Goal: Book appointment/travel/reservation

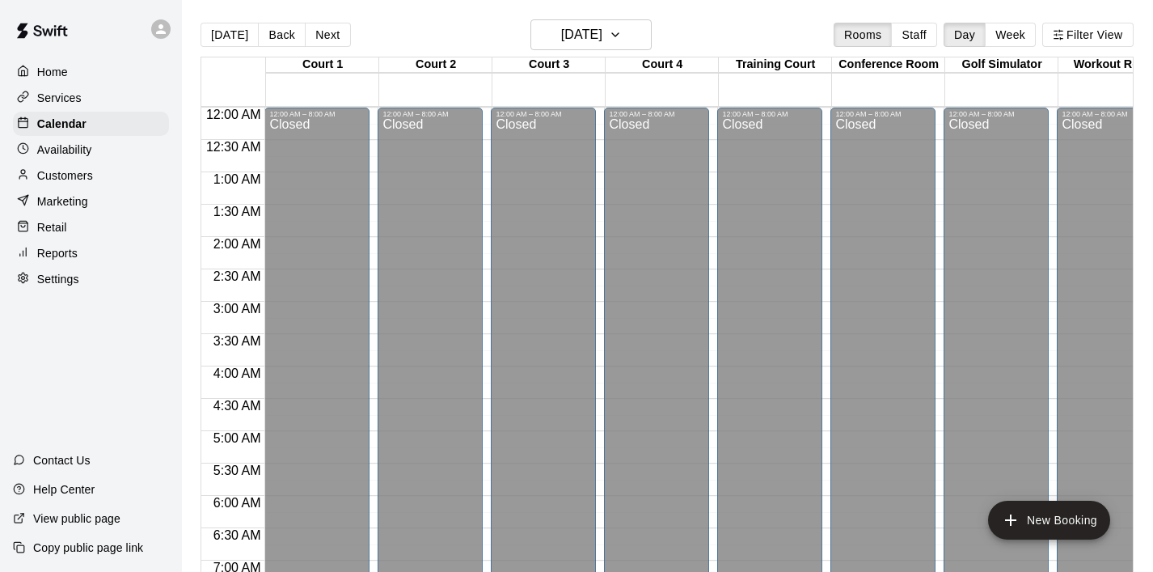
scroll to position [792, 0]
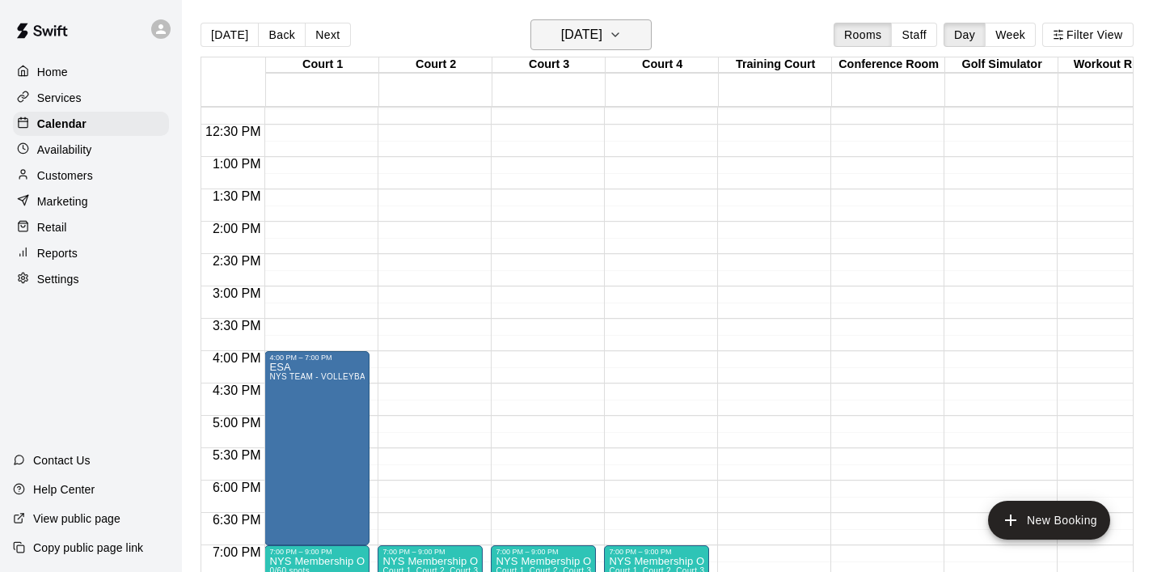
click at [622, 39] on icon "button" at bounding box center [615, 34] width 13 height 19
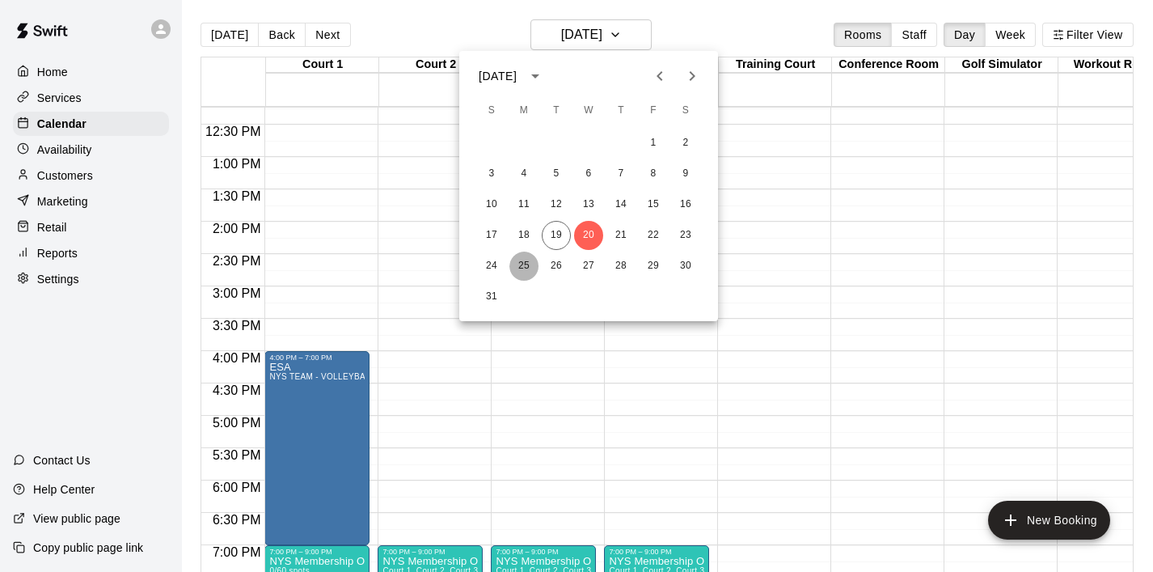
click at [531, 265] on button "25" at bounding box center [524, 266] width 29 height 29
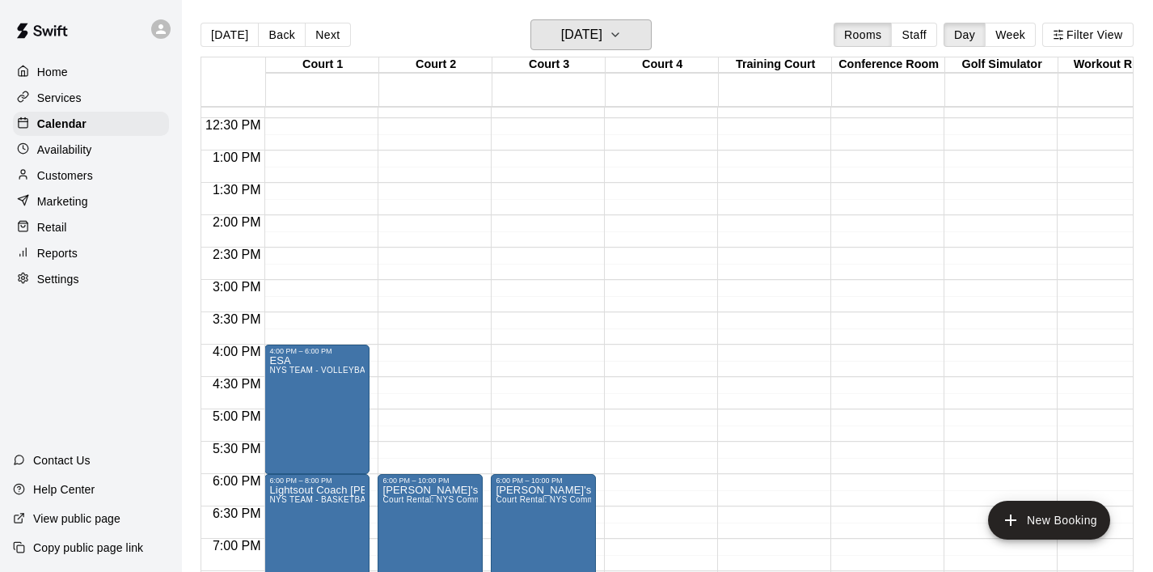
scroll to position [802, 0]
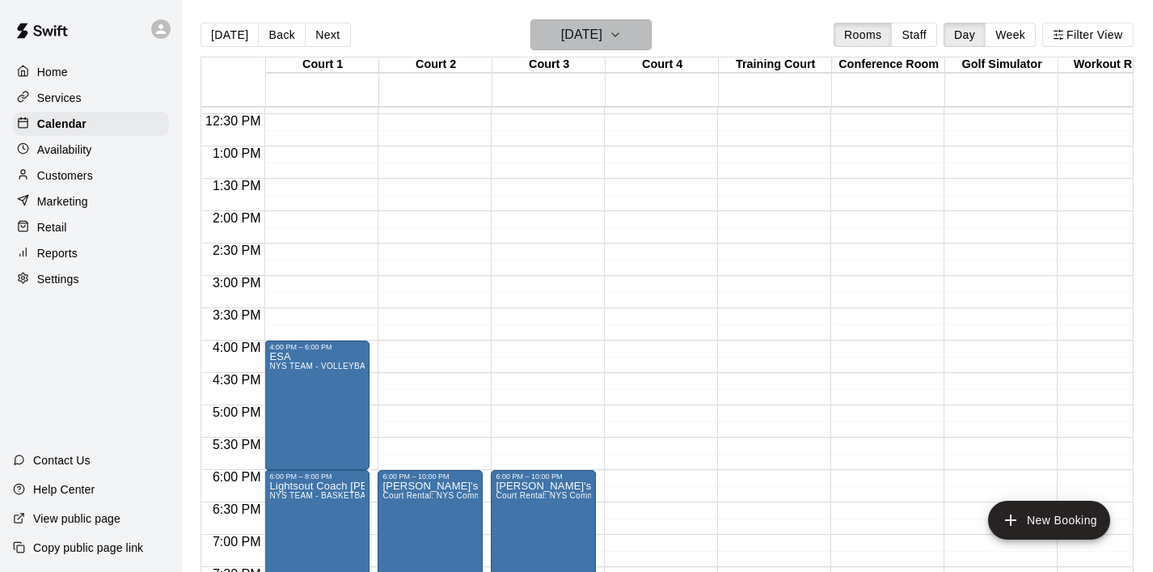
click at [643, 24] on button "Monday Aug 25" at bounding box center [591, 34] width 121 height 31
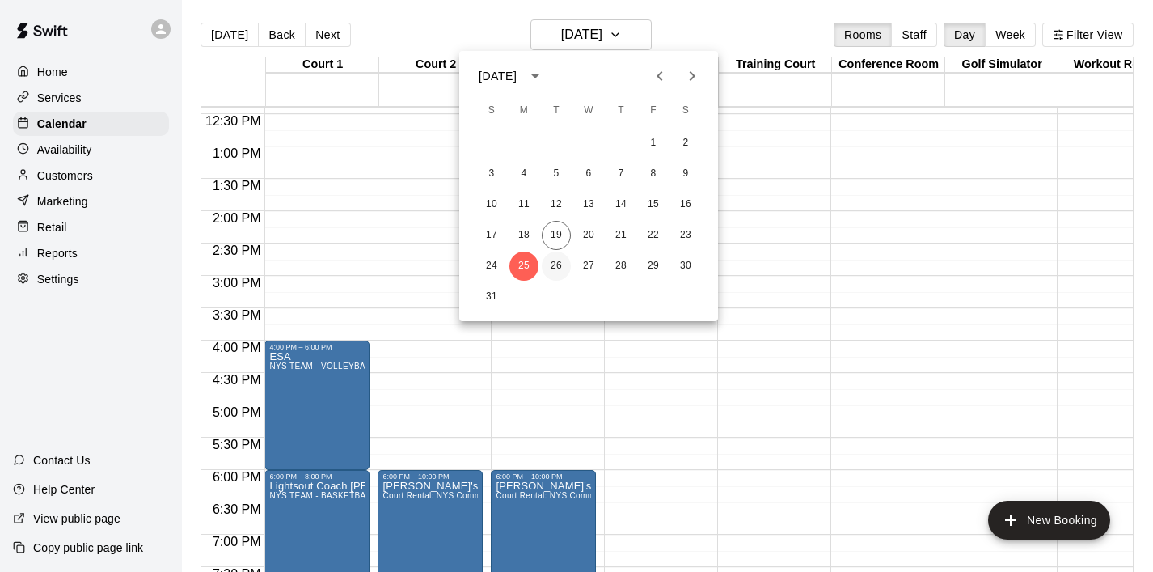
click at [556, 269] on button "26" at bounding box center [556, 266] width 29 height 29
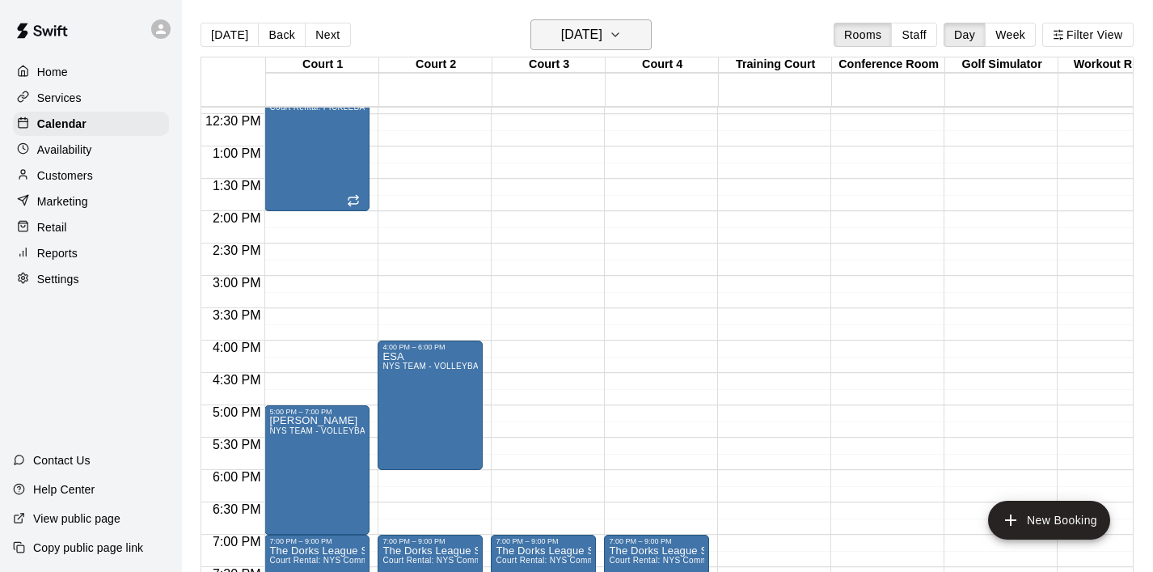
click at [622, 41] on icon "button" at bounding box center [615, 34] width 13 height 19
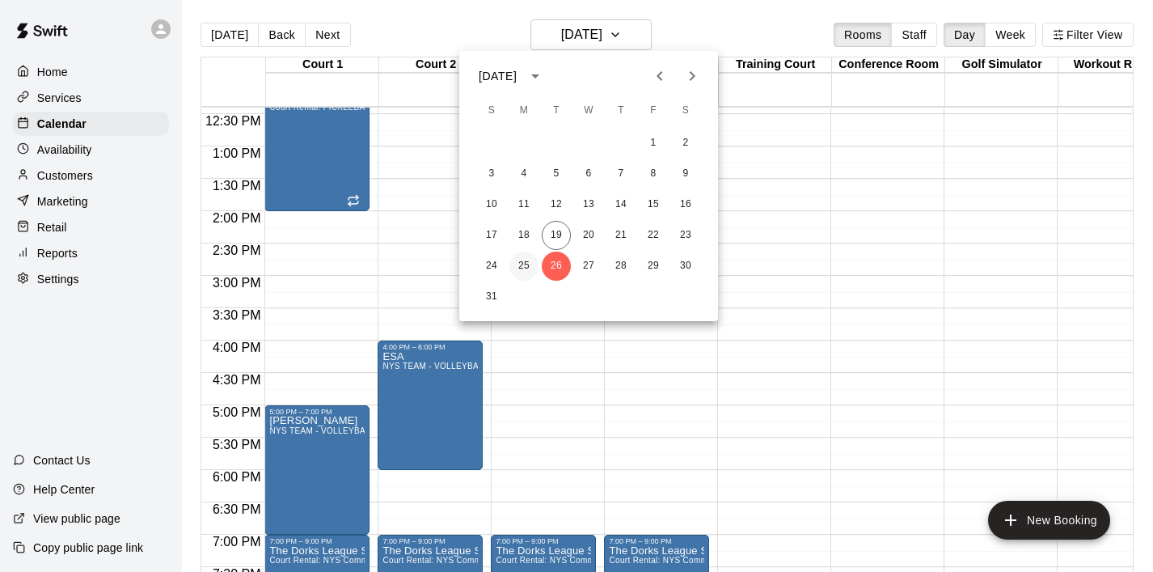
click at [521, 273] on button "25" at bounding box center [524, 266] width 29 height 29
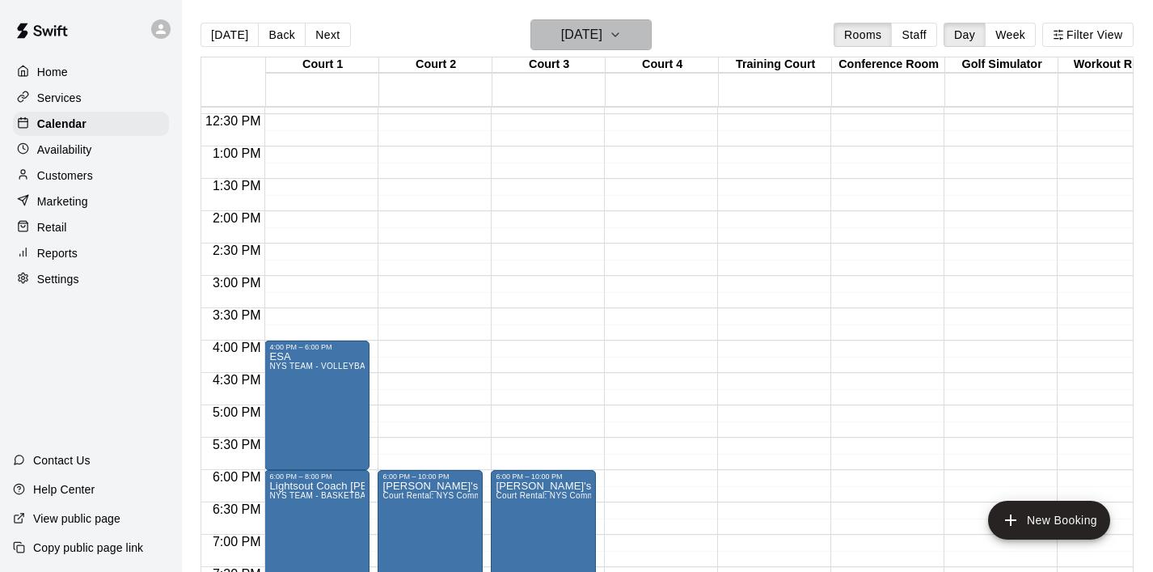
click at [622, 35] on icon "button" at bounding box center [615, 34] width 13 height 19
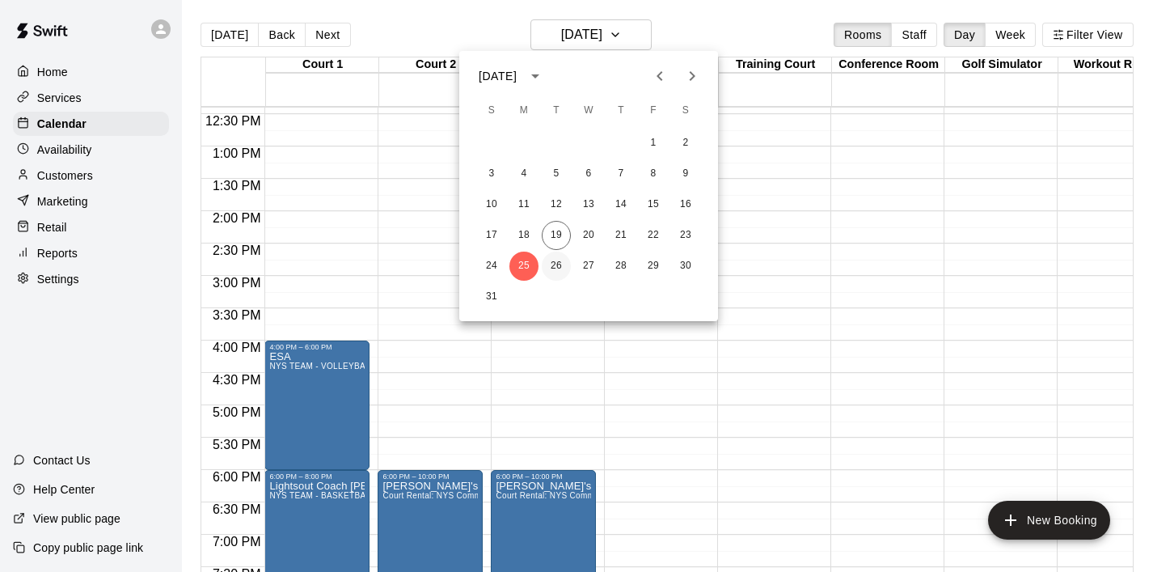
click at [553, 264] on button "26" at bounding box center [556, 266] width 29 height 29
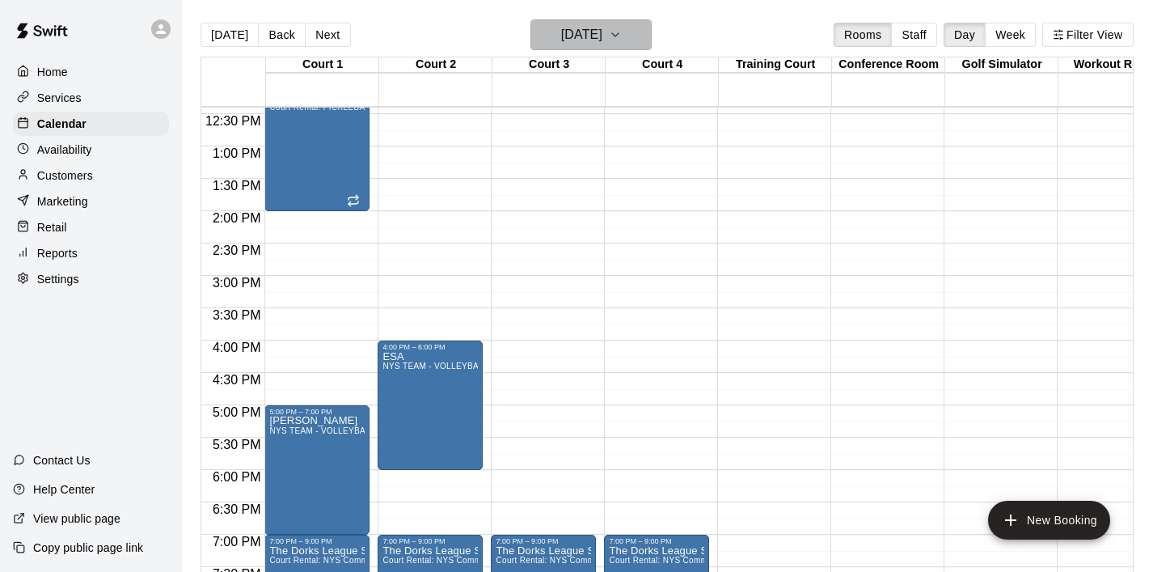
click at [622, 33] on icon "button" at bounding box center [615, 34] width 13 height 19
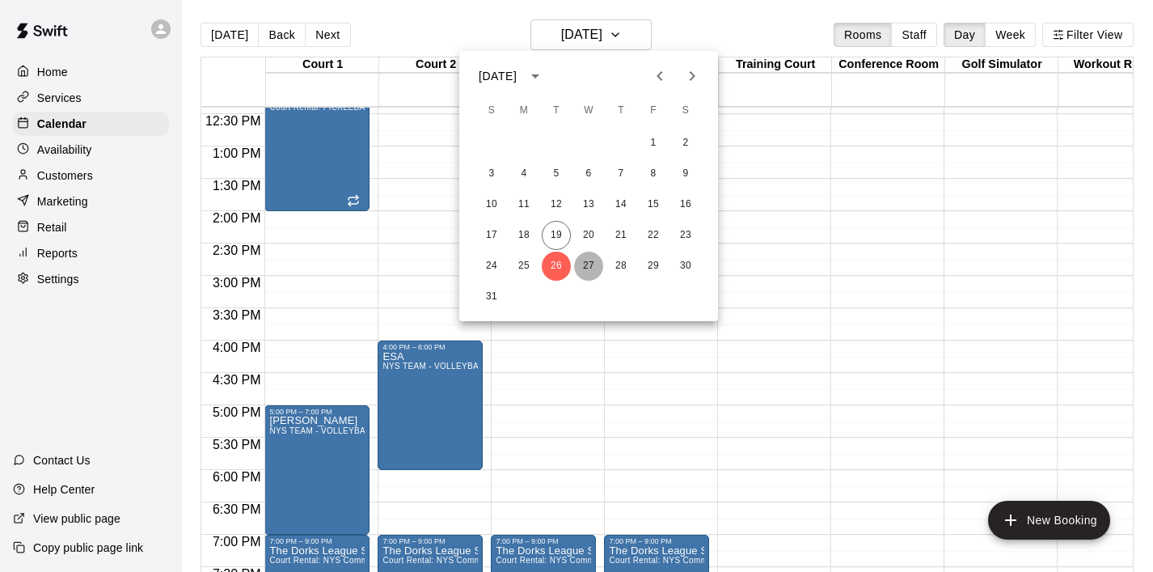
click at [585, 269] on button "27" at bounding box center [588, 266] width 29 height 29
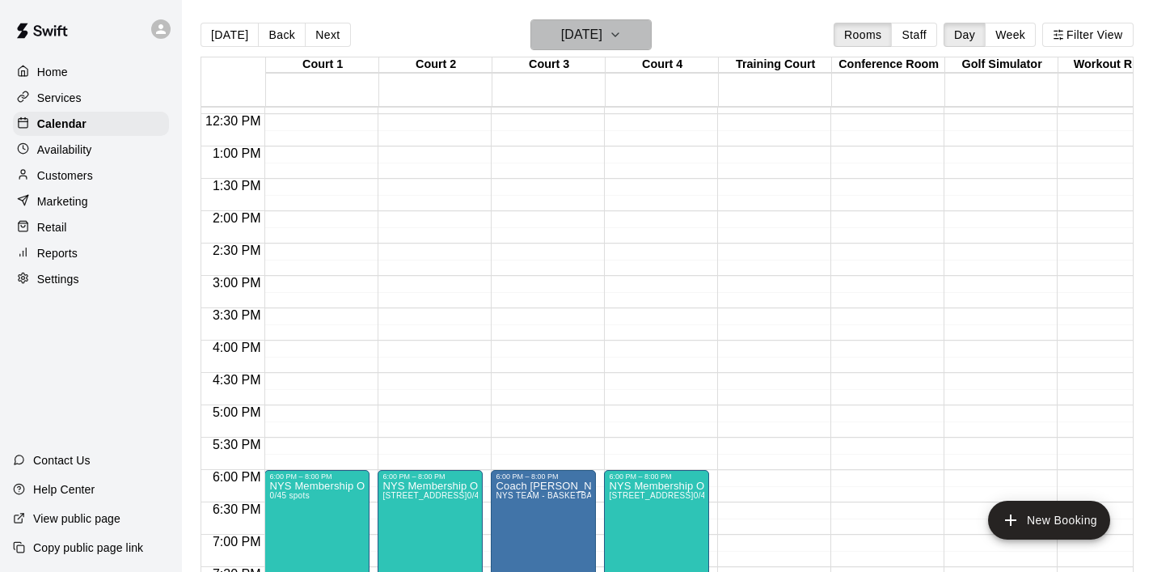
click at [622, 34] on icon "button" at bounding box center [615, 34] width 13 height 19
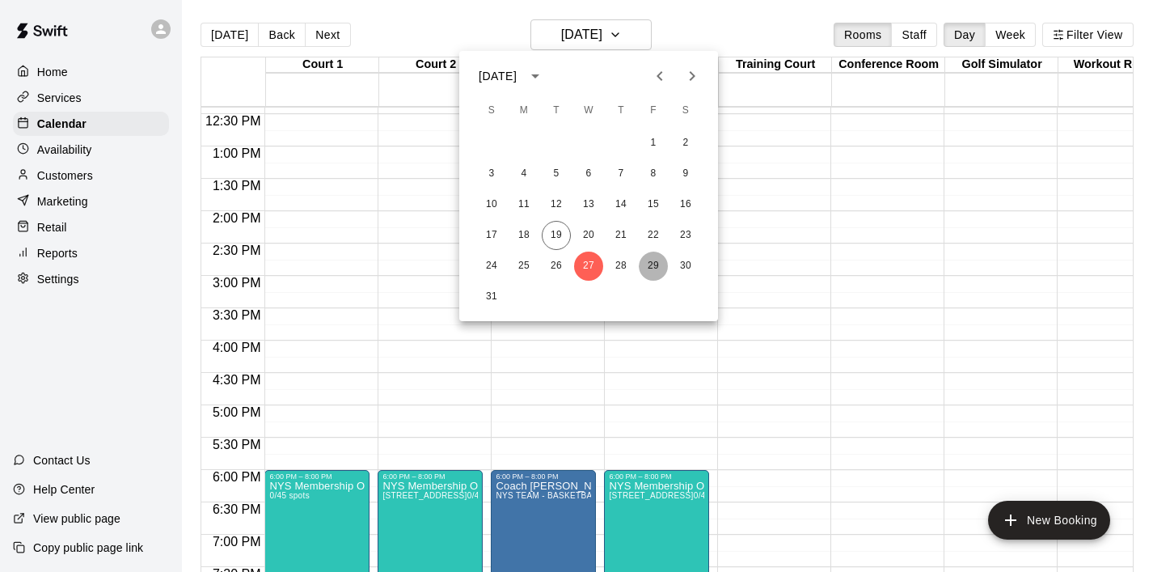
click at [651, 264] on button "29" at bounding box center [653, 266] width 29 height 29
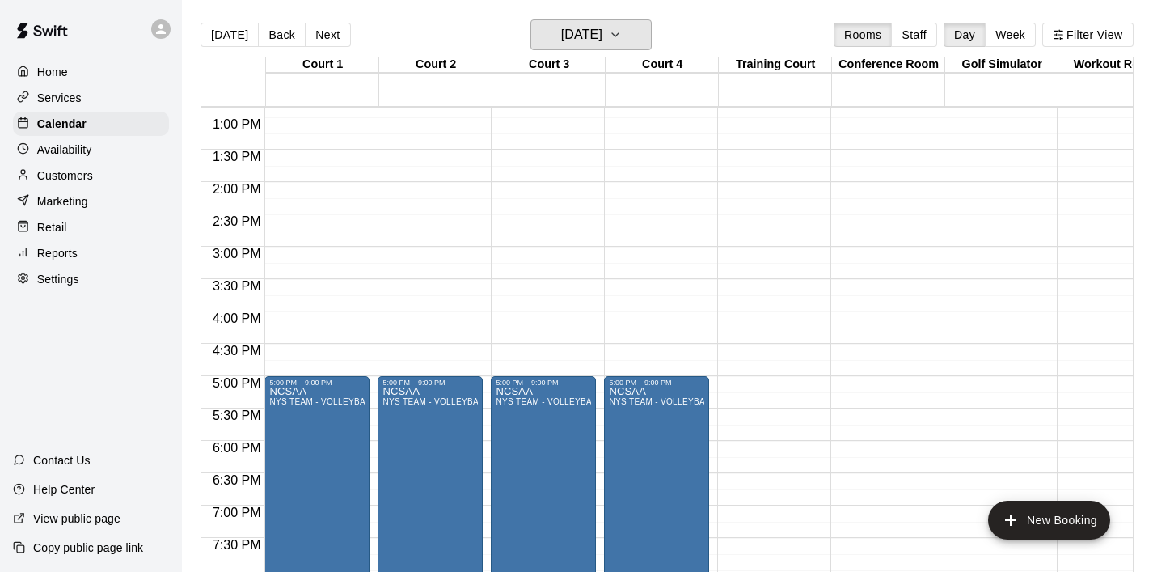
scroll to position [833, 0]
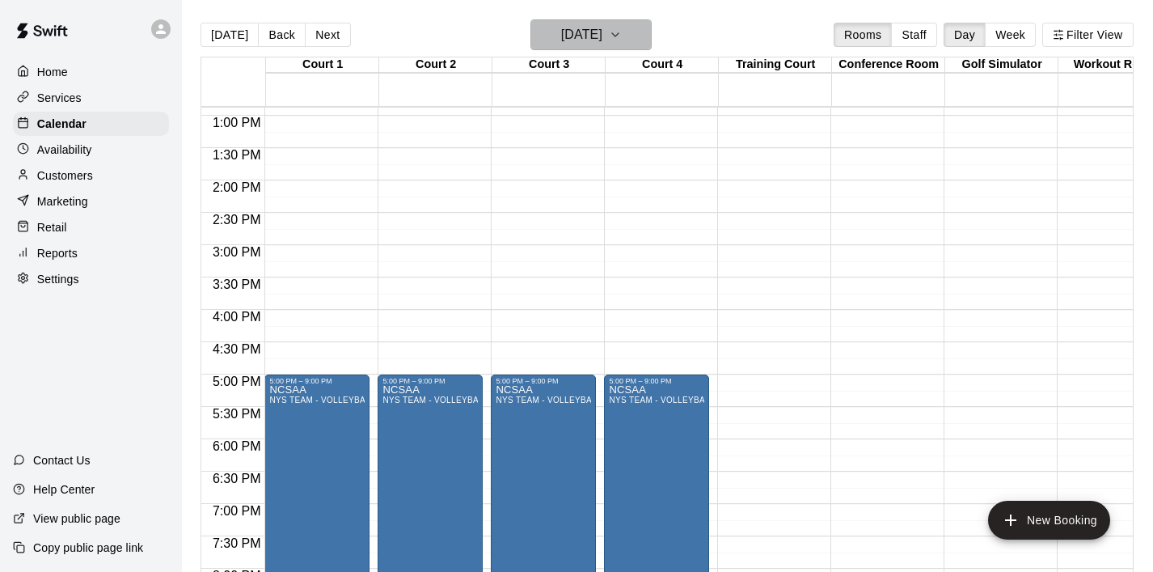
click at [622, 36] on icon "button" at bounding box center [615, 34] width 13 height 19
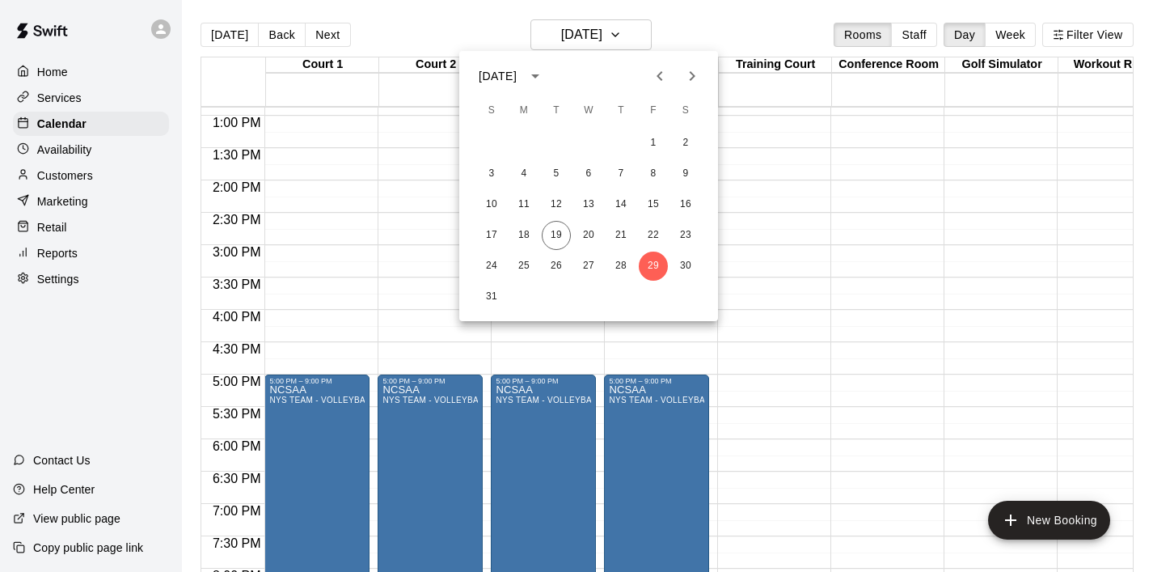
click at [846, 281] on div at bounding box center [576, 286] width 1153 height 572
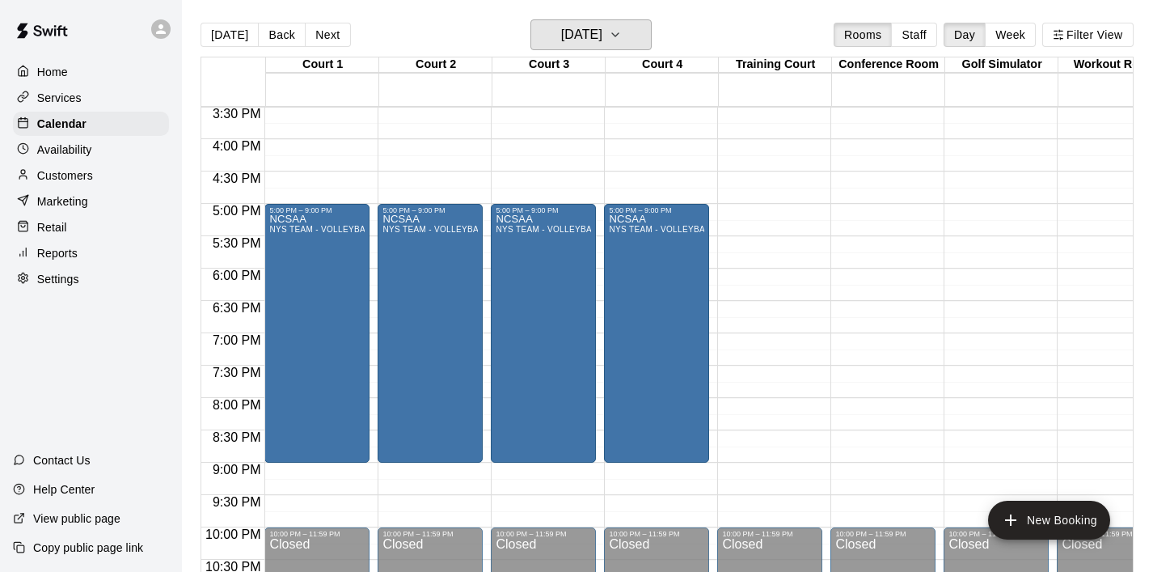
scroll to position [1016, 0]
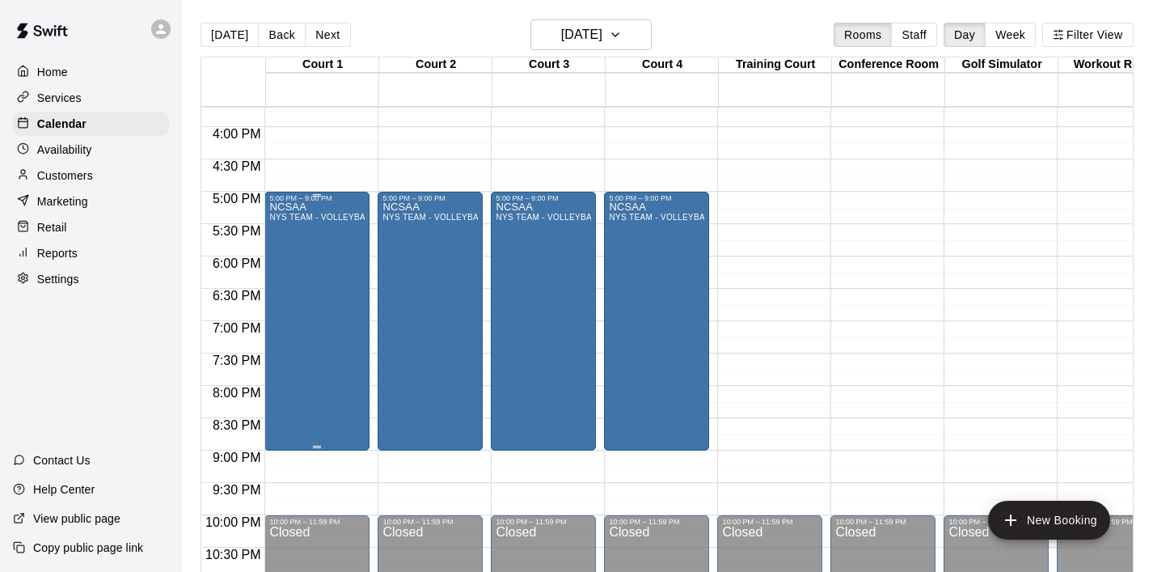
click at [349, 378] on div "NCSAA NYS TEAM - VOLLEYBALL (After 3 pm)" at bounding box center [316, 488] width 95 height 572
click at [292, 304] on icon "delete" at bounding box center [286, 296] width 19 height 19
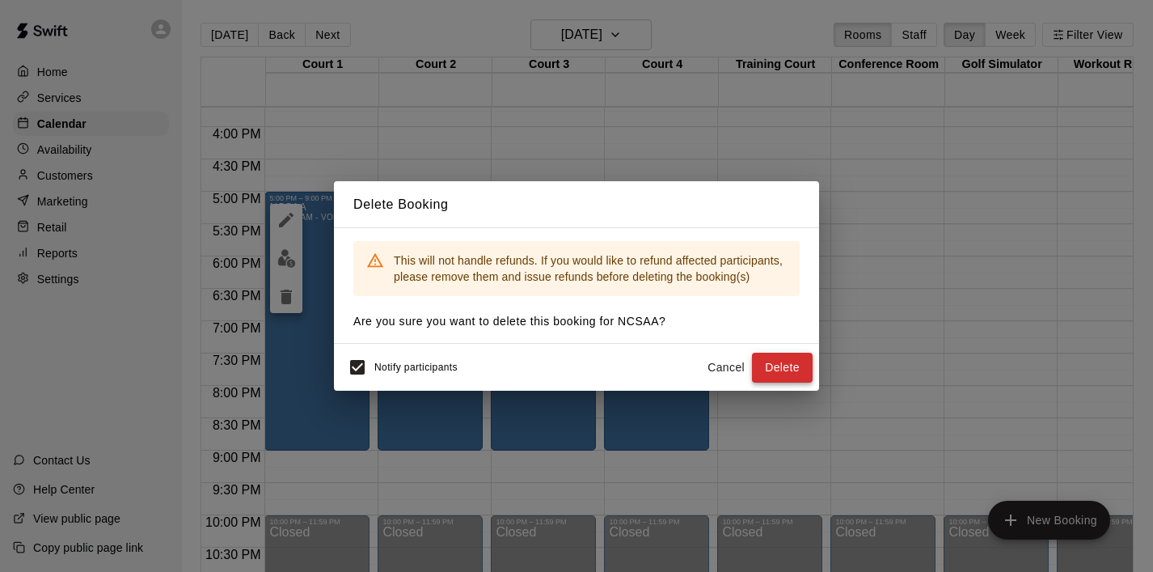
click at [782, 370] on button "Delete" at bounding box center [782, 368] width 61 height 30
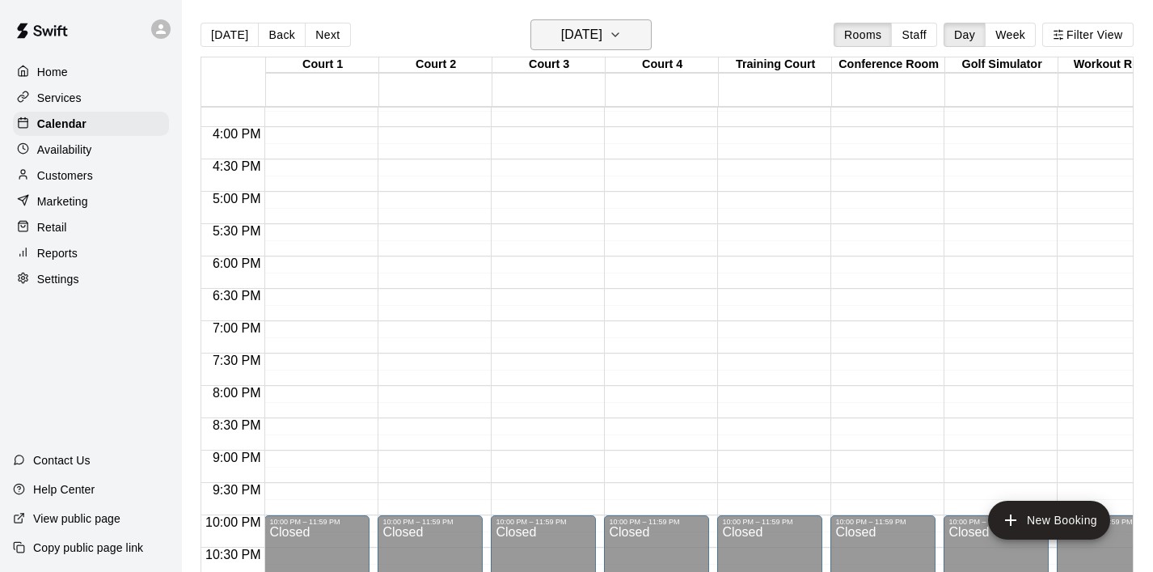
click at [632, 46] on button "Friday Aug 29" at bounding box center [591, 34] width 121 height 31
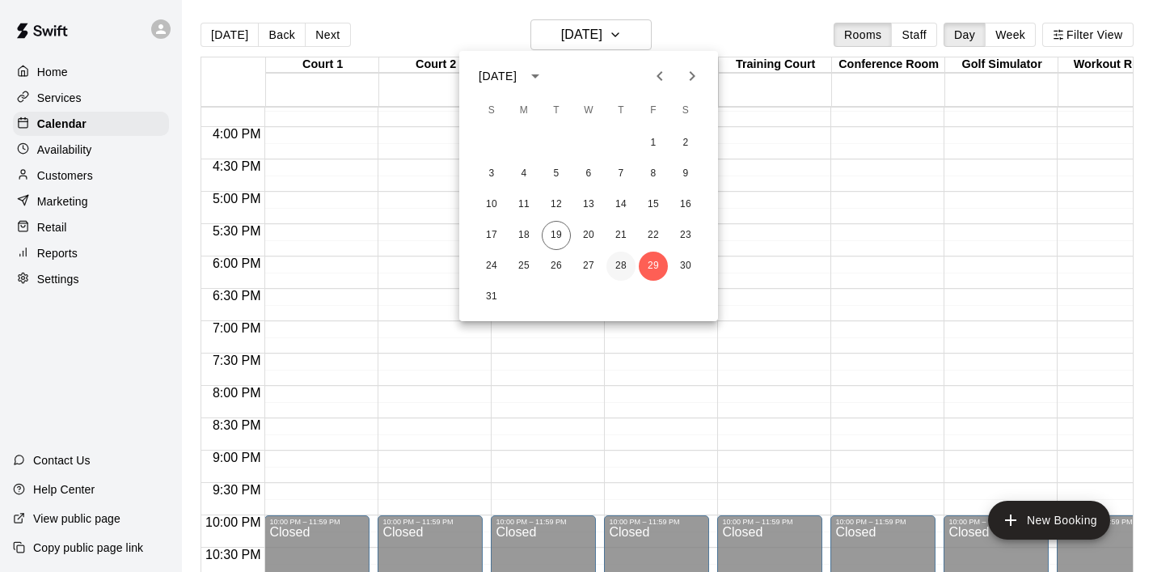
click at [625, 269] on button "28" at bounding box center [621, 266] width 29 height 29
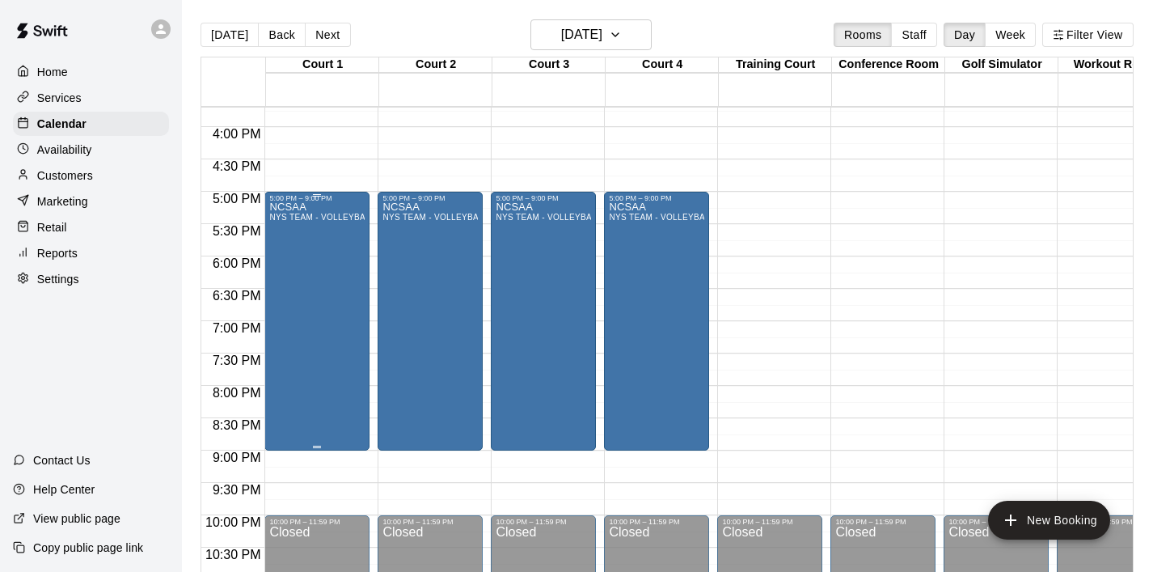
click at [323, 326] on div "NCSAA NYS TEAM - VOLLEYBALL (After 3 pm)" at bounding box center [316, 488] width 95 height 572
click at [286, 303] on icon "delete" at bounding box center [286, 297] width 11 height 15
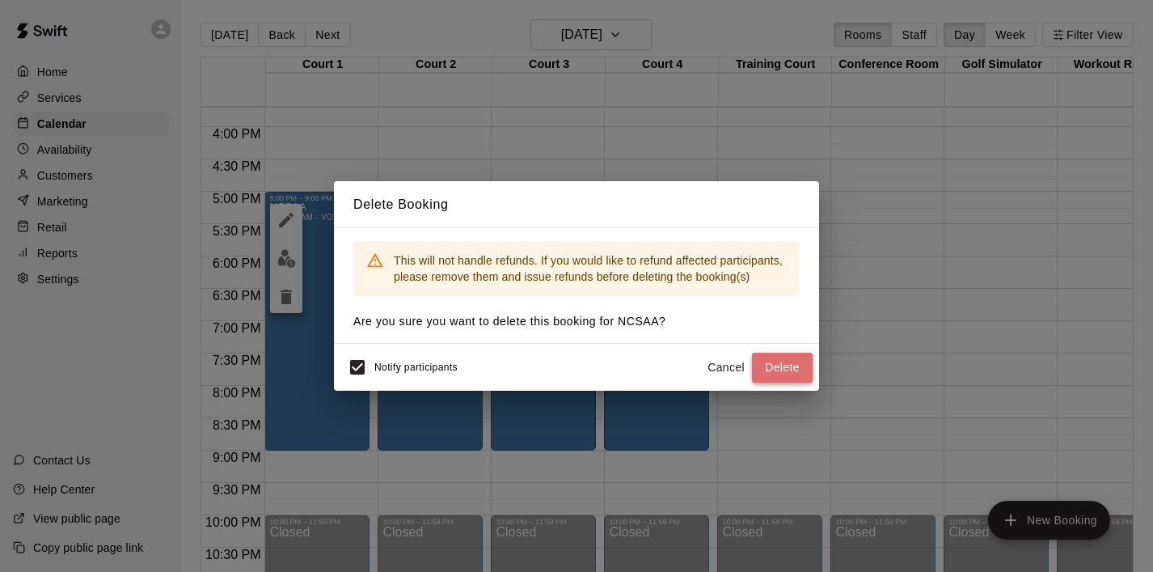
click at [781, 360] on button "Delete" at bounding box center [782, 368] width 61 height 30
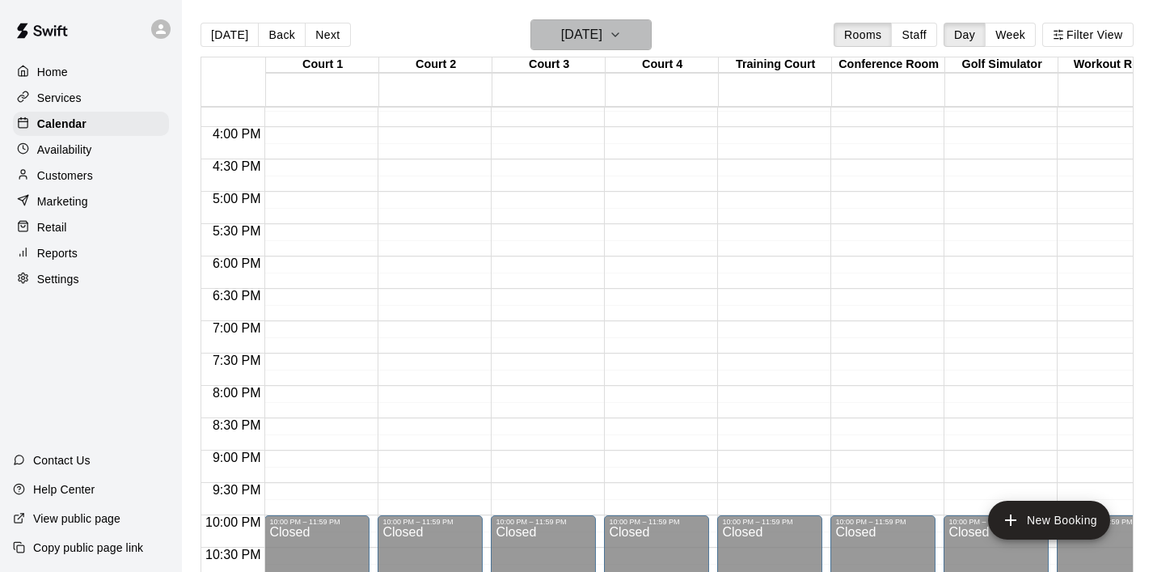
click at [622, 28] on icon "button" at bounding box center [615, 34] width 13 height 19
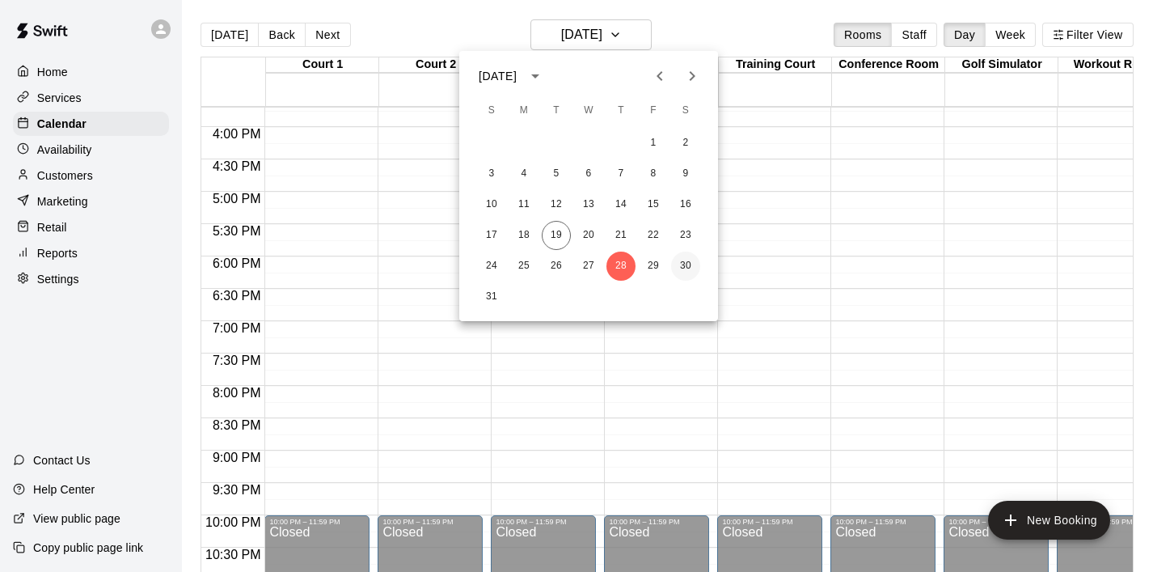
click at [691, 264] on button "30" at bounding box center [685, 266] width 29 height 29
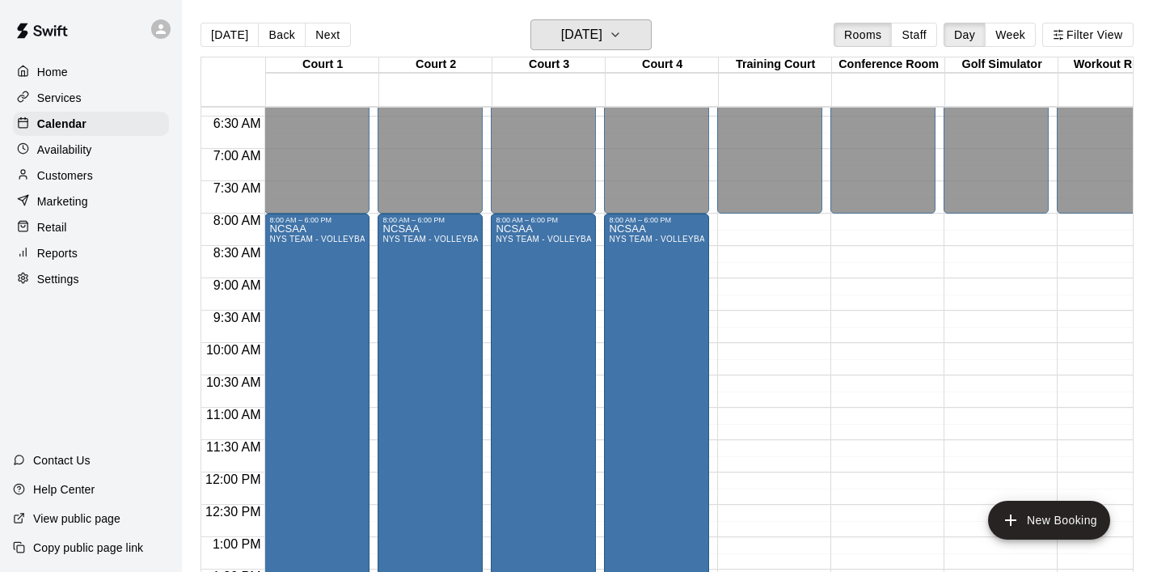
scroll to position [413, 0]
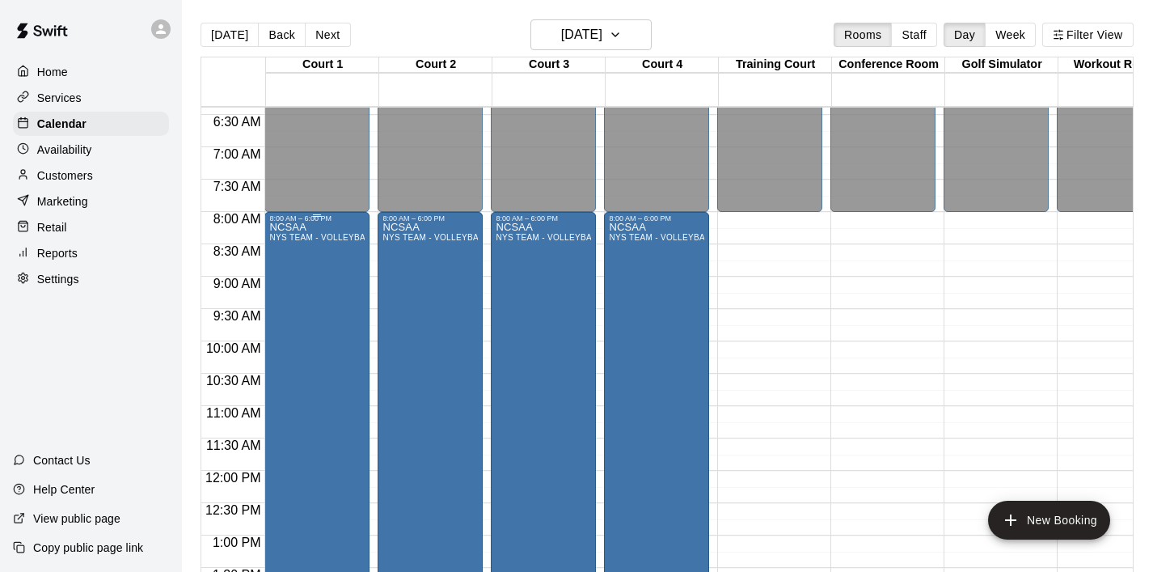
click at [306, 295] on div "NCSAA NYS TEAM - VOLLEYBALL (After 3 pm)" at bounding box center [316, 508] width 95 height 572
click at [290, 315] on icon "delete" at bounding box center [286, 316] width 11 height 15
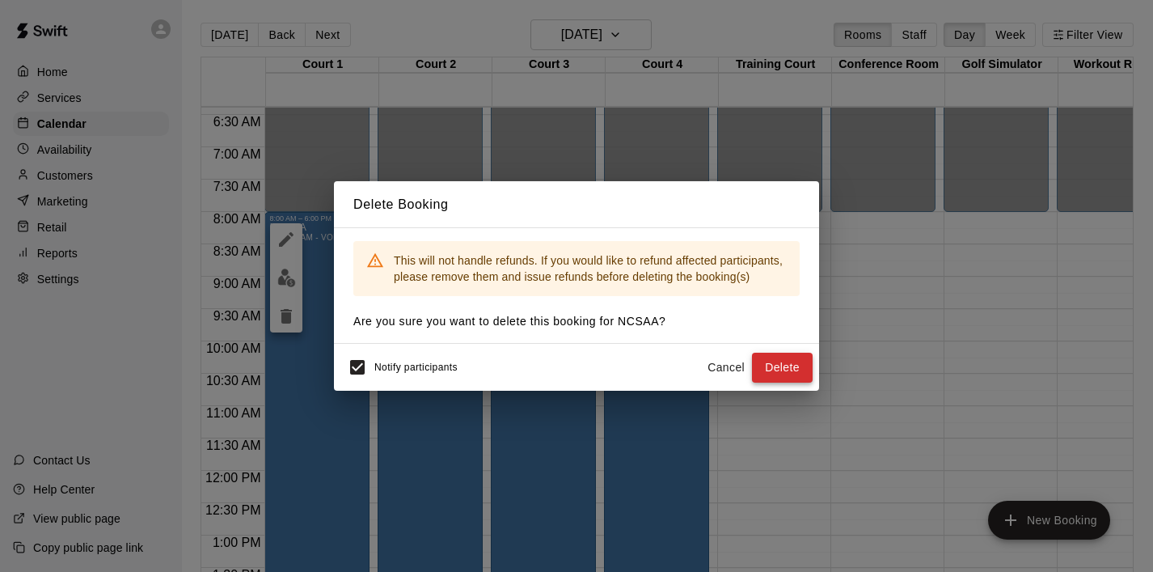
click at [780, 365] on button "Delete" at bounding box center [782, 368] width 61 height 30
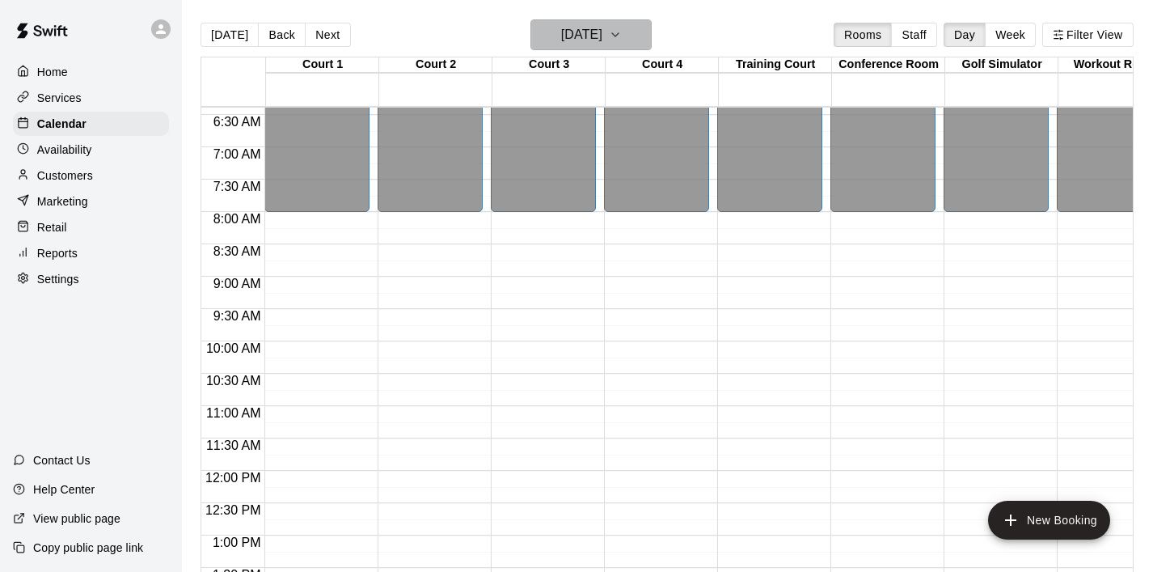
click at [622, 32] on icon "button" at bounding box center [615, 34] width 13 height 19
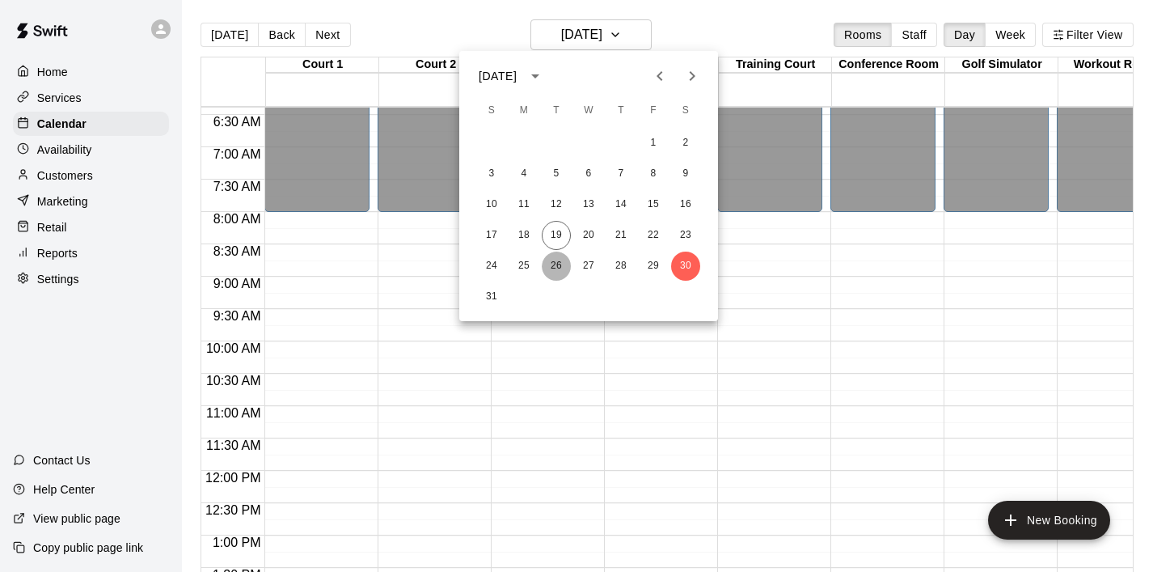
click at [556, 266] on button "26" at bounding box center [556, 266] width 29 height 29
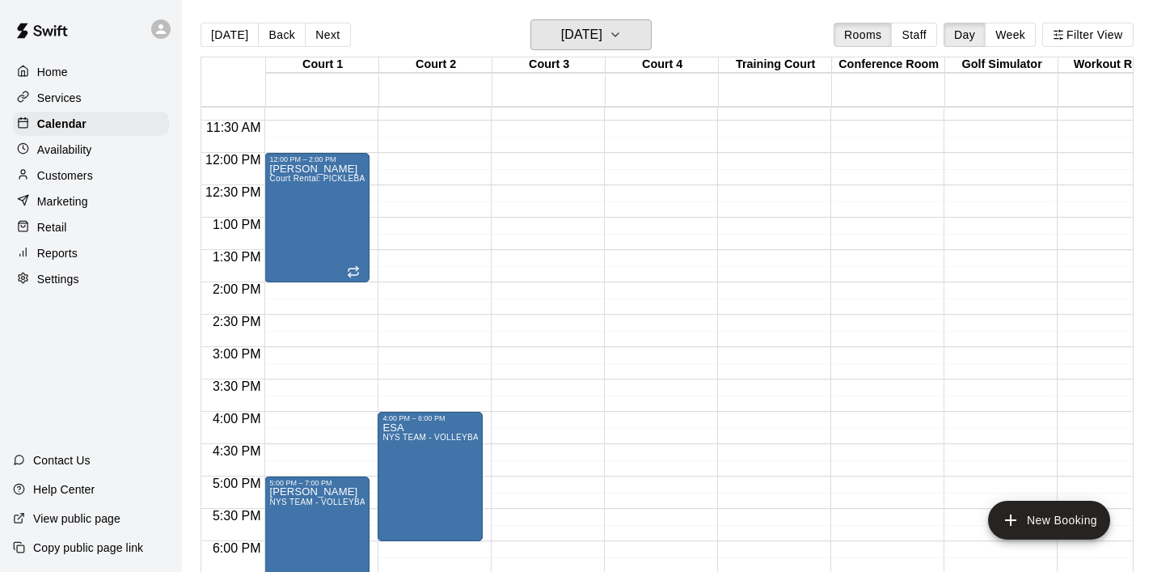
scroll to position [827, 0]
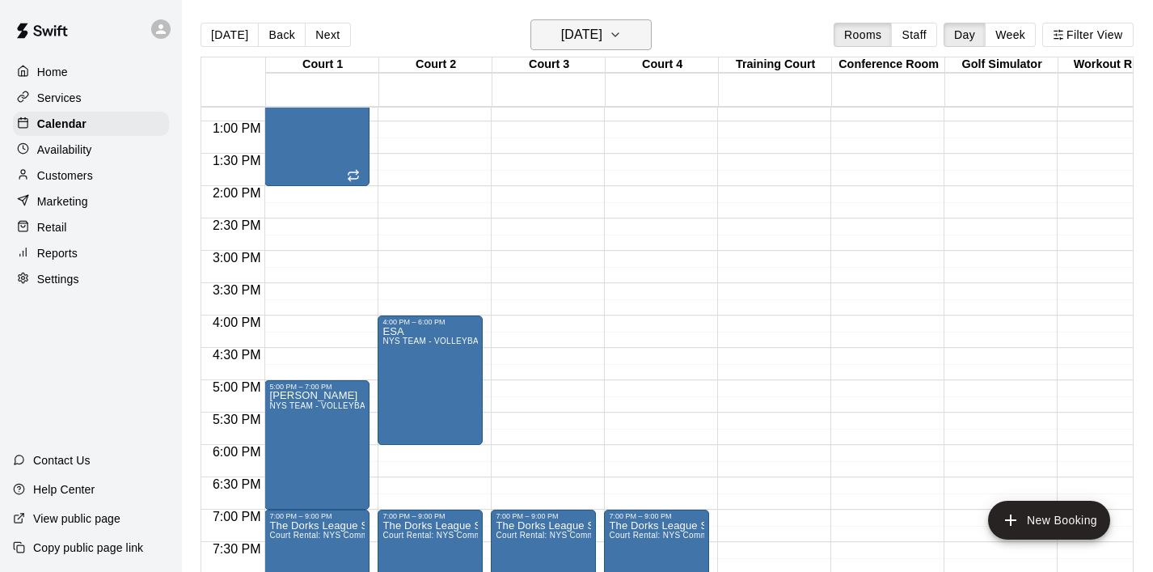
click at [632, 40] on button "Tuesday Aug 26" at bounding box center [591, 34] width 121 height 31
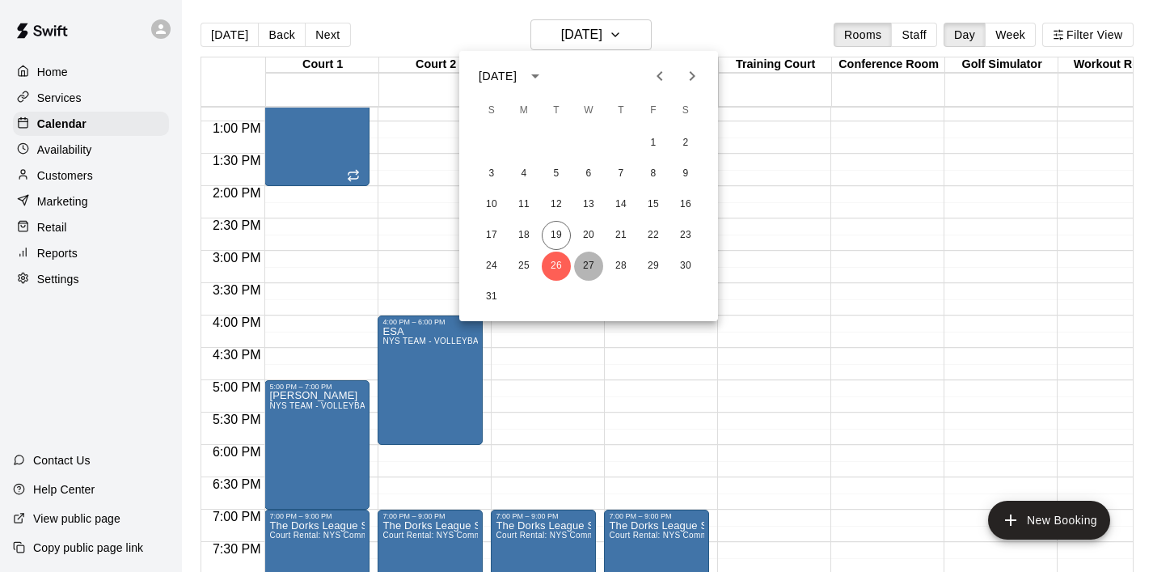
click at [582, 266] on button "27" at bounding box center [588, 266] width 29 height 29
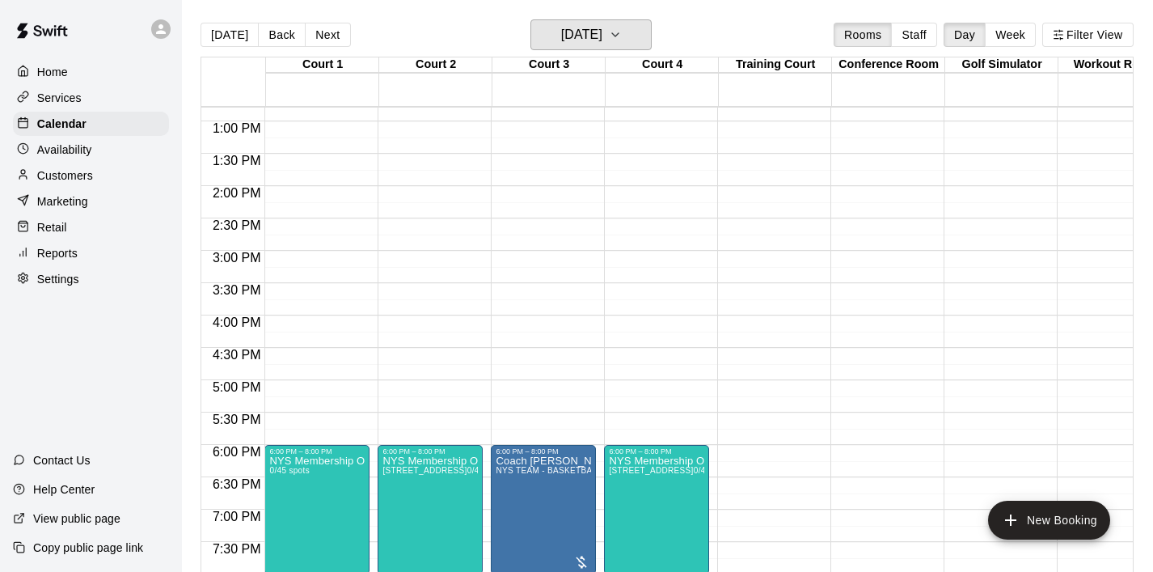
scroll to position [773, 0]
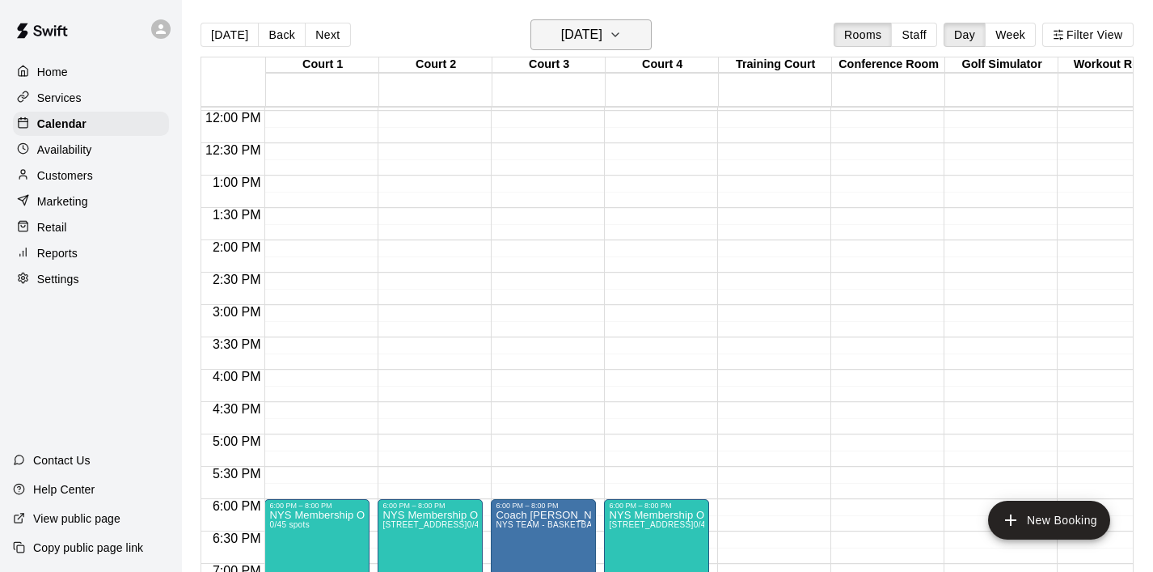
click at [652, 28] on button "Wednesday Aug 27" at bounding box center [591, 34] width 121 height 31
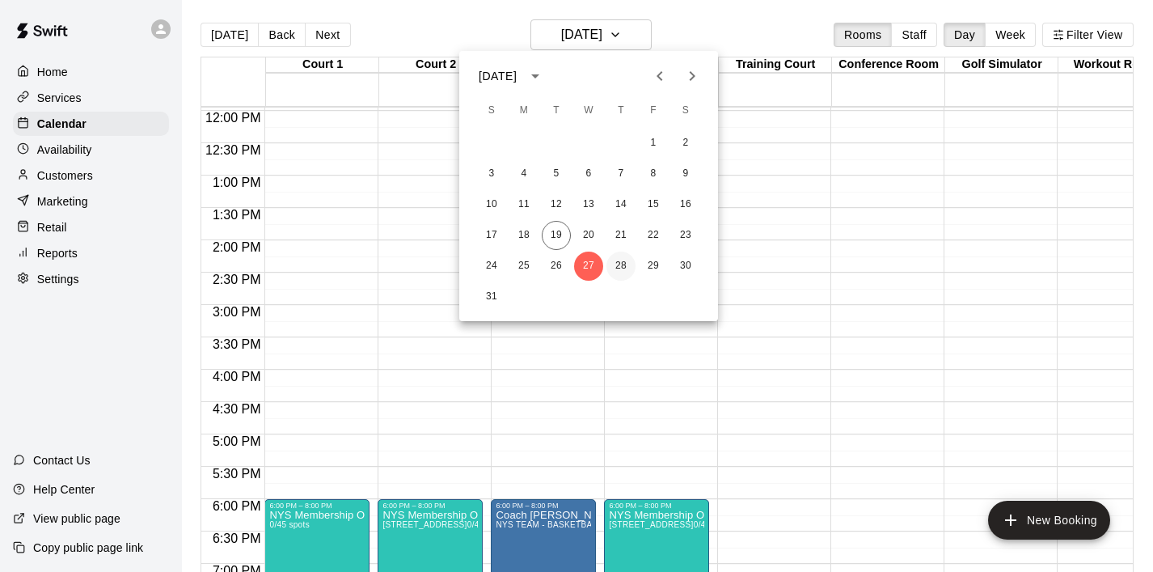
click at [624, 256] on button "28" at bounding box center [621, 266] width 29 height 29
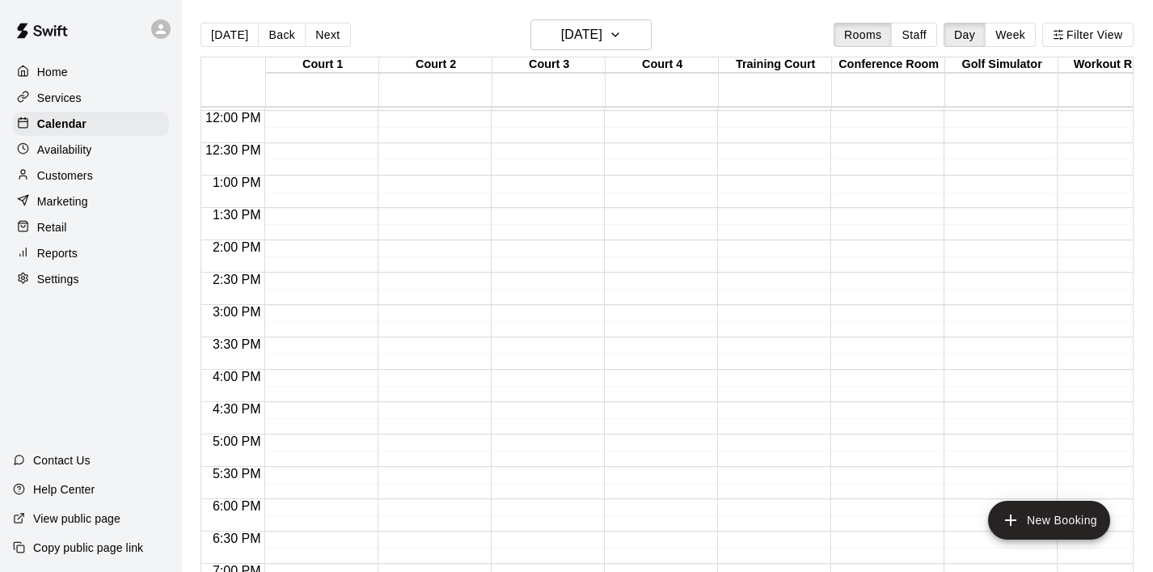
click at [303, 383] on div "12:00 AM – 8:00 AM Closed 10:00 PM – 11:59 PM Closed" at bounding box center [316, 110] width 105 height 1553
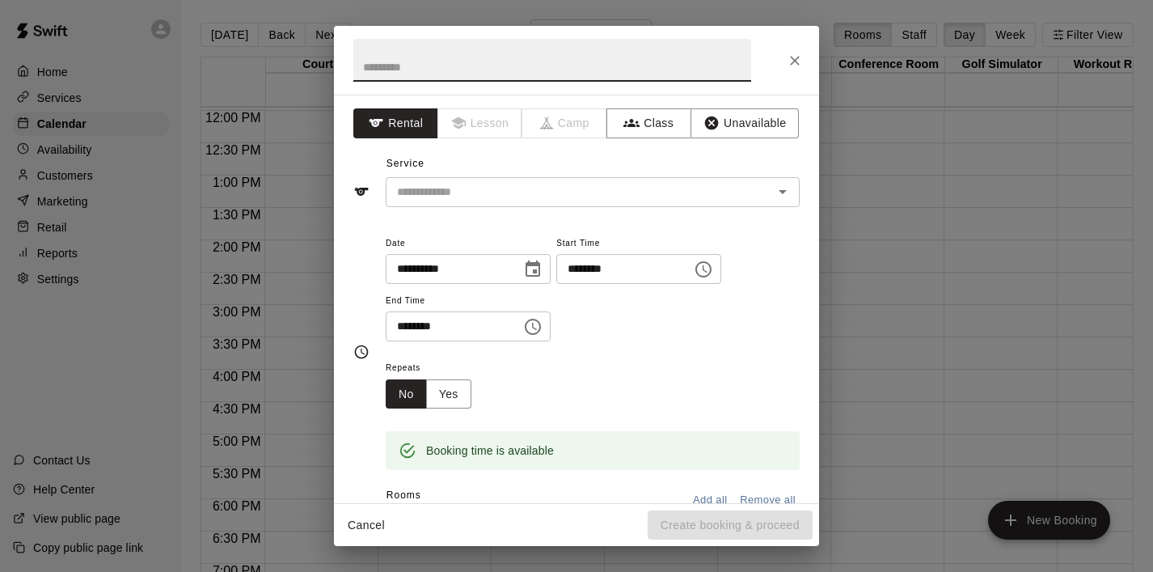
click at [541, 324] on icon "Choose time, selected time is 4:30 PM" at bounding box center [533, 327] width 16 height 16
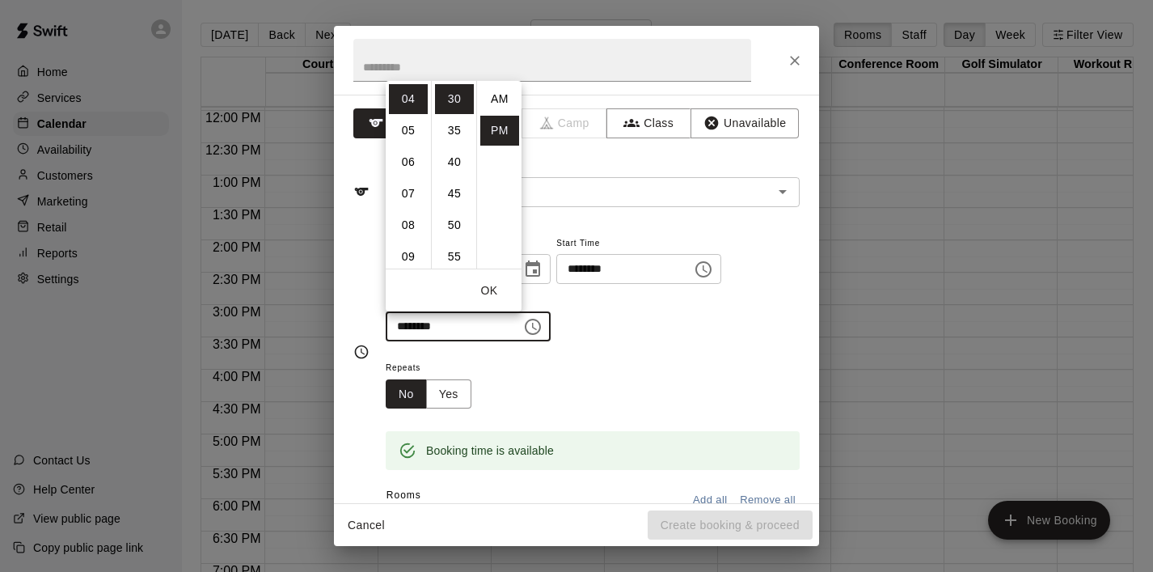
scroll to position [29, 0]
click at [412, 168] on li "06" at bounding box center [408, 162] width 39 height 30
click at [451, 95] on li "00" at bounding box center [454, 99] width 39 height 30
type input "********"
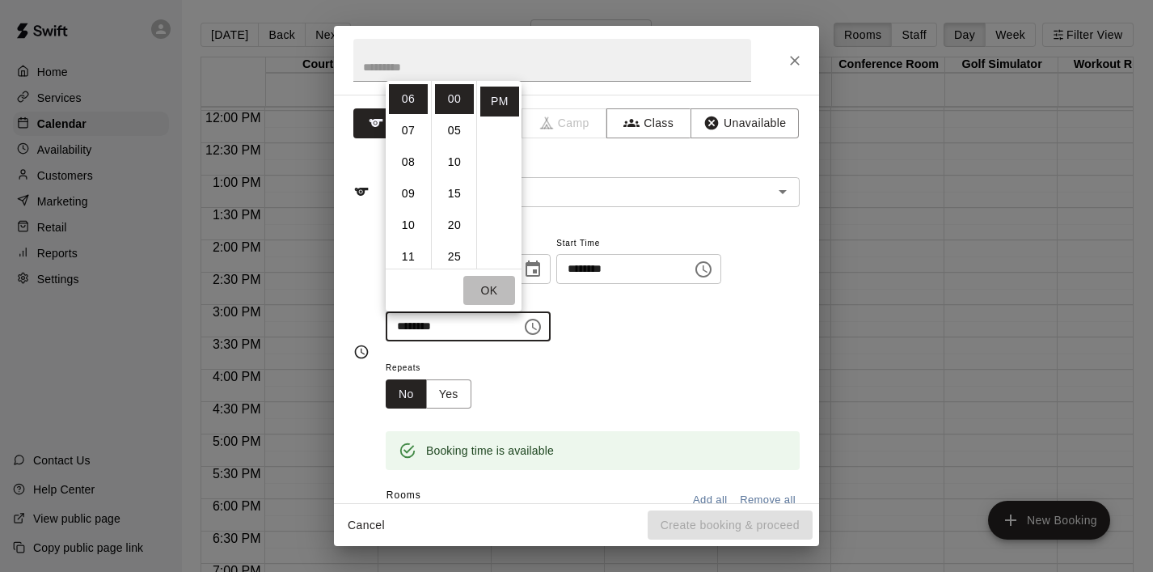
click at [489, 291] on button "OK" at bounding box center [489, 291] width 52 height 30
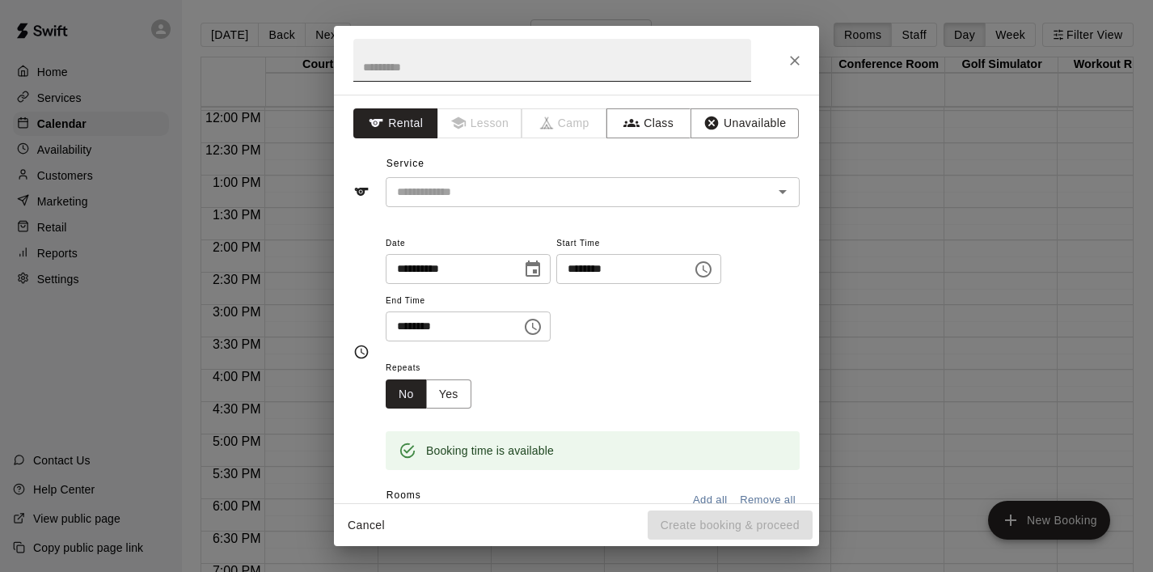
click at [396, 80] on input "text" at bounding box center [552, 60] width 398 height 43
type input "***"
click at [632, 364] on div "Repeats No Yes" at bounding box center [593, 382] width 414 height 51
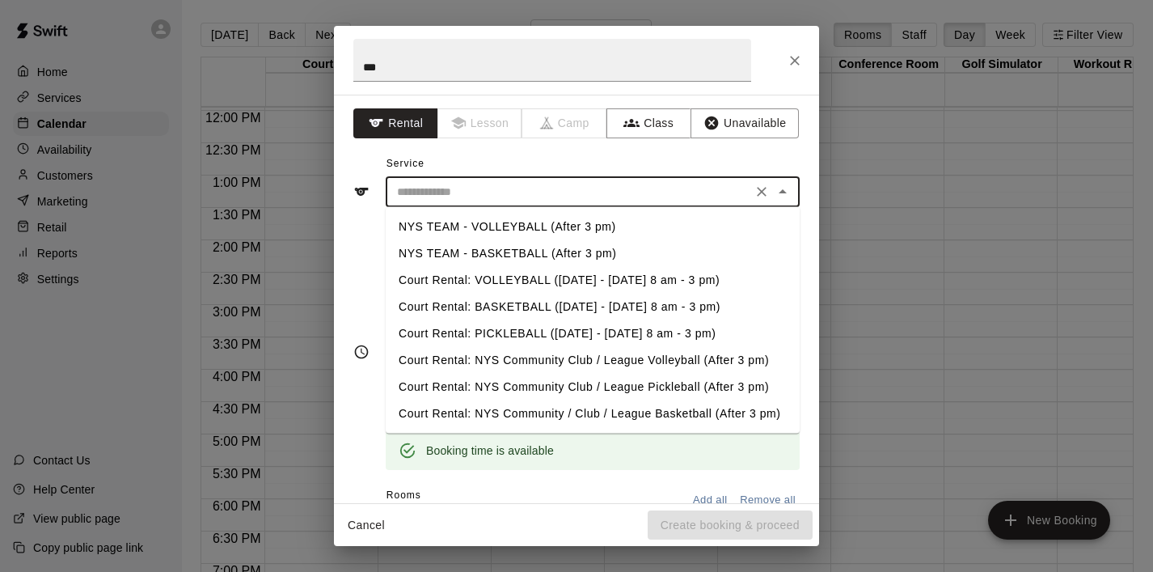
click at [559, 191] on input "text" at bounding box center [569, 192] width 357 height 20
click at [550, 219] on li "NYS TEAM - VOLLEYBALL (After 3 pm)" at bounding box center [593, 227] width 414 height 27
type input "**********"
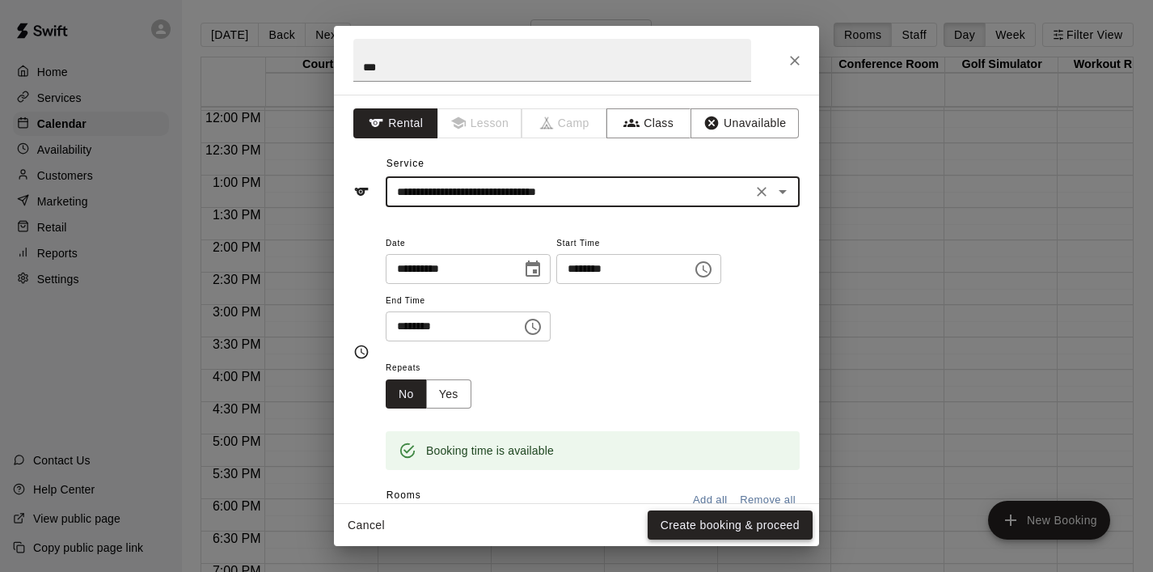
click at [700, 521] on button "Create booking & proceed" at bounding box center [730, 525] width 165 height 30
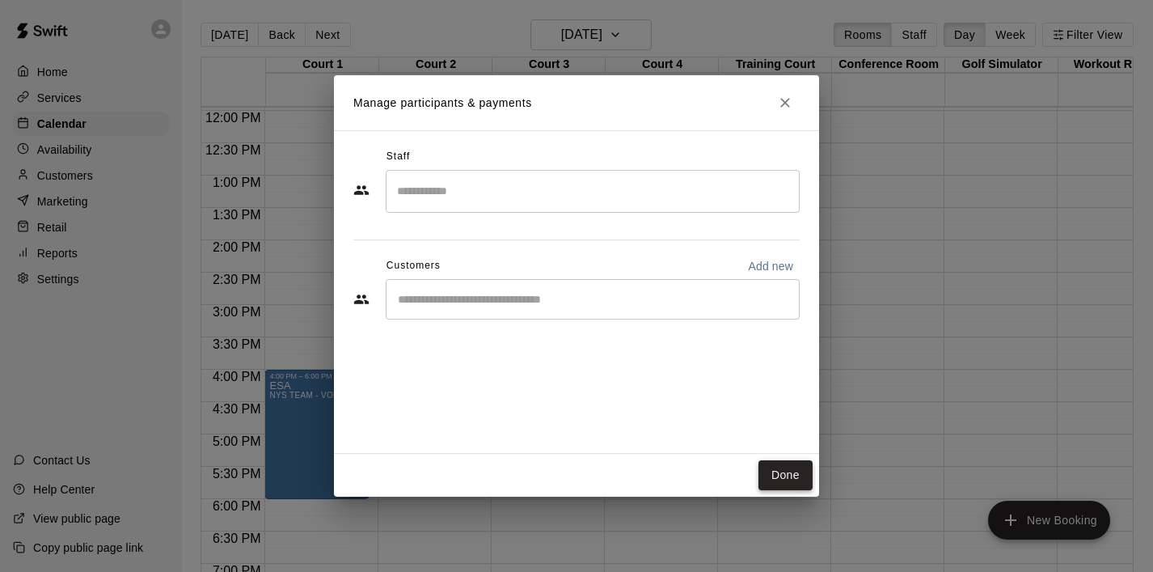
click at [772, 482] on button "Done" at bounding box center [786, 475] width 54 height 30
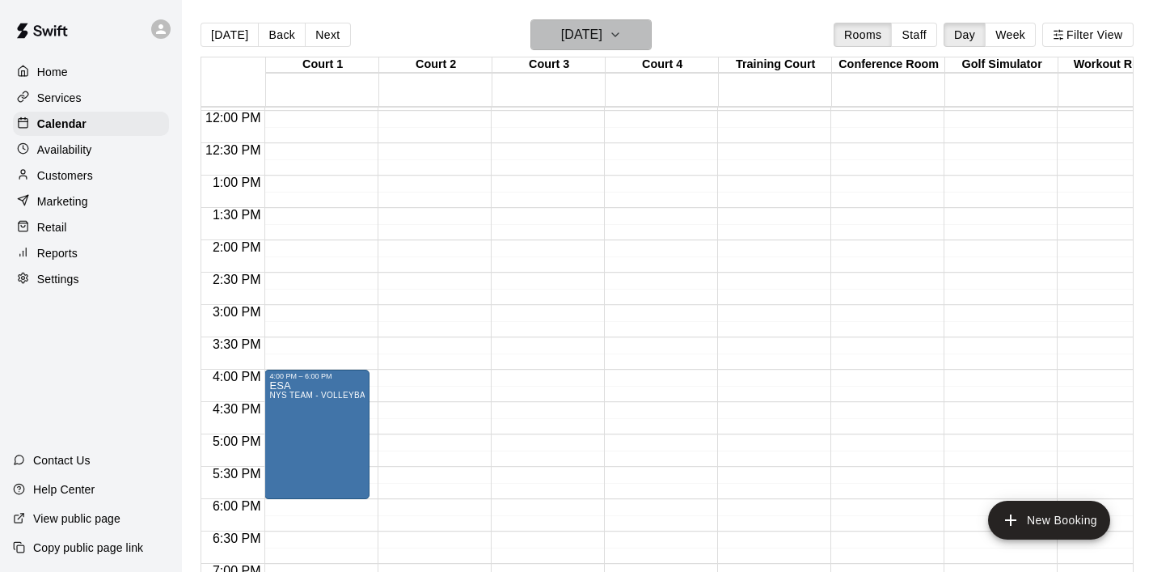
click at [622, 41] on icon "button" at bounding box center [615, 34] width 13 height 19
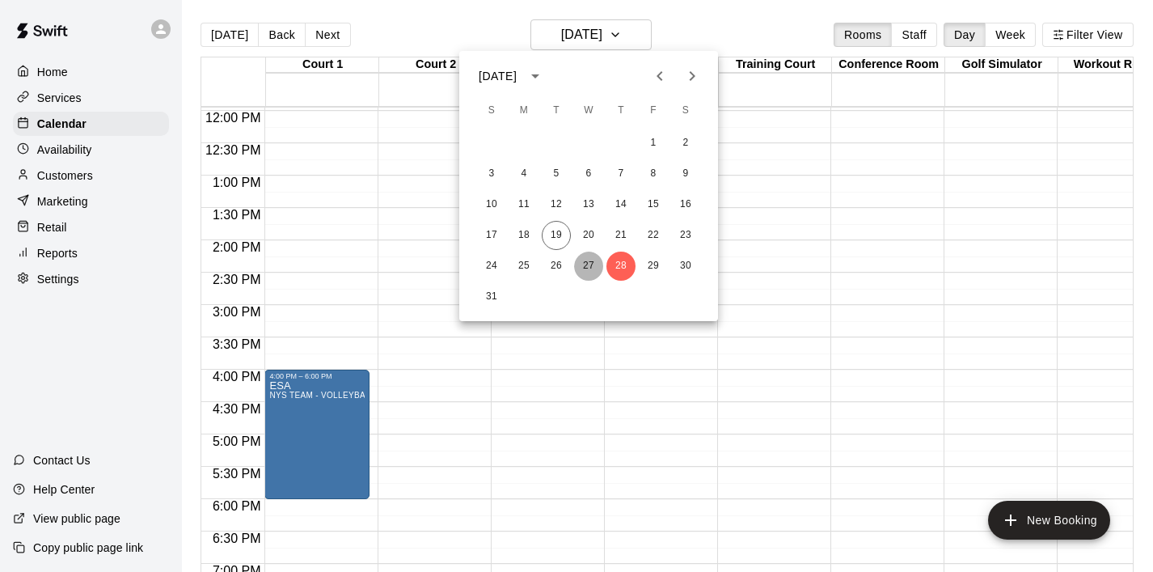
click at [584, 271] on button "27" at bounding box center [588, 266] width 29 height 29
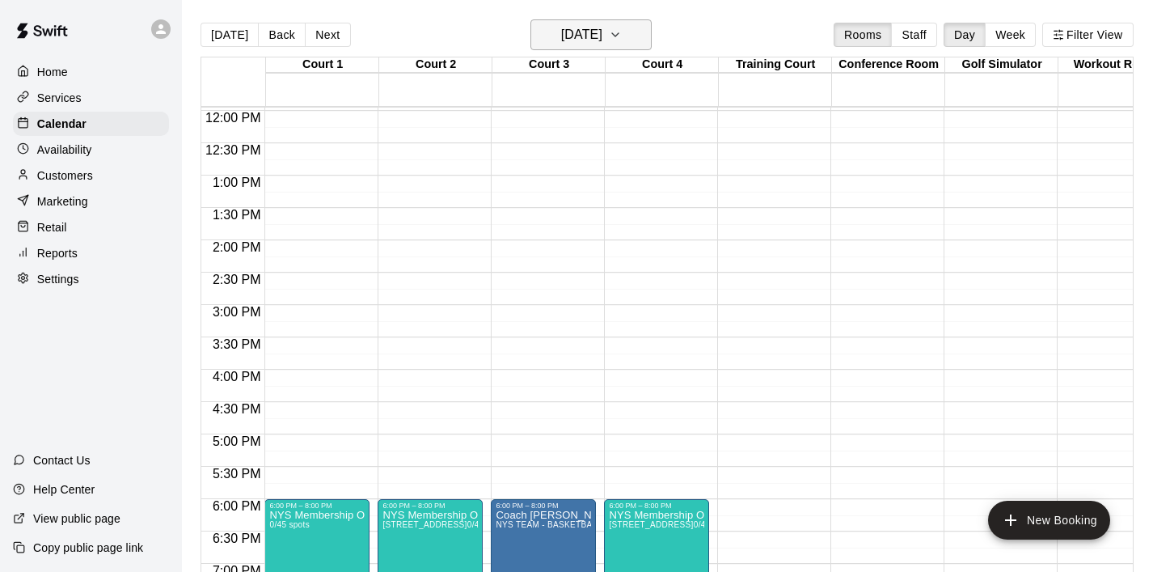
click at [622, 37] on icon "button" at bounding box center [615, 34] width 13 height 19
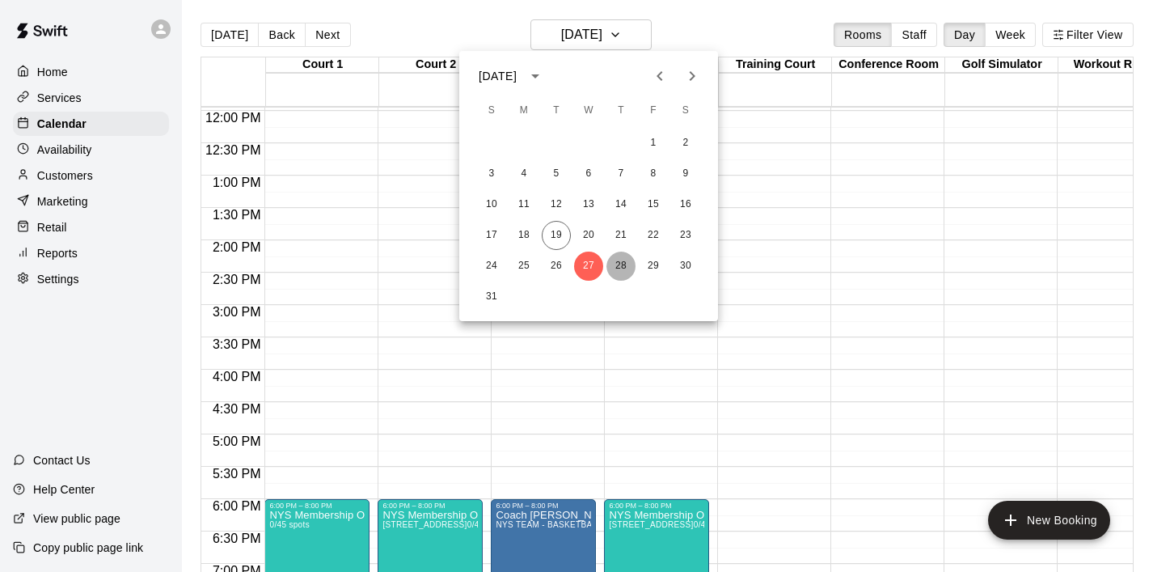
click at [623, 262] on button "28" at bounding box center [621, 266] width 29 height 29
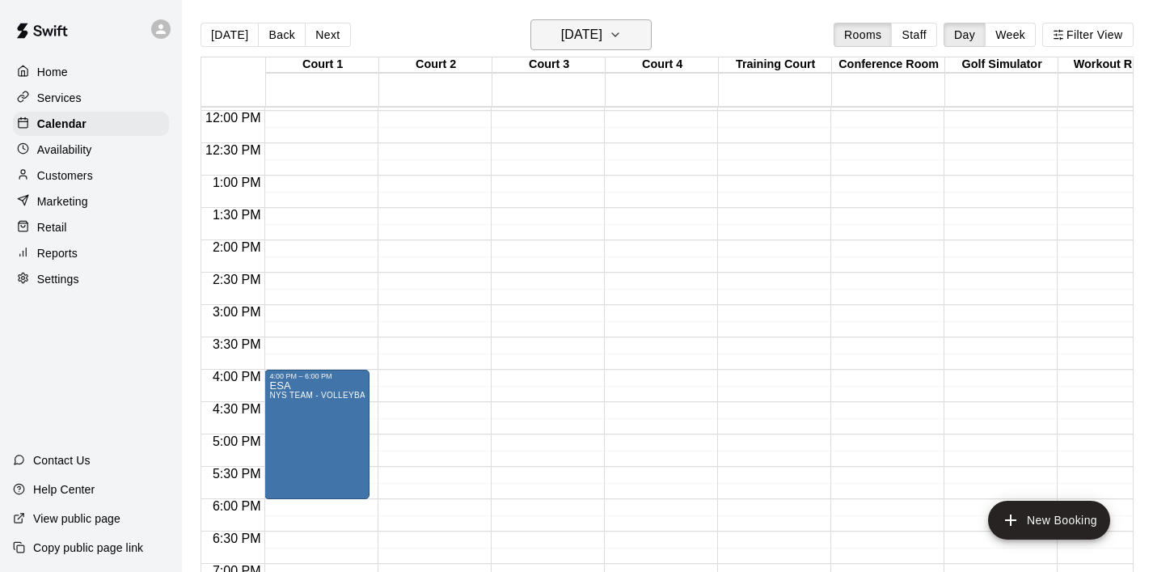
click at [622, 39] on icon "button" at bounding box center [615, 34] width 13 height 19
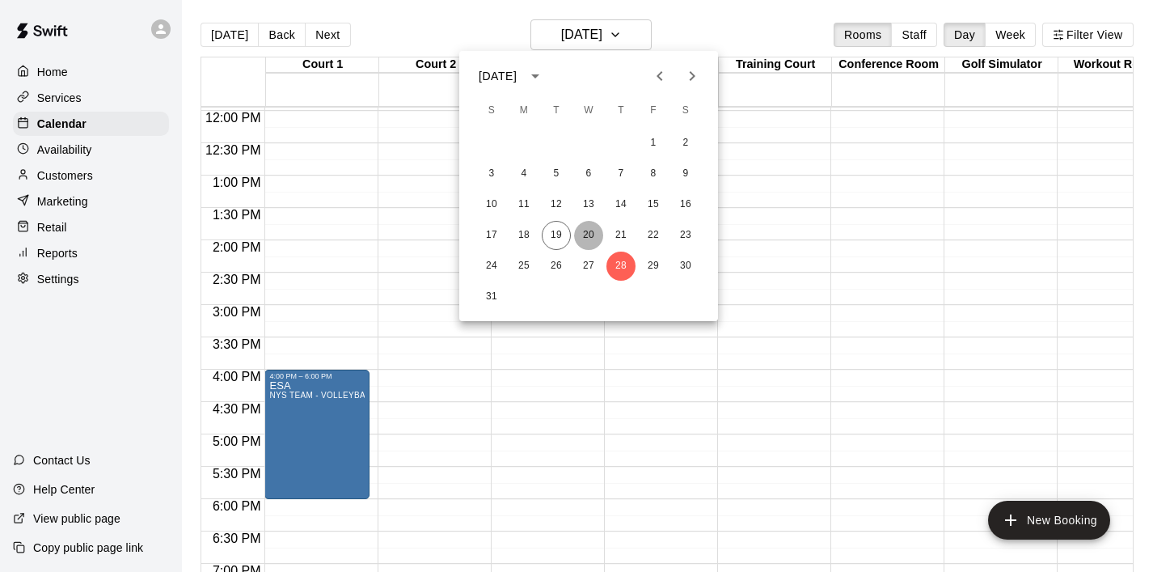
click at [590, 229] on button "20" at bounding box center [588, 235] width 29 height 29
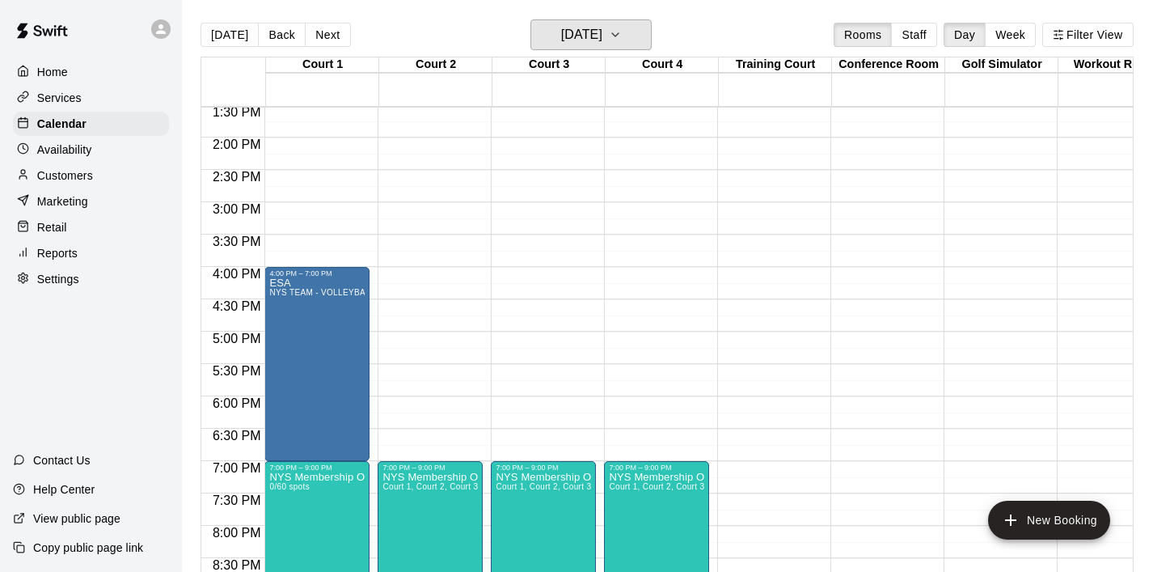
scroll to position [889, 0]
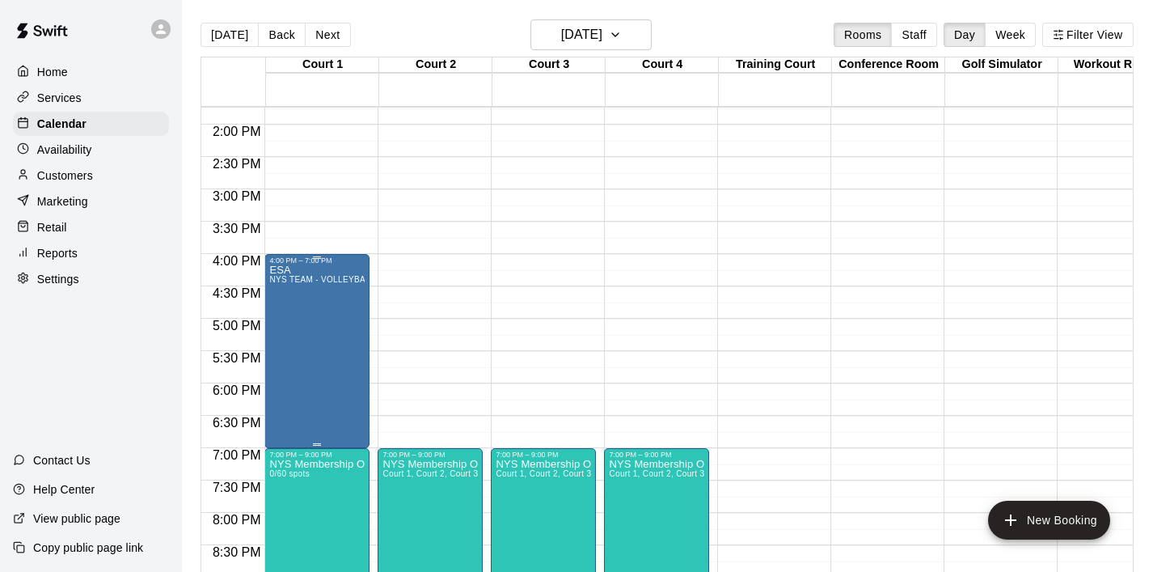
click at [328, 321] on div "ESA NYS TEAM - VOLLEYBALL (After 3 pm)" at bounding box center [316, 550] width 95 height 572
click at [285, 279] on icon "edit" at bounding box center [286, 281] width 15 height 15
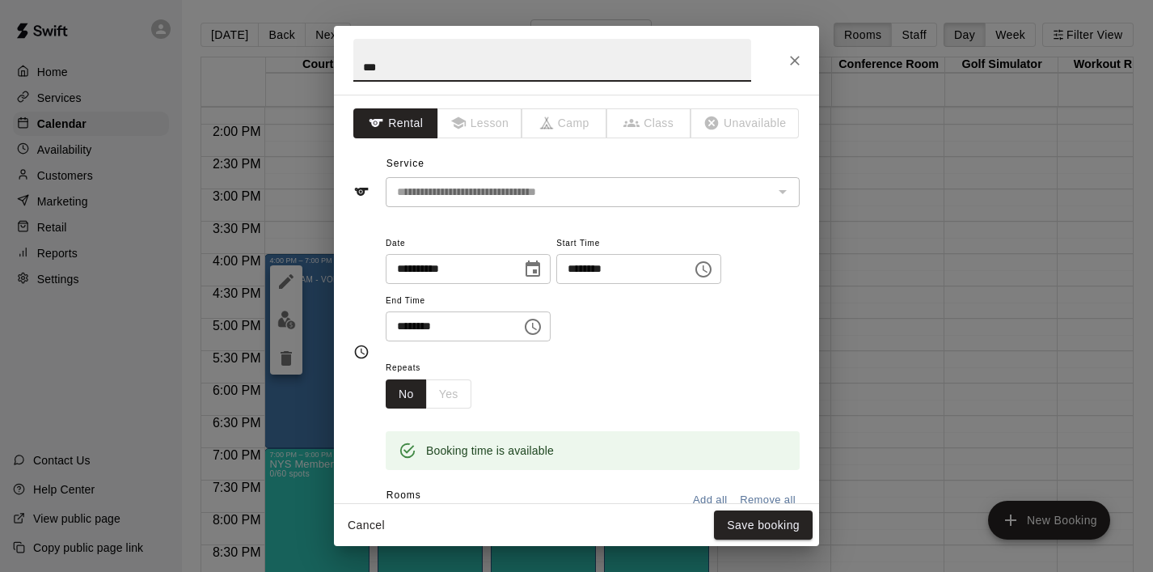
click at [708, 265] on icon "Choose time, selected time is 4:00 PM" at bounding box center [705, 268] width 5 height 7
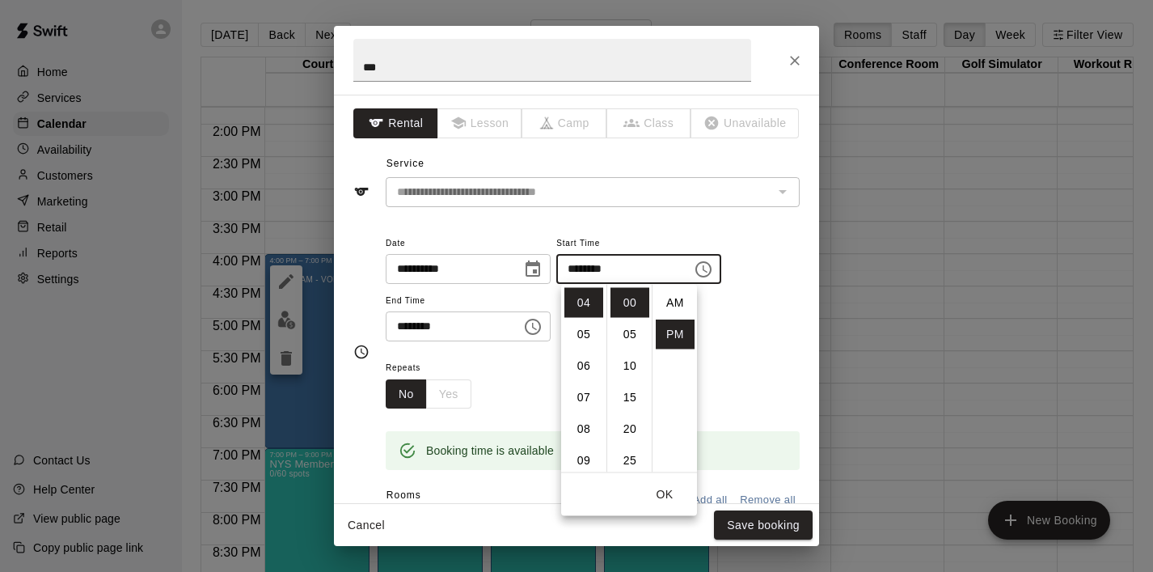
scroll to position [29, 0]
click at [580, 341] on li "05" at bounding box center [583, 334] width 39 height 30
type input "********"
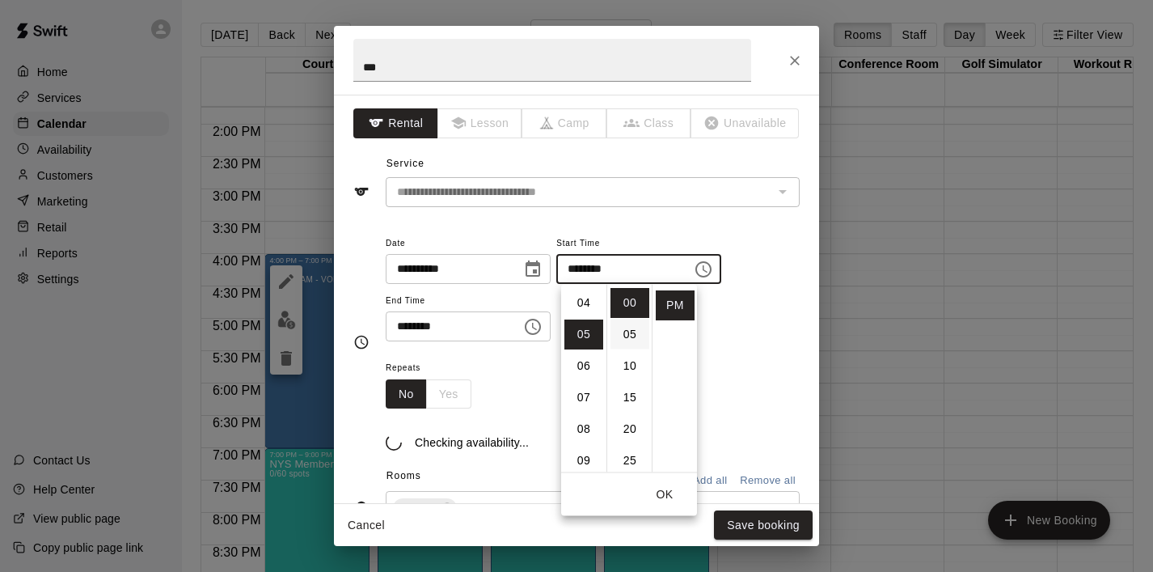
scroll to position [158, 0]
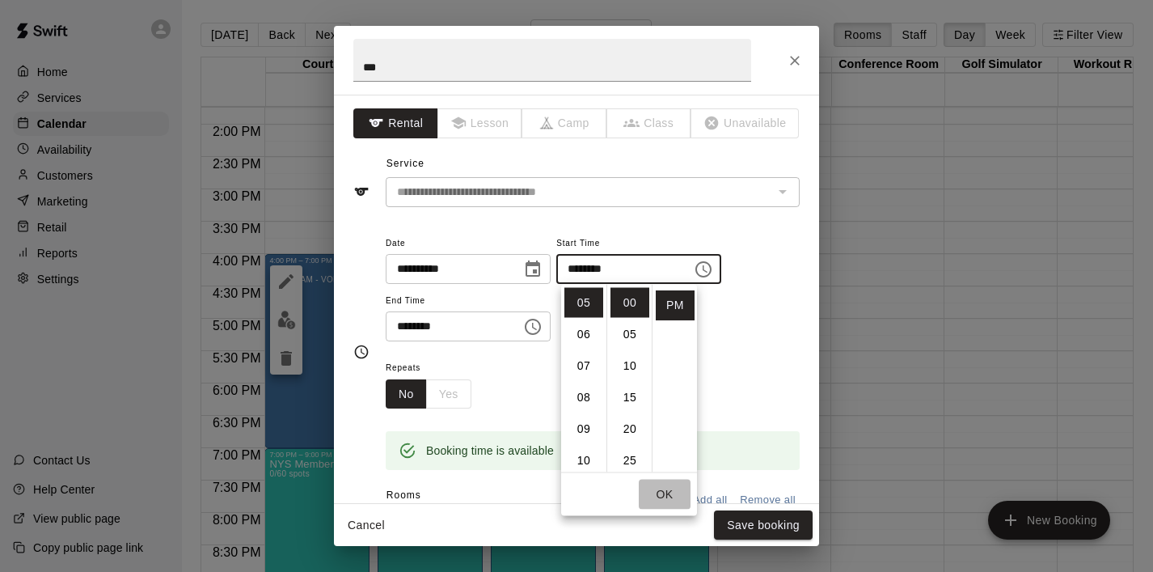
click at [663, 495] on button "OK" at bounding box center [665, 495] width 52 height 30
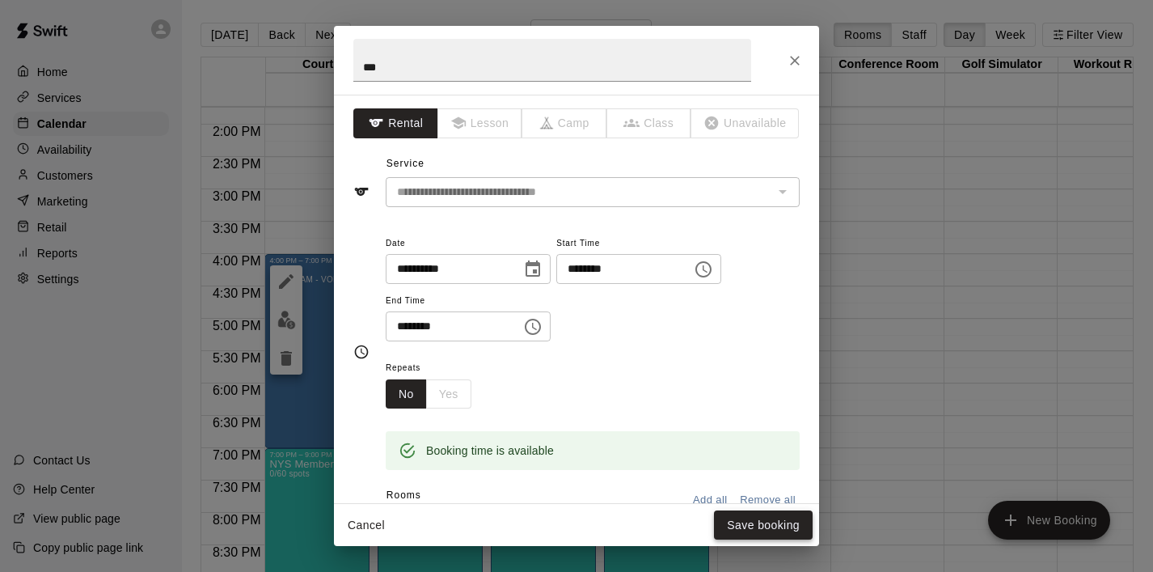
click at [744, 518] on button "Save booking" at bounding box center [763, 525] width 99 height 30
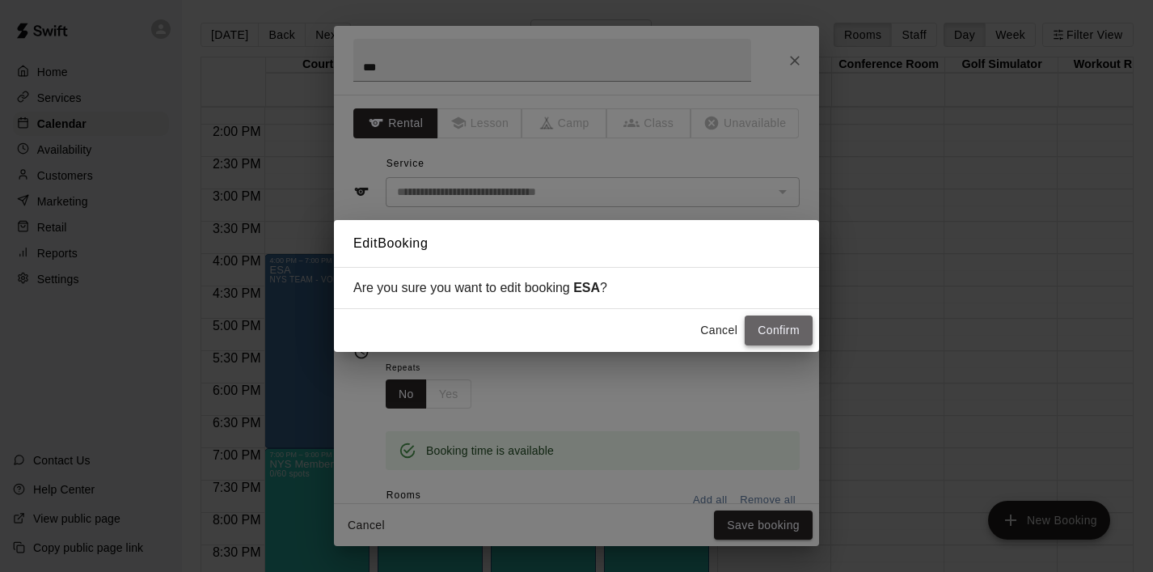
click at [779, 323] on button "Confirm" at bounding box center [779, 330] width 68 height 30
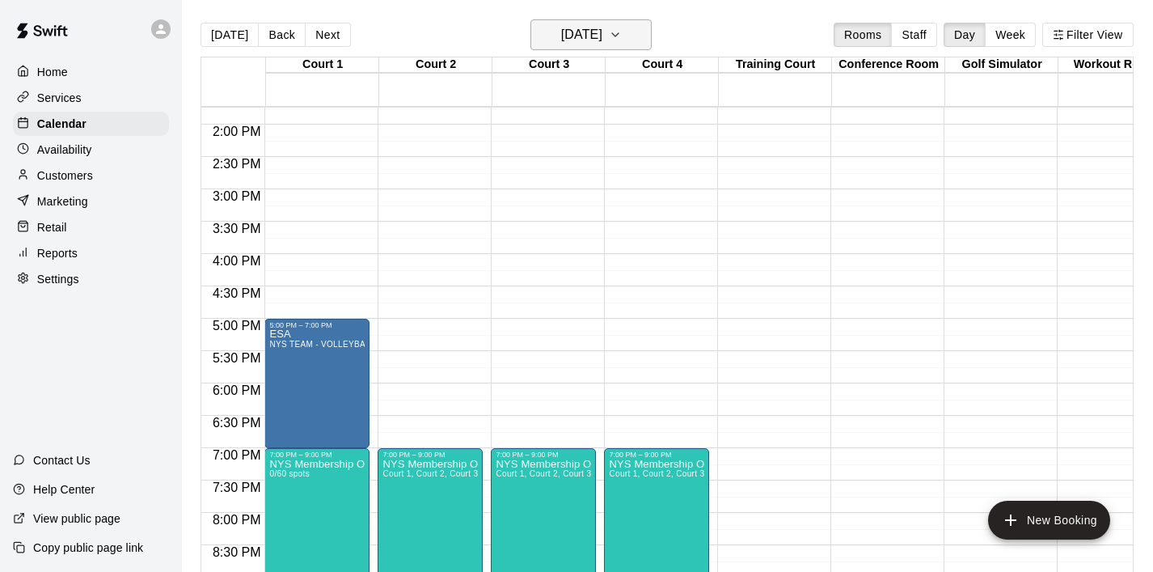
click at [622, 43] on icon "button" at bounding box center [615, 34] width 13 height 19
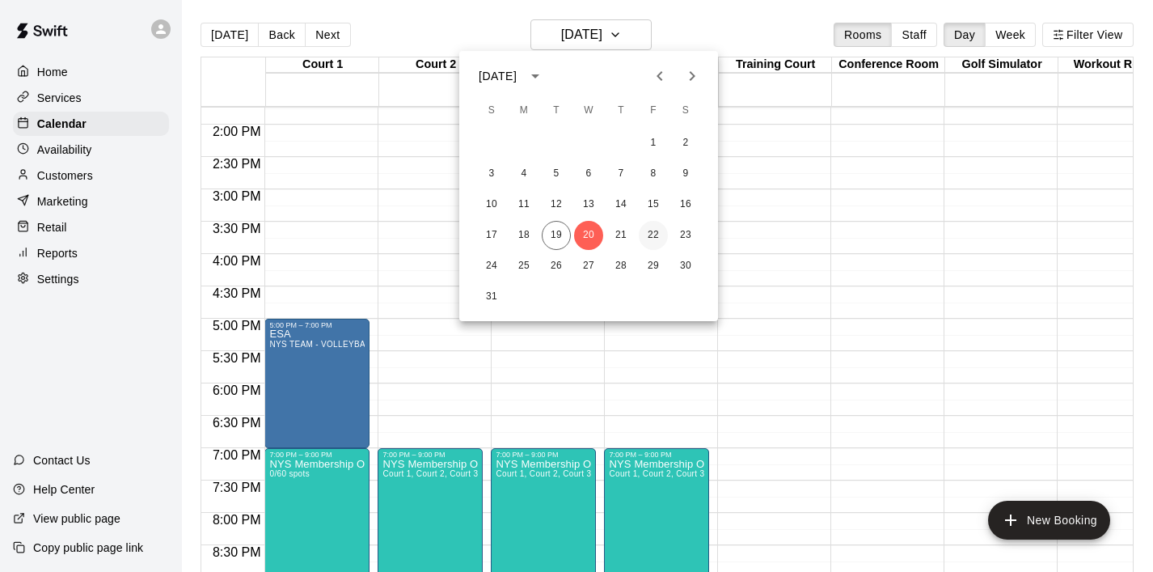
click at [652, 238] on button "22" at bounding box center [653, 235] width 29 height 29
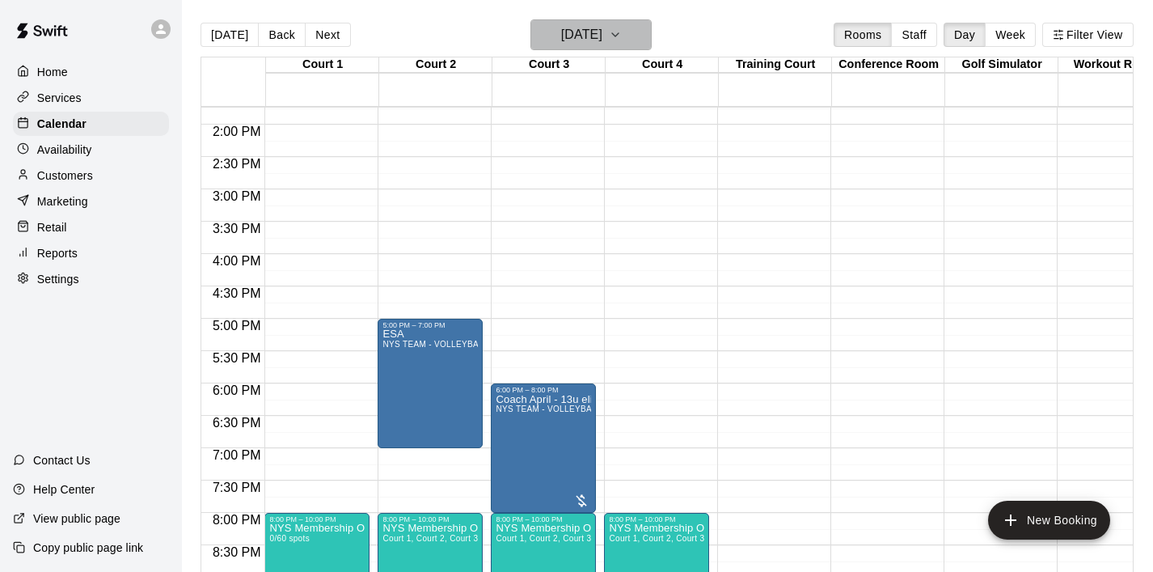
click at [622, 32] on icon "button" at bounding box center [615, 34] width 13 height 19
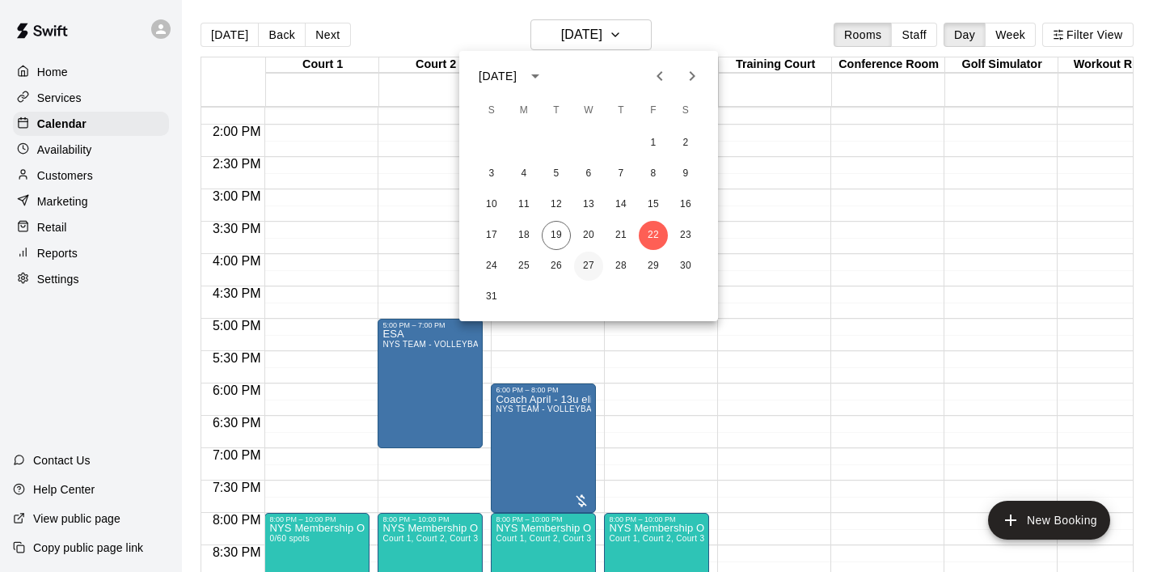
click at [585, 269] on button "27" at bounding box center [588, 266] width 29 height 29
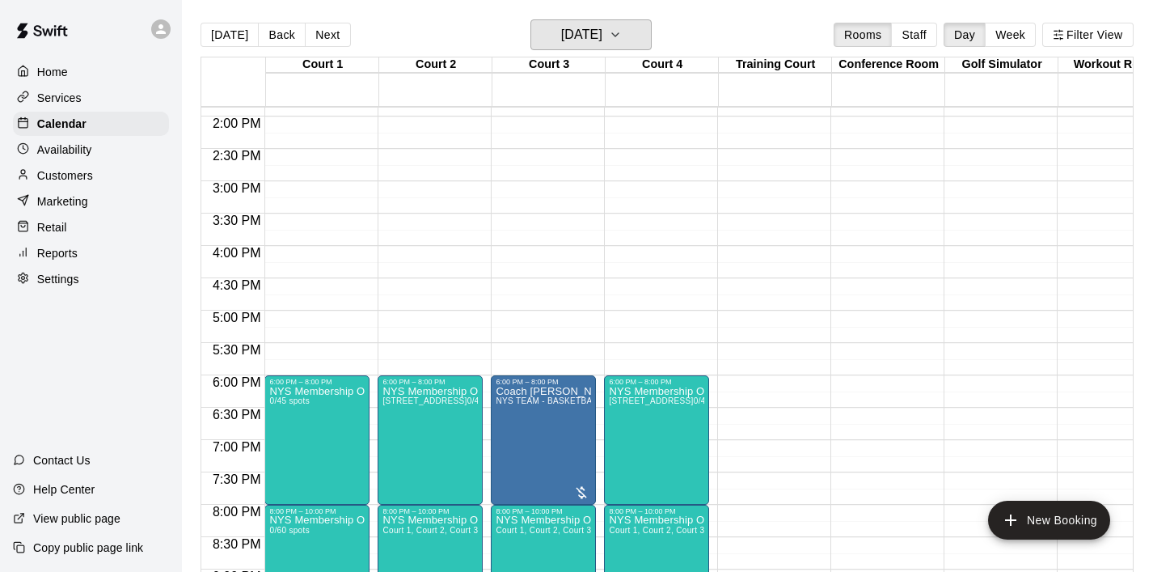
scroll to position [898, 0]
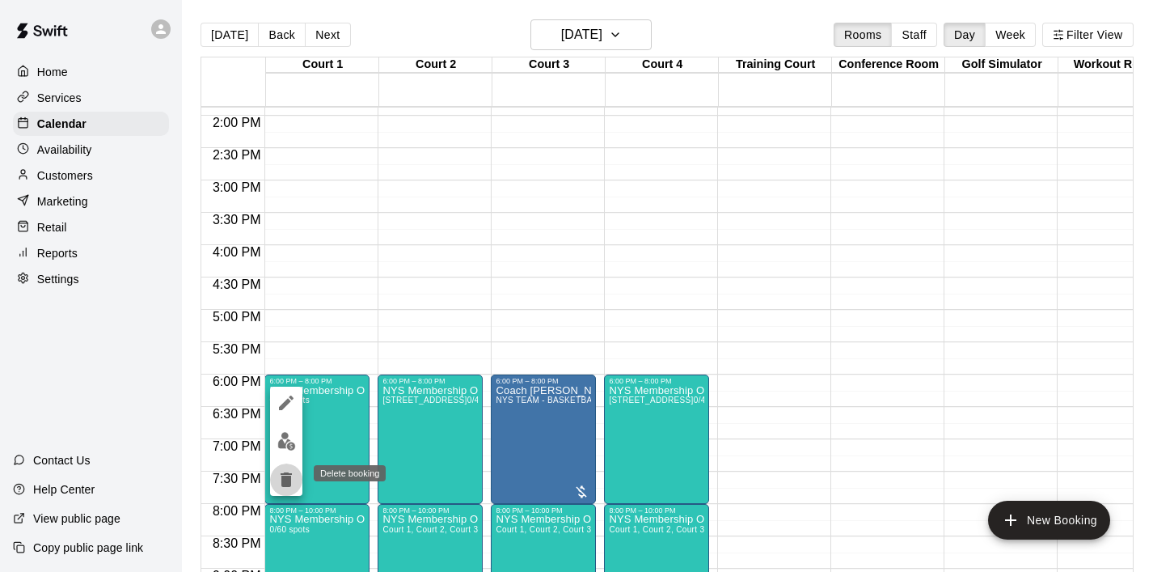
click at [283, 482] on icon "delete" at bounding box center [286, 479] width 11 height 15
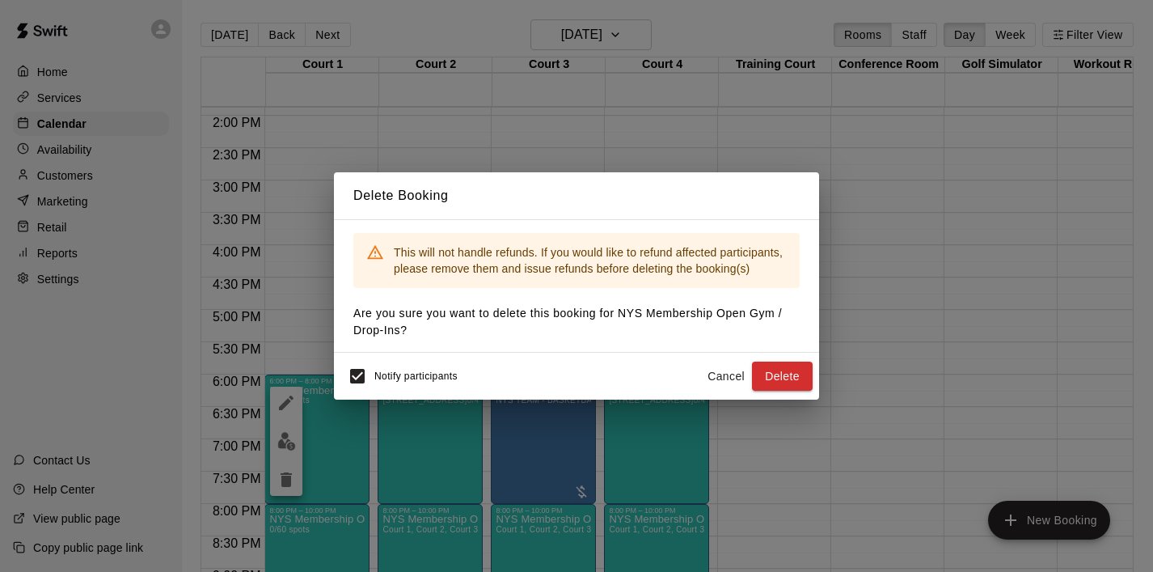
click at [428, 491] on div "Delete Booking This will not handle refunds. If you would like to refund affect…" at bounding box center [576, 286] width 1153 height 572
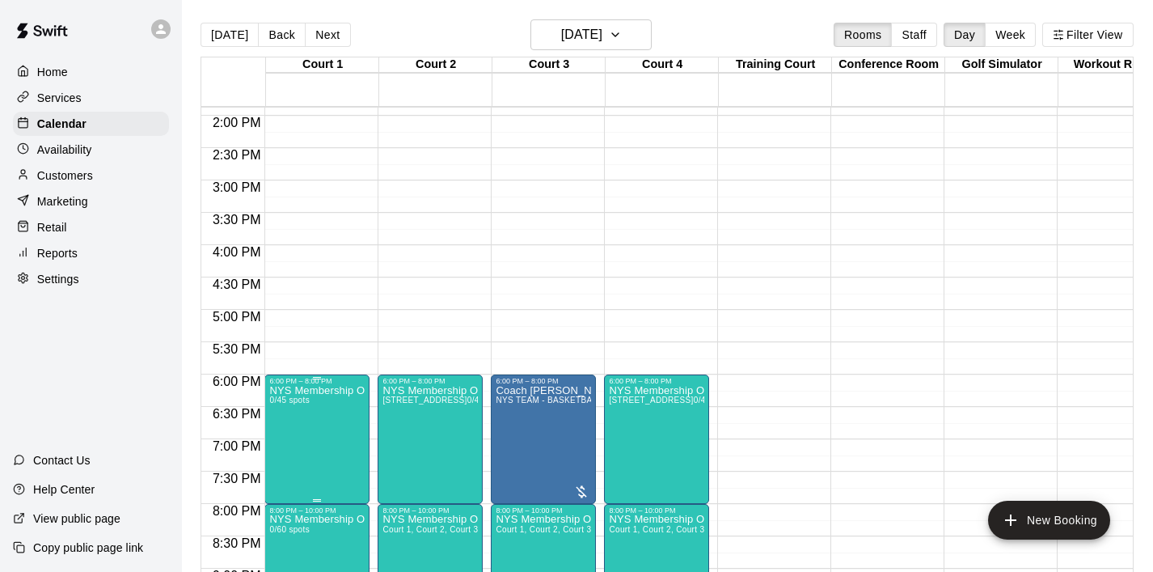
click at [289, 478] on icon "delete" at bounding box center [286, 479] width 11 height 15
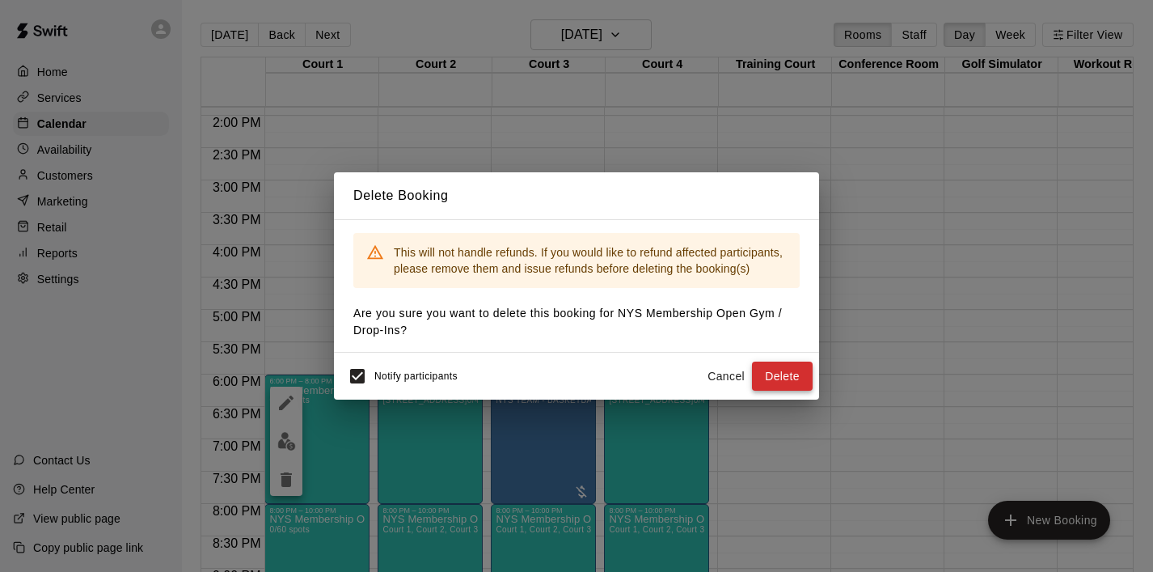
click at [773, 376] on button "Delete" at bounding box center [782, 377] width 61 height 30
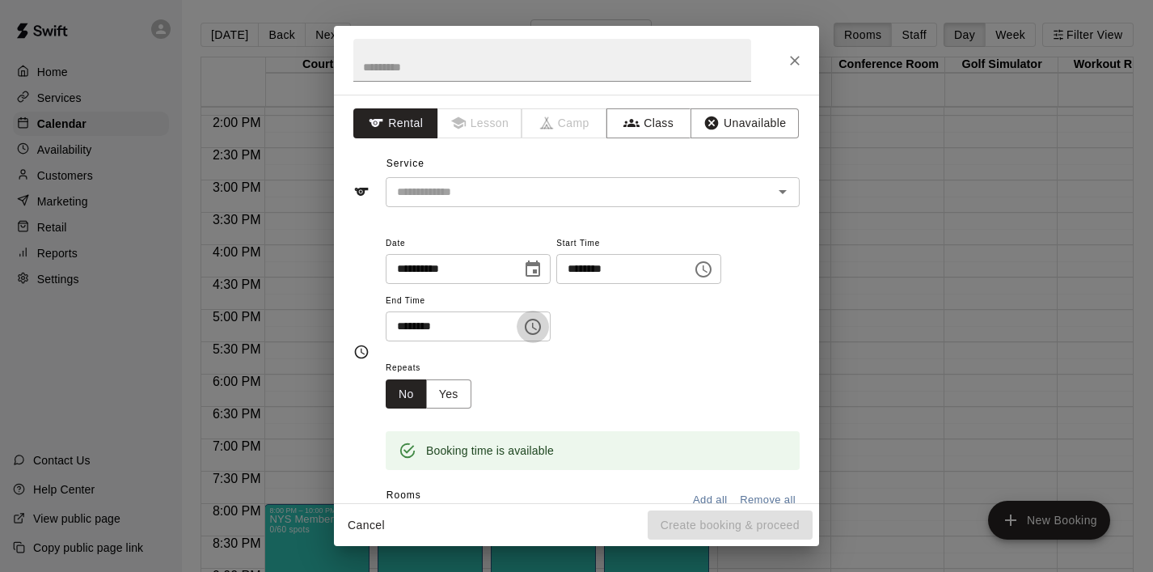
click at [535, 319] on icon "Choose time, selected time is 5:30 PM" at bounding box center [533, 327] width 16 height 16
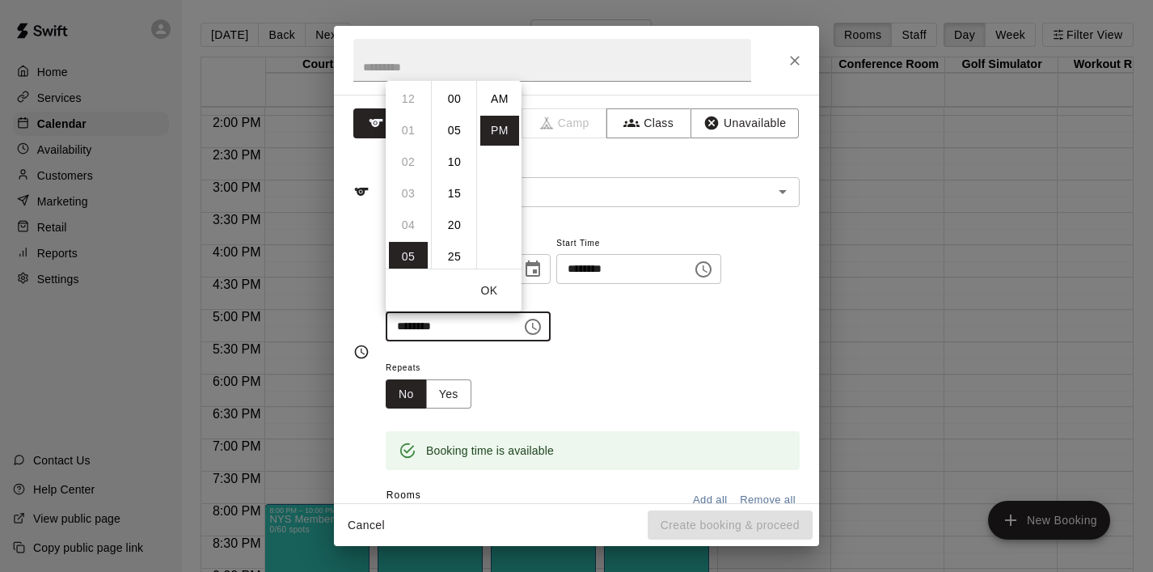
scroll to position [29, 0]
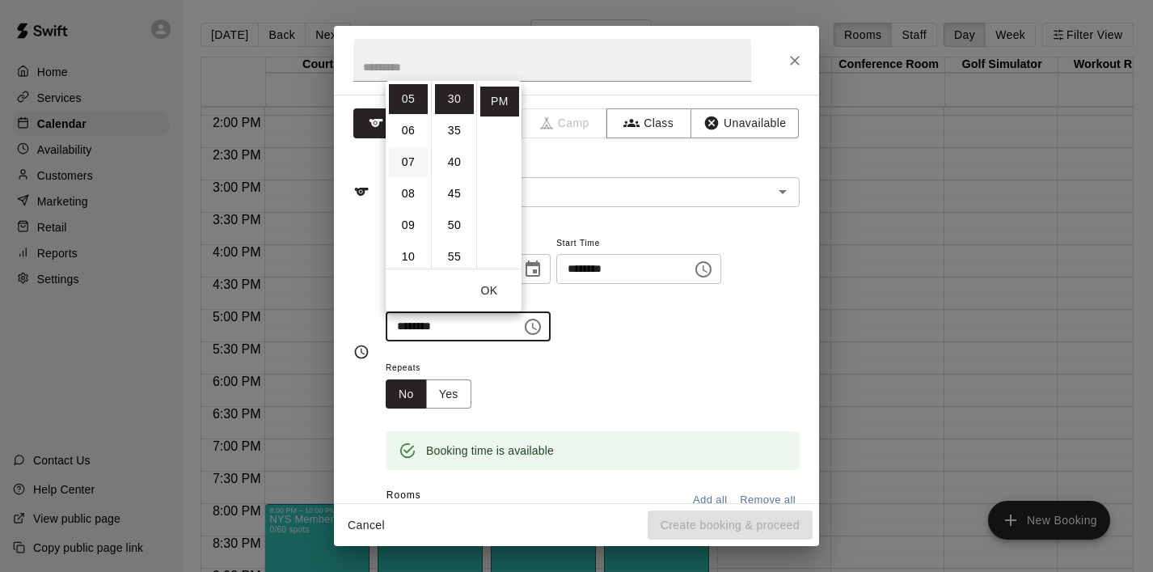
click at [416, 166] on li "07" at bounding box center [408, 162] width 39 height 30
click at [452, 106] on li "00" at bounding box center [454, 99] width 39 height 30
type input "********"
click at [494, 288] on button "OK" at bounding box center [489, 291] width 52 height 30
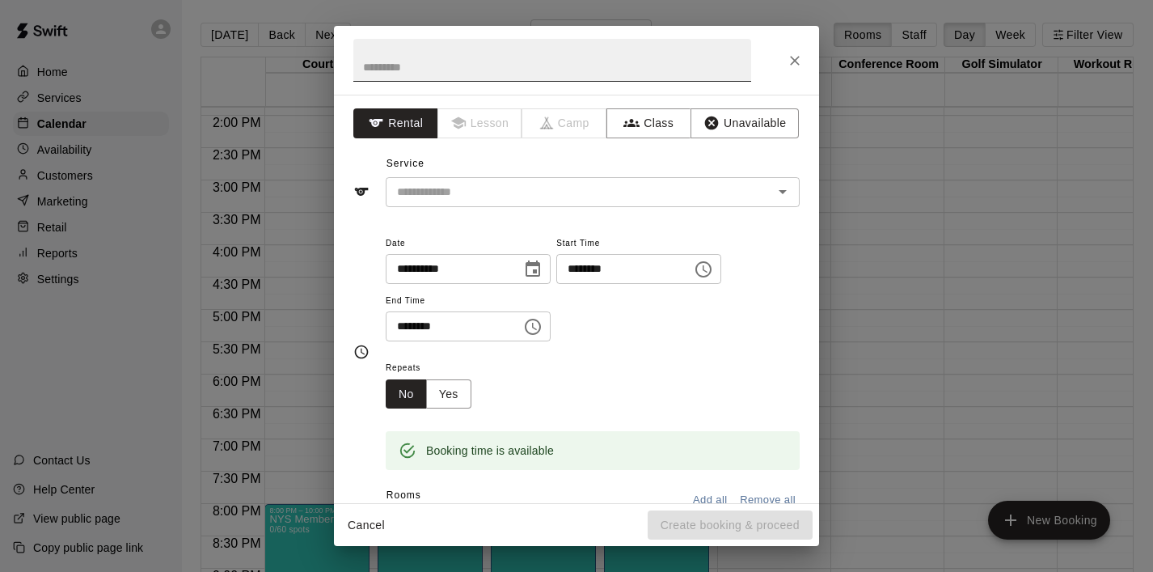
click at [426, 74] on input "text" at bounding box center [552, 60] width 398 height 43
type input "***"
click at [623, 365] on div "Repeats No Yes" at bounding box center [593, 382] width 414 height 51
click at [531, 178] on div "​" at bounding box center [593, 192] width 414 height 30
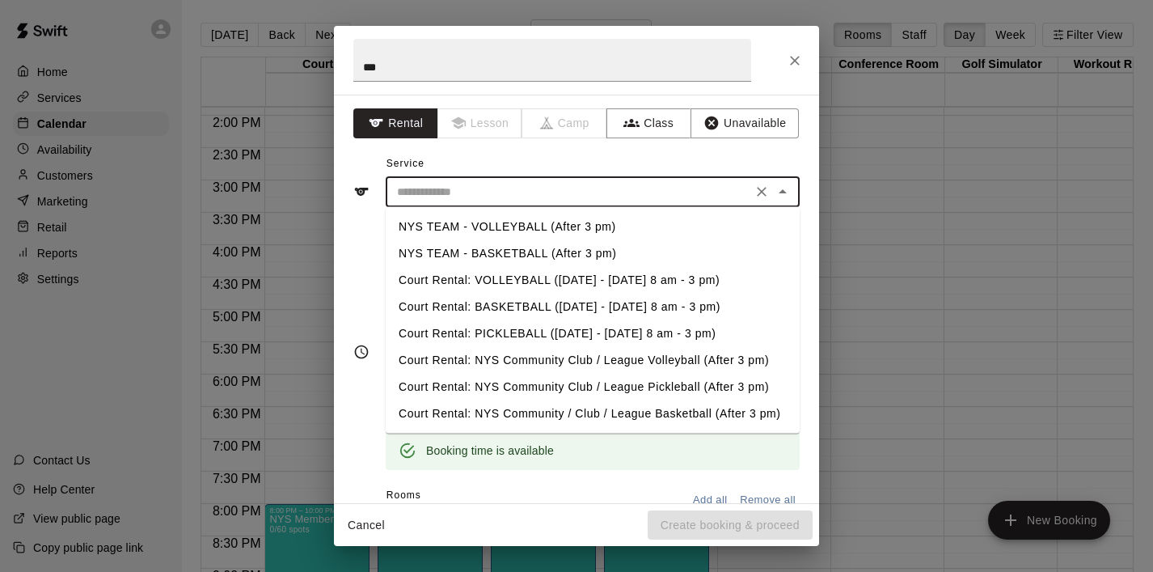
click at [526, 224] on li "NYS TEAM - VOLLEYBALL (After 3 pm)" at bounding box center [593, 227] width 414 height 27
type input "**********"
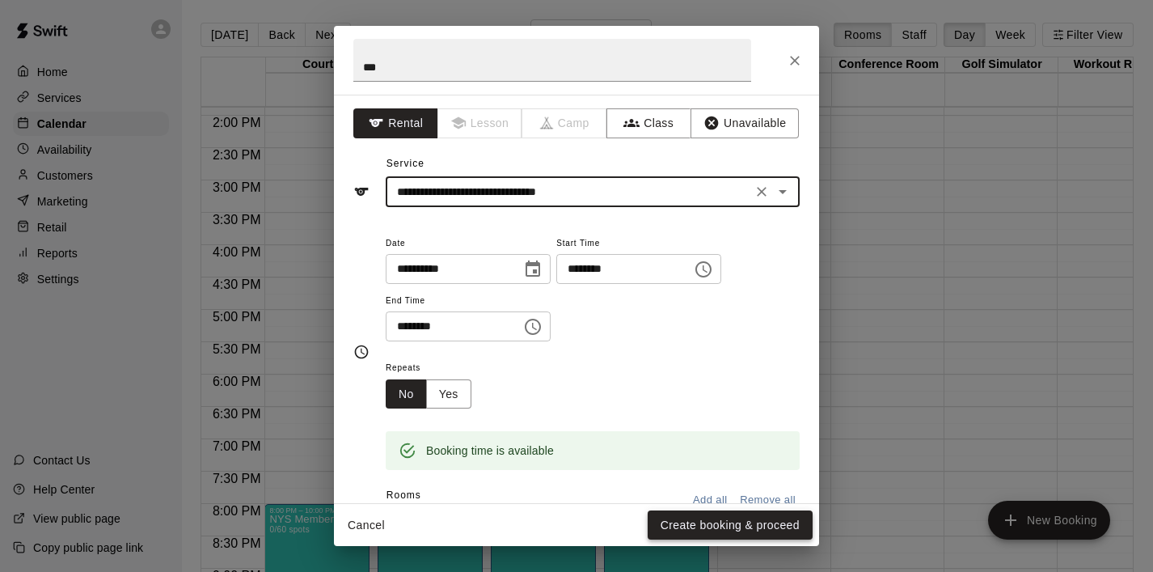
click at [698, 527] on button "Create booking & proceed" at bounding box center [730, 525] width 165 height 30
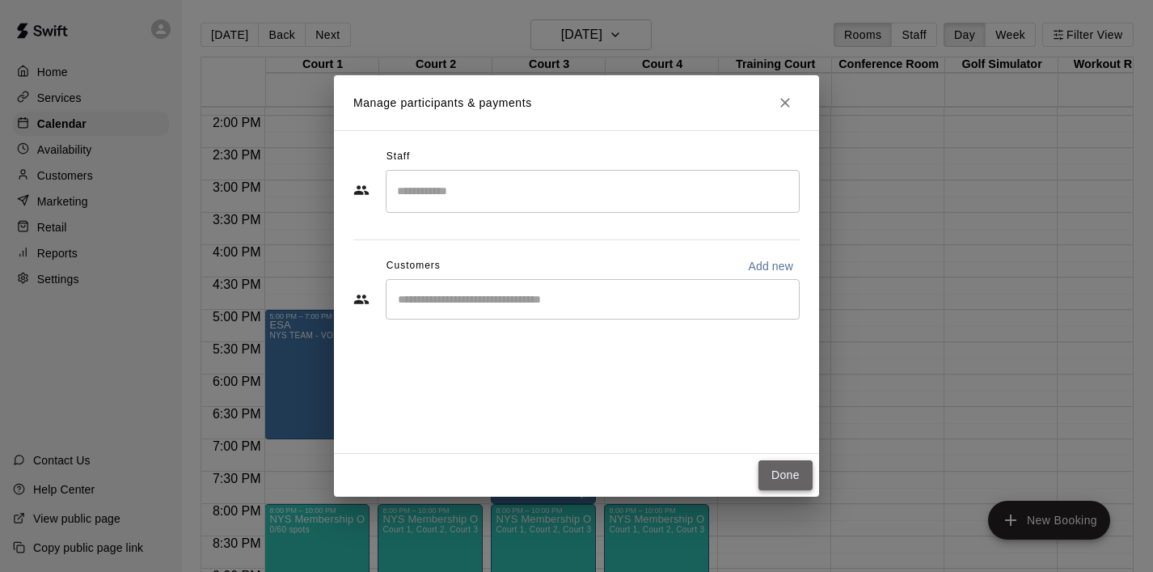
click at [773, 471] on button "Done" at bounding box center [786, 475] width 54 height 30
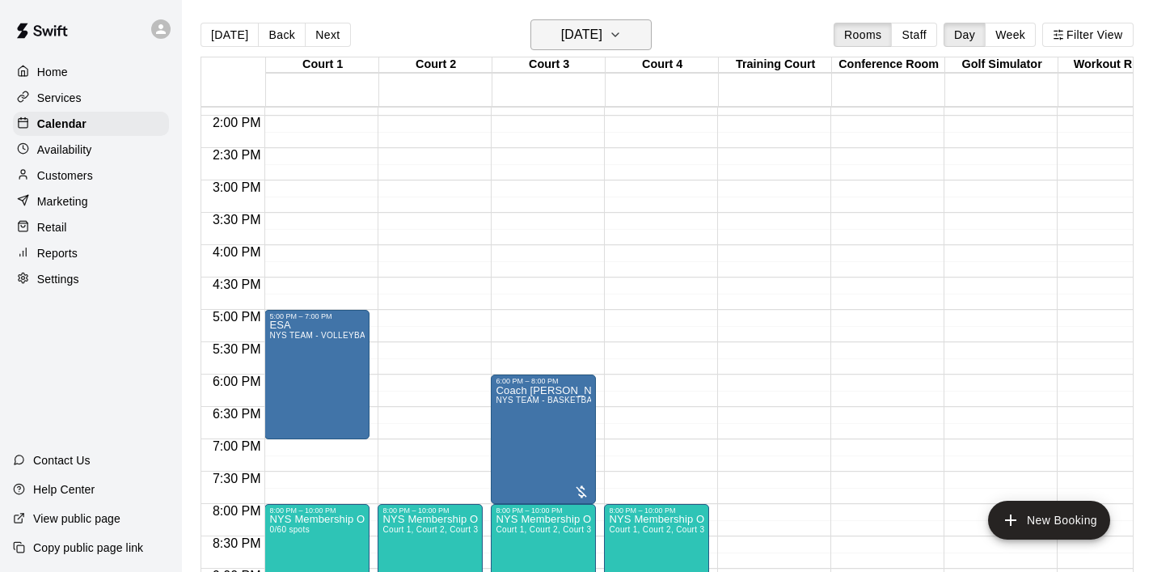
click at [622, 36] on icon "button" at bounding box center [615, 34] width 13 height 19
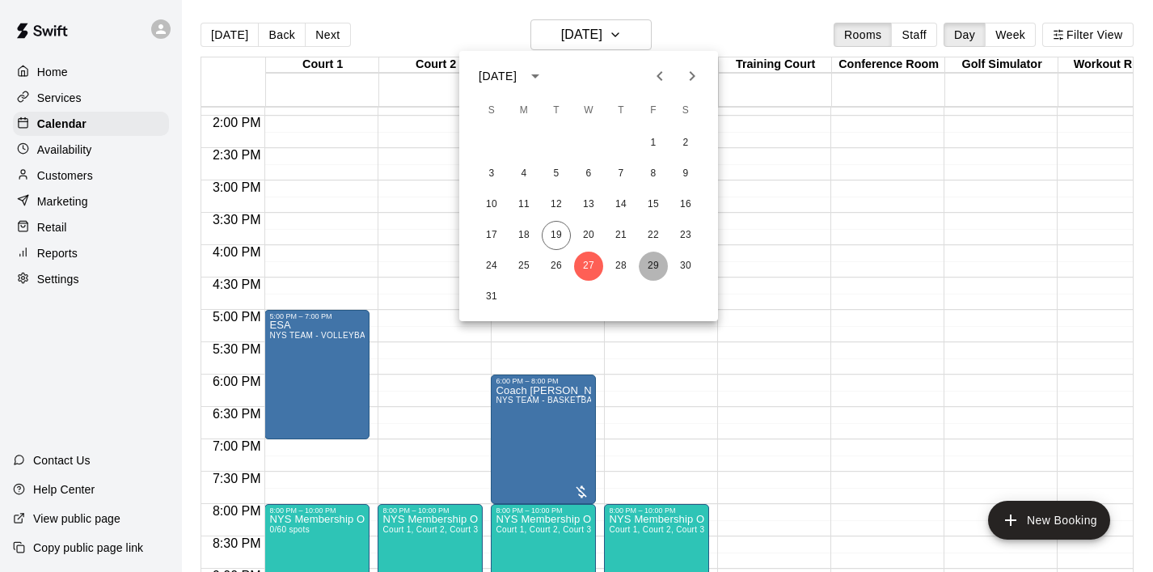
click at [652, 266] on button "29" at bounding box center [653, 266] width 29 height 29
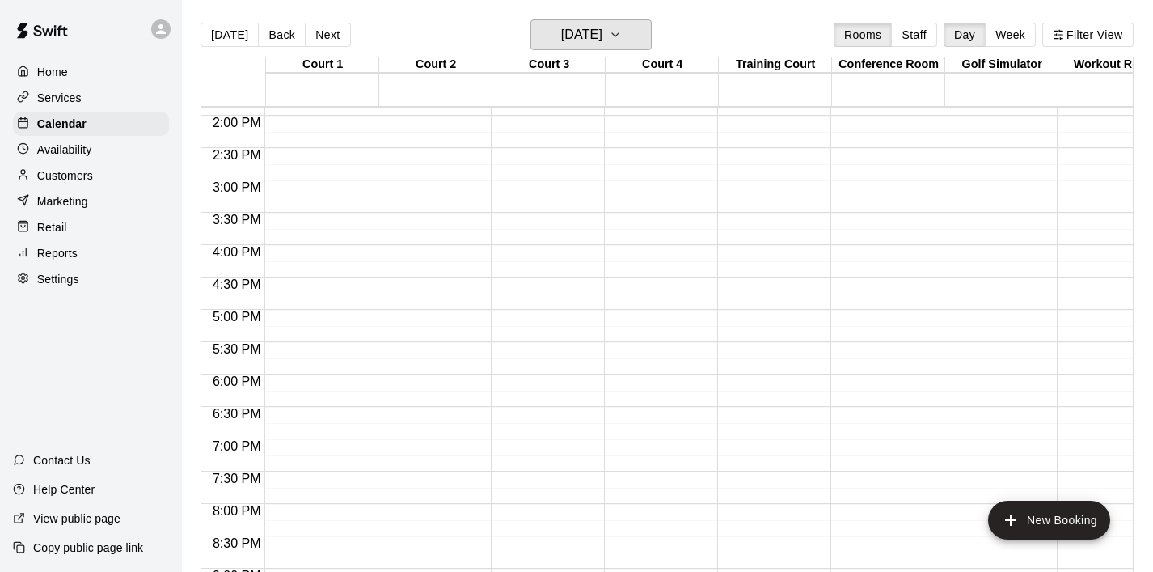
scroll to position [902, 0]
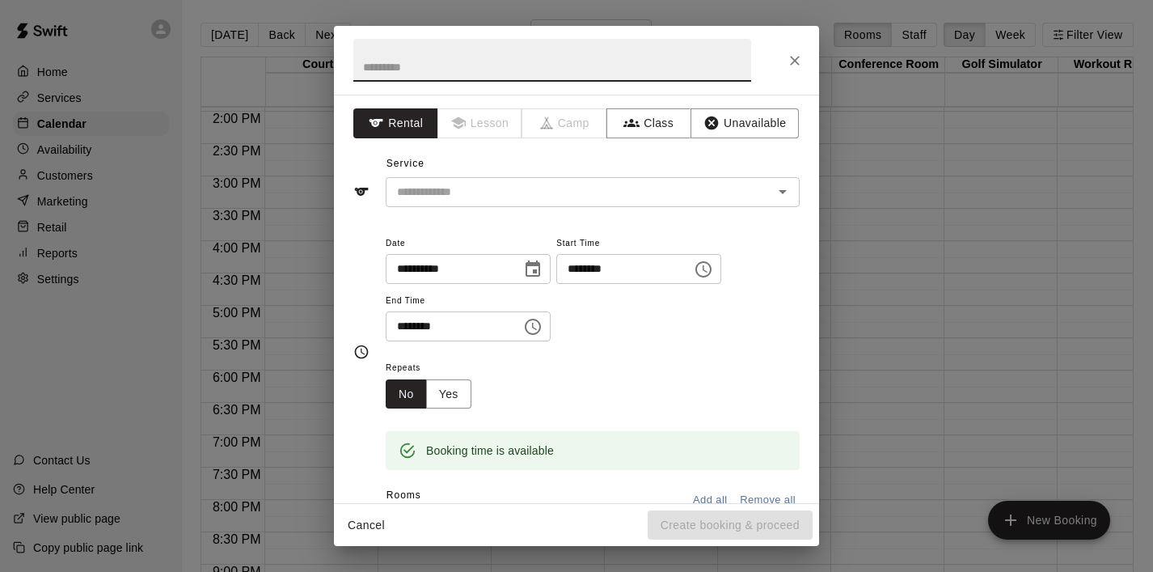
click at [528, 326] on icon "Choose time, selected time is 5:30 PM" at bounding box center [532, 326] width 19 height 19
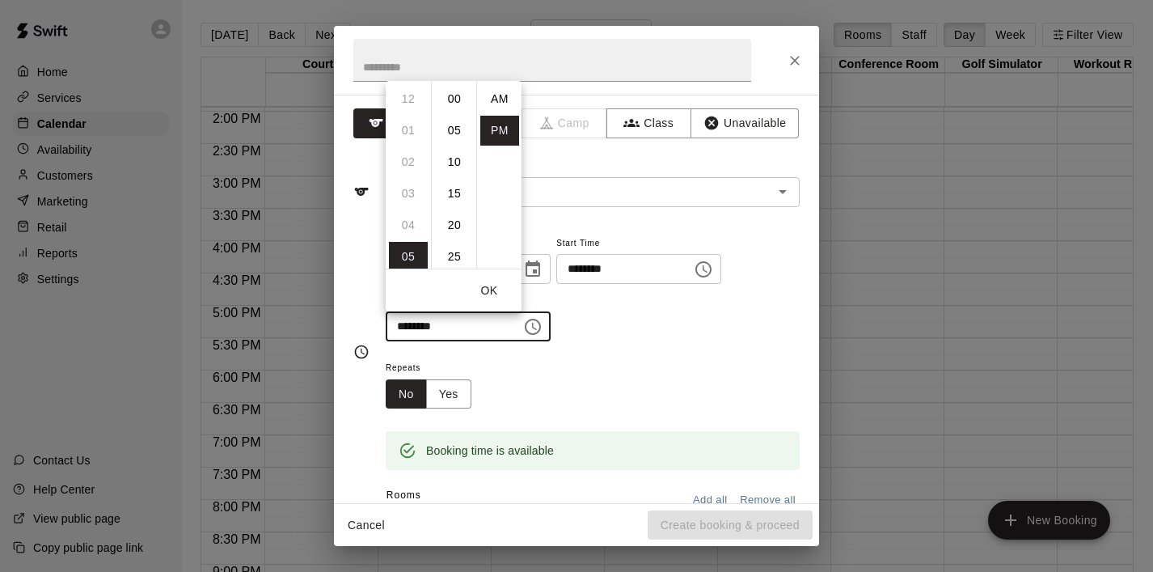
scroll to position [29, 0]
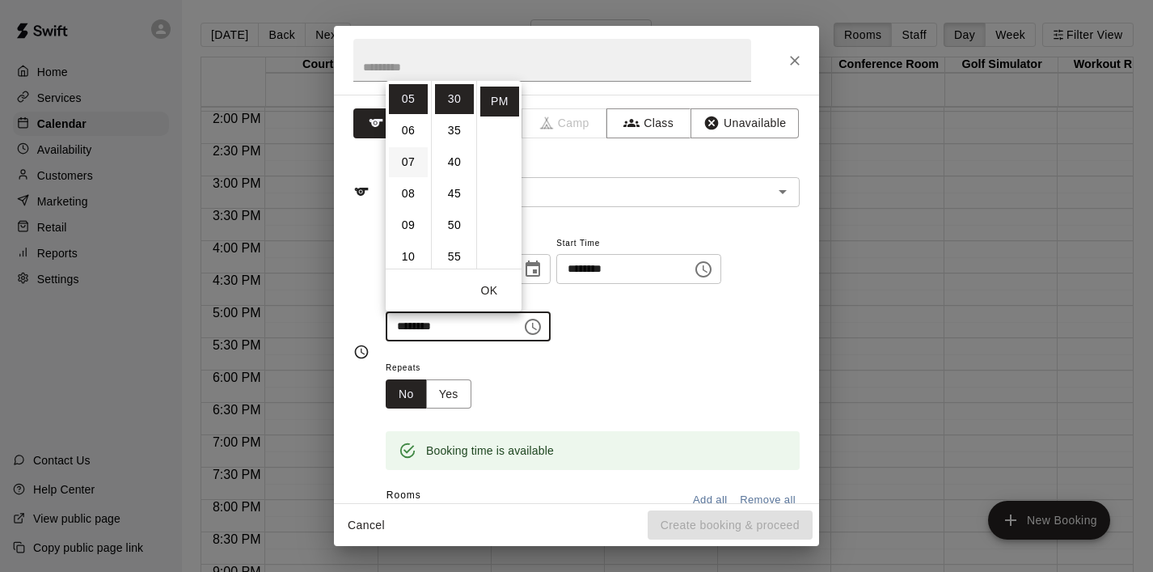
click at [408, 162] on li "07" at bounding box center [408, 162] width 39 height 30
click at [455, 105] on li "00" at bounding box center [454, 99] width 39 height 30
type input "********"
click at [494, 294] on button "OK" at bounding box center [489, 291] width 52 height 30
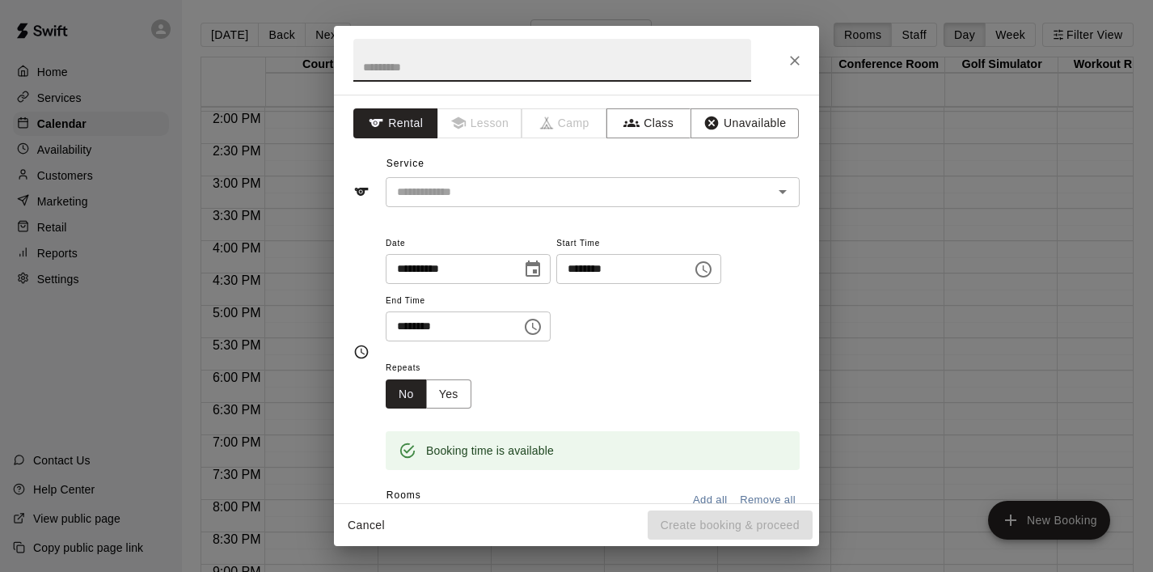
click at [433, 69] on input "text" at bounding box center [552, 60] width 398 height 43
type input "***"
click at [676, 401] on div "Repeats No Yes" at bounding box center [593, 382] width 414 height 51
click at [658, 412] on div "Booking time is available" at bounding box center [593, 438] width 414 height 61
click at [556, 195] on input "text" at bounding box center [569, 192] width 357 height 20
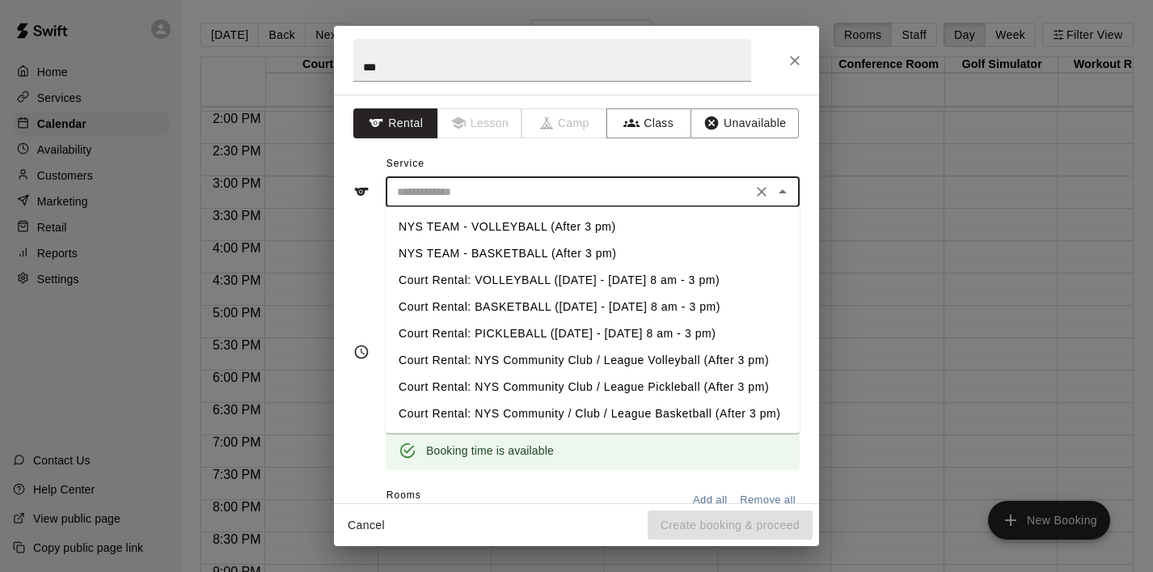
click at [569, 218] on li "NYS TEAM - VOLLEYBALL (After 3 pm)" at bounding box center [593, 227] width 414 height 27
type input "**********"
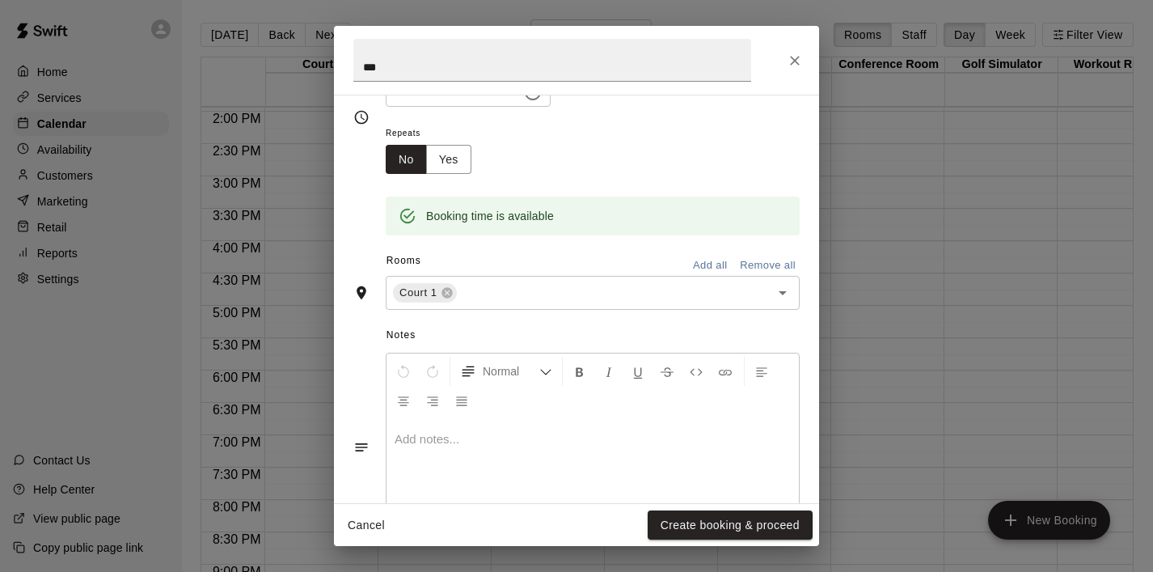
scroll to position [259, 0]
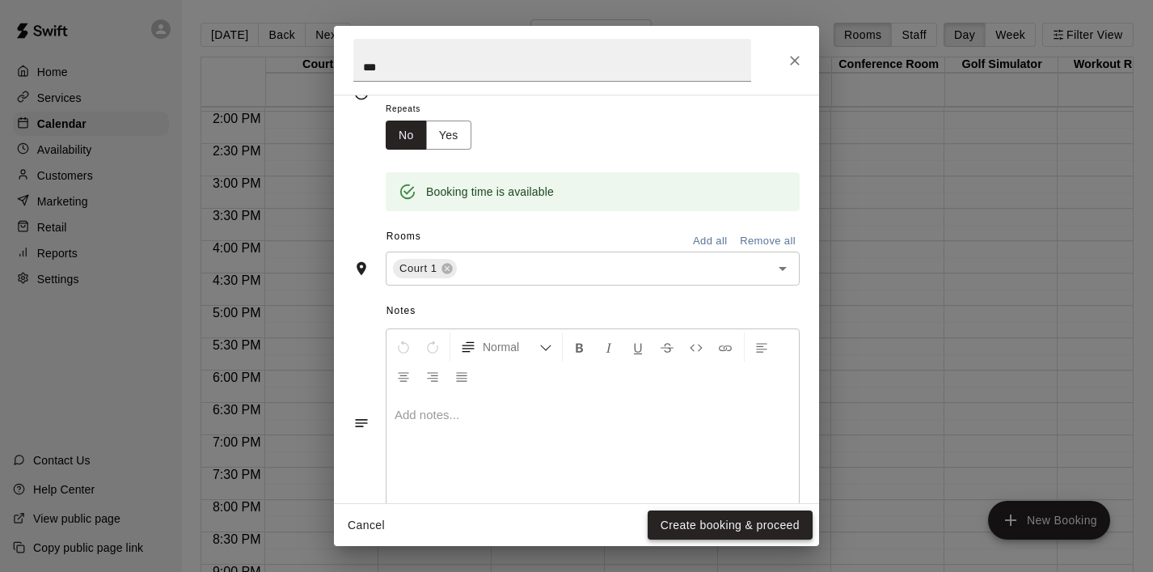
click at [696, 532] on button "Create booking & proceed" at bounding box center [730, 525] width 165 height 30
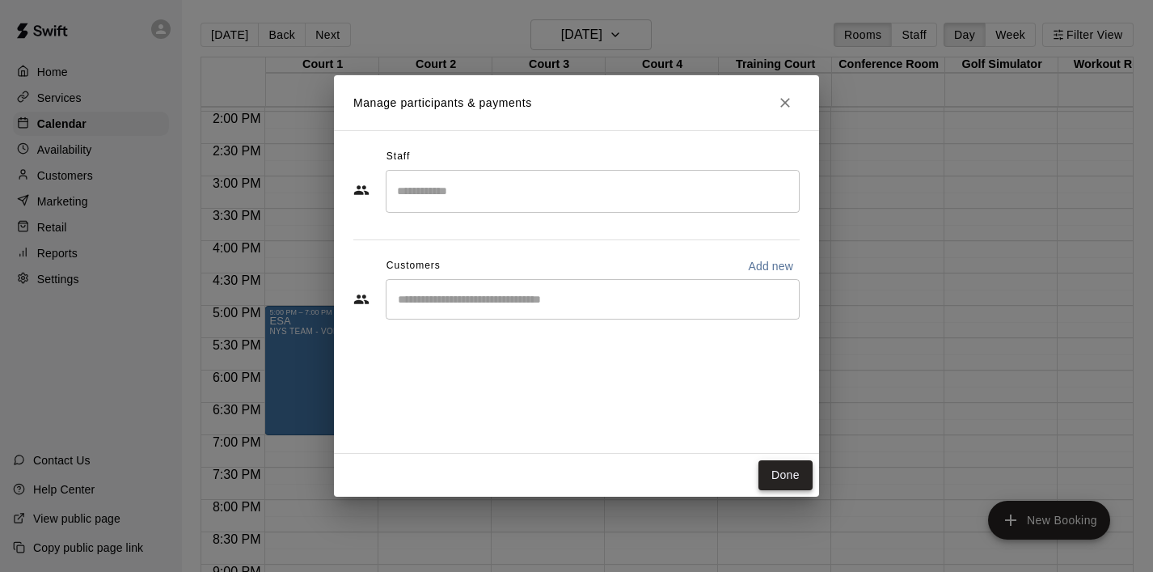
click at [787, 476] on button "Done" at bounding box center [786, 475] width 54 height 30
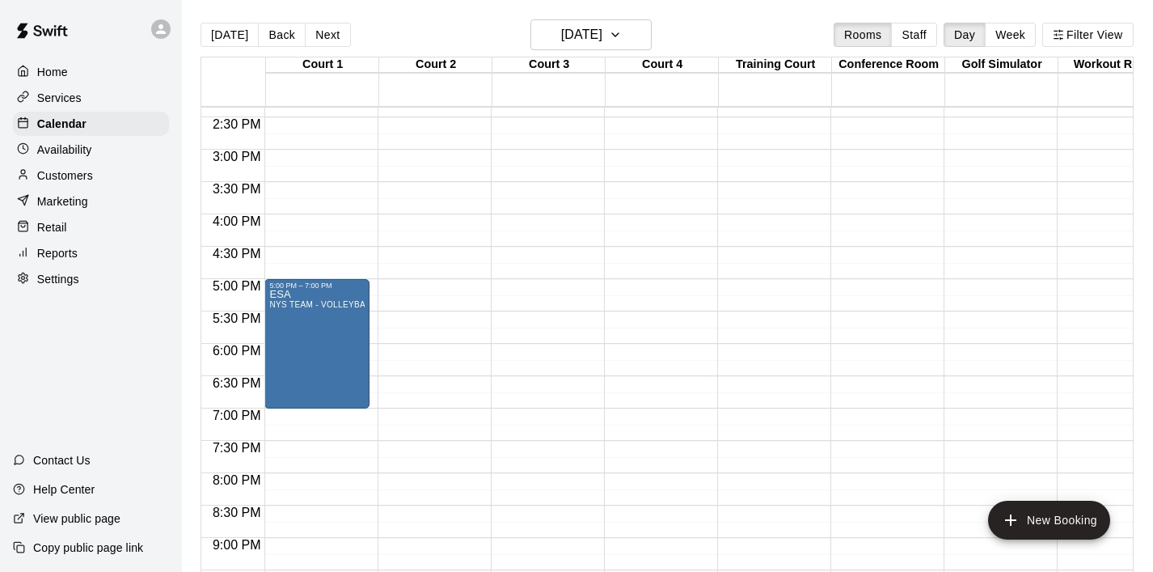
scroll to position [927, 0]
click at [622, 32] on icon "button" at bounding box center [615, 34] width 13 height 19
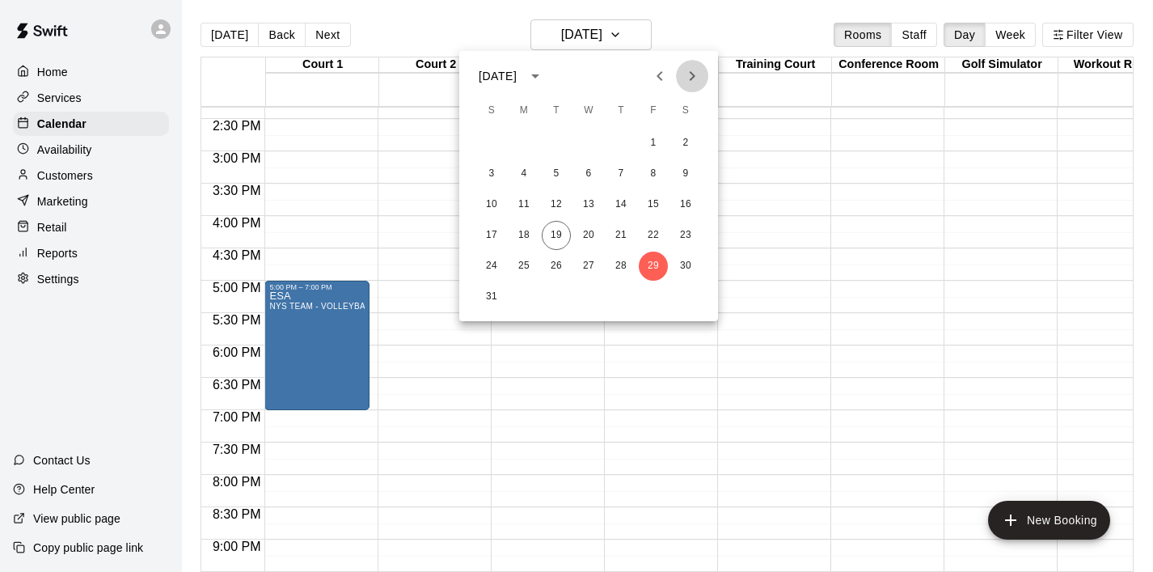
click at [688, 85] on icon "Next month" at bounding box center [692, 75] width 19 height 19
click at [591, 141] on button "3" at bounding box center [588, 143] width 29 height 29
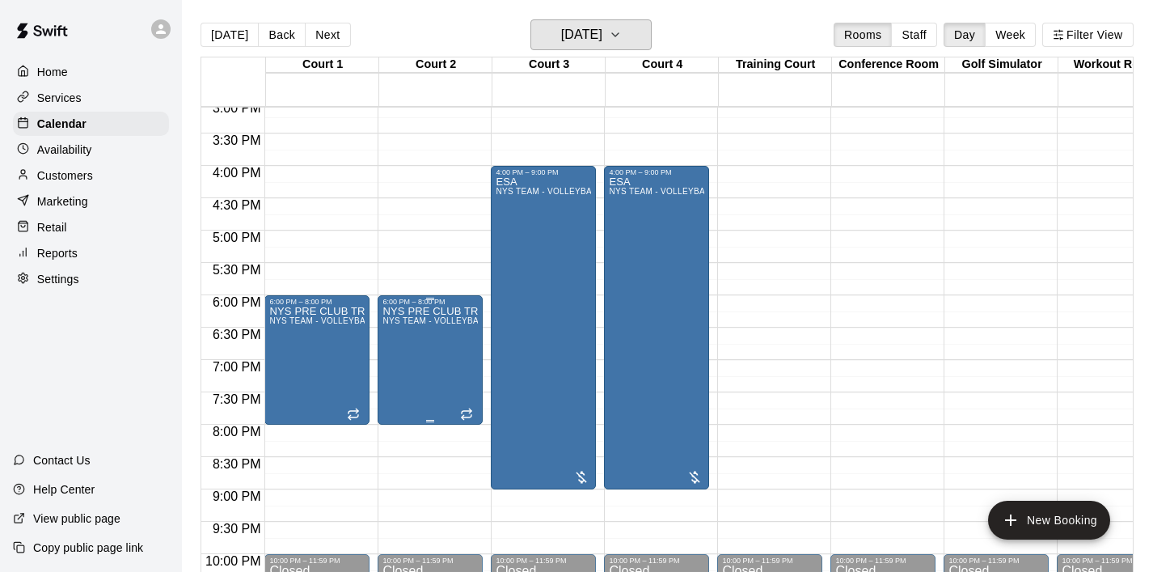
scroll to position [971, 0]
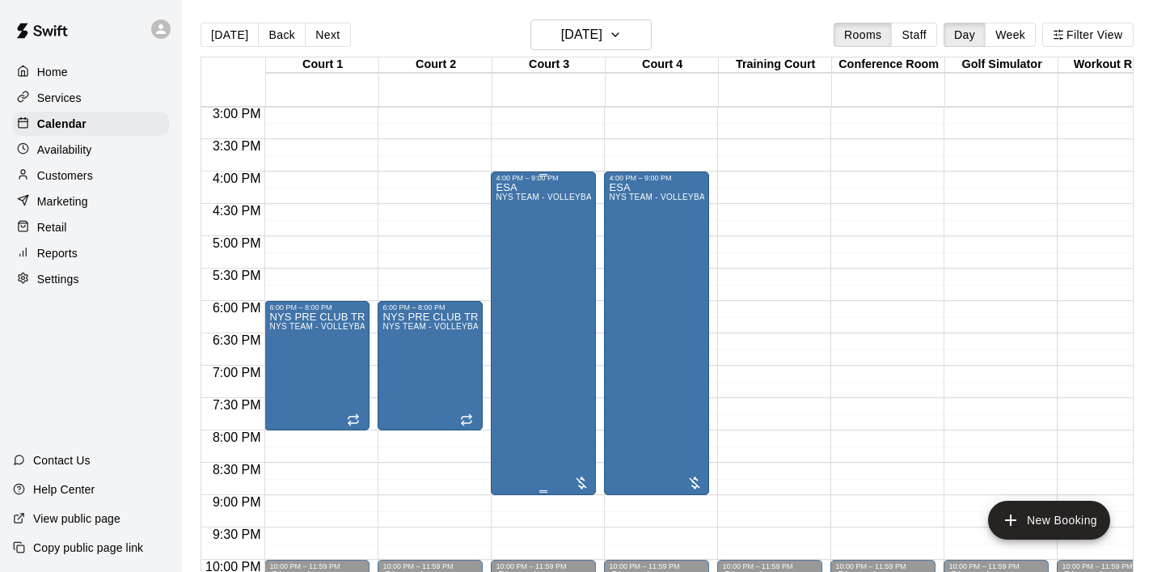
click at [564, 264] on div "ESA NYS TEAM - VOLLEYBALL (After 3 pm)" at bounding box center [543, 468] width 95 height 572
click at [585, 412] on div at bounding box center [576, 286] width 1153 height 572
click at [586, 477] on div at bounding box center [581, 483] width 16 height 16
click at [590, 470] on icon "edit" at bounding box center [590, 465] width 19 height 19
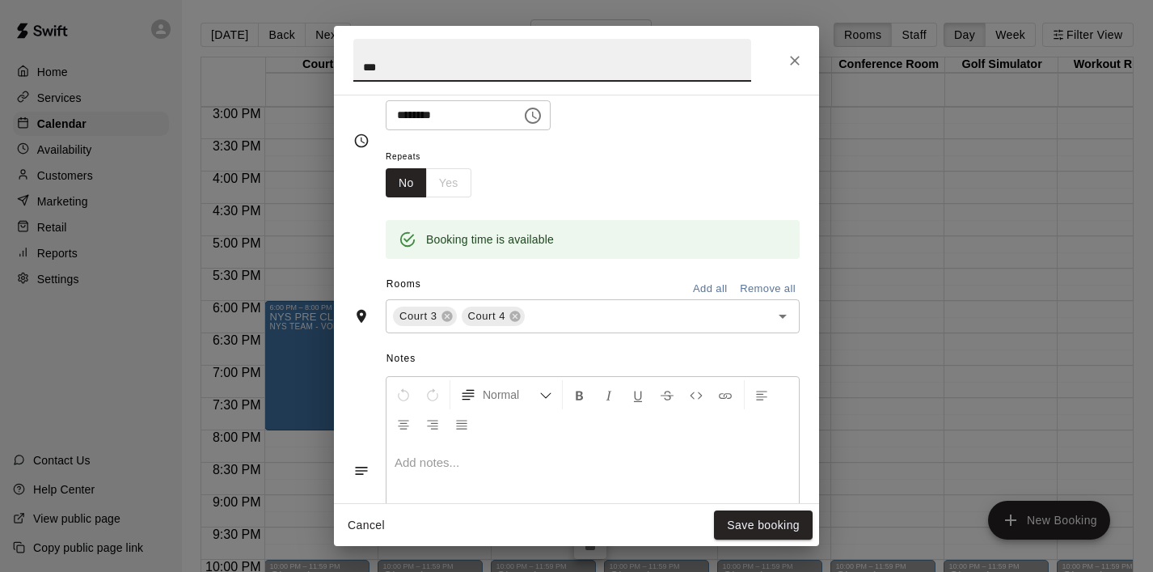
scroll to position [0, 0]
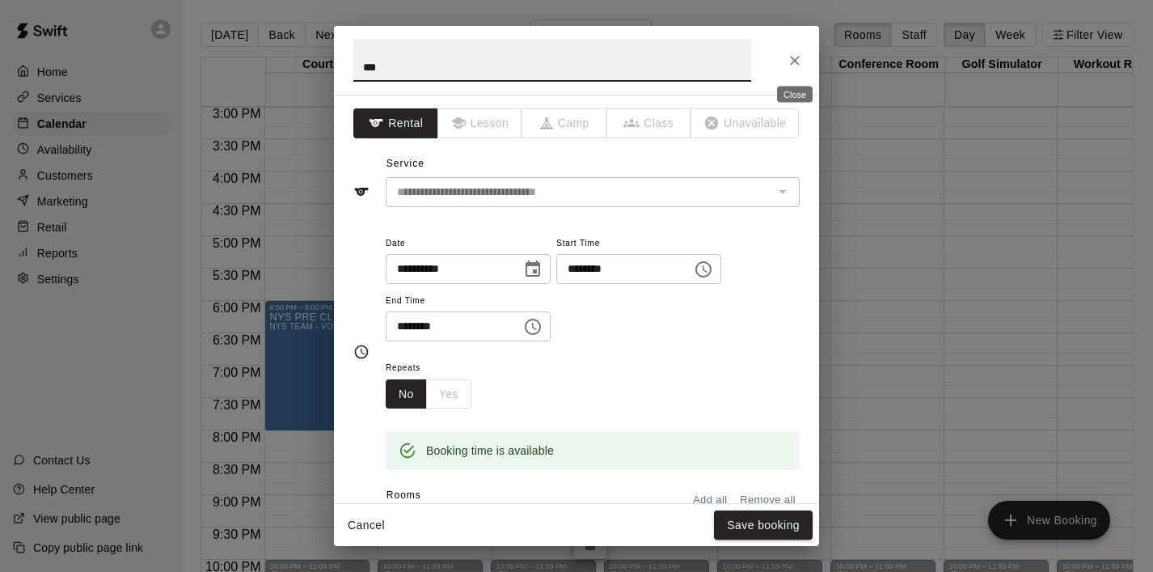
click at [797, 57] on icon "Close" at bounding box center [795, 61] width 16 height 16
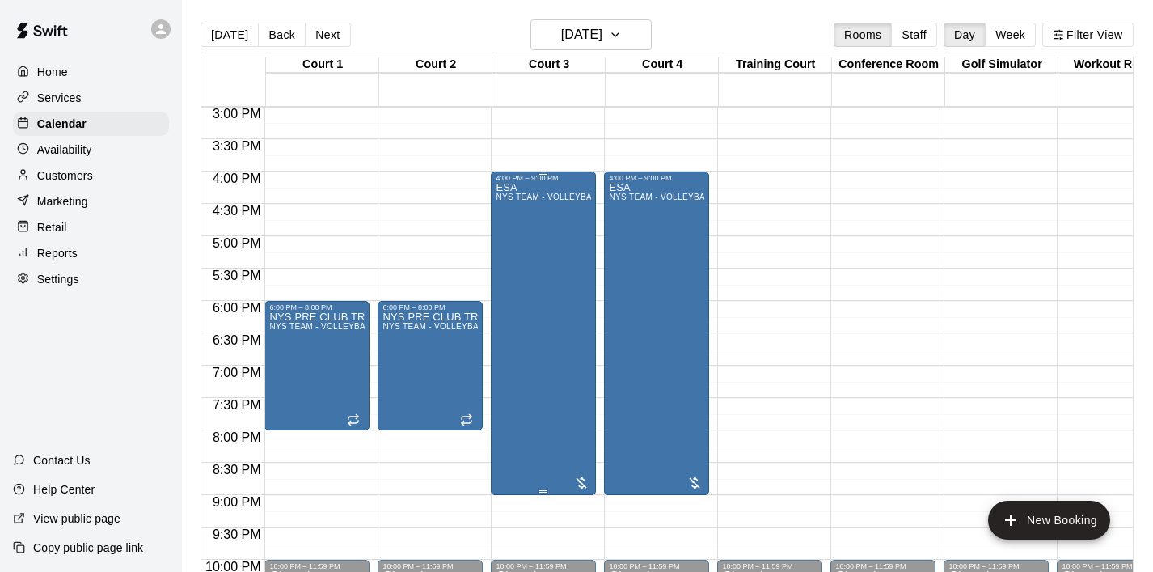
click at [561, 274] on div "ESA NYS TEAM - VOLLEYBALL (After 3 pm)" at bounding box center [543, 468] width 95 height 572
click at [511, 275] on icon "delete" at bounding box center [512, 276] width 11 height 15
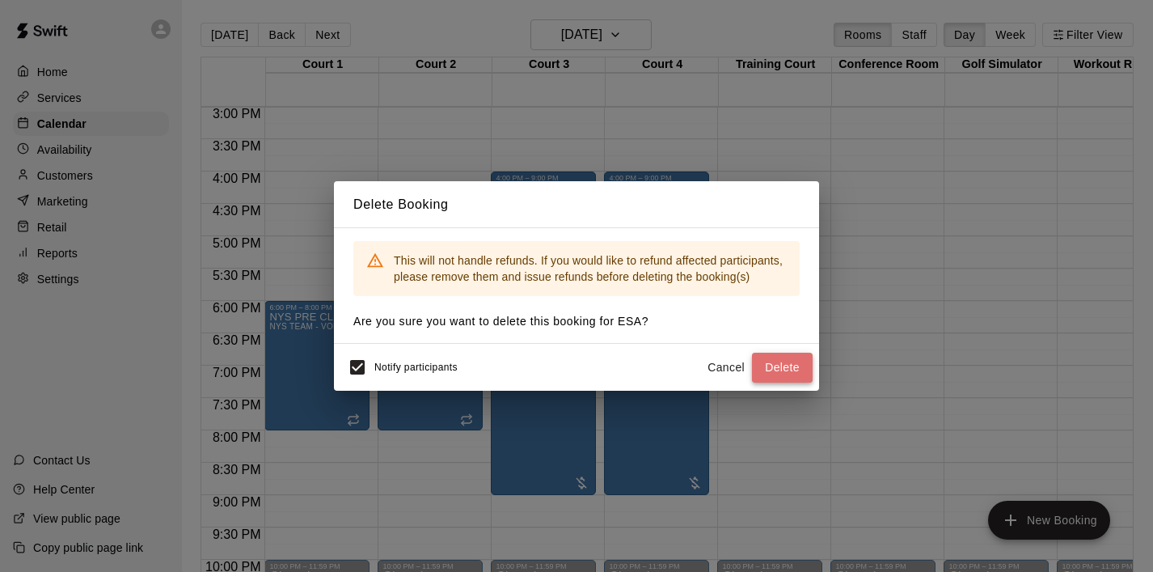
click at [790, 365] on button "Delete" at bounding box center [782, 368] width 61 height 30
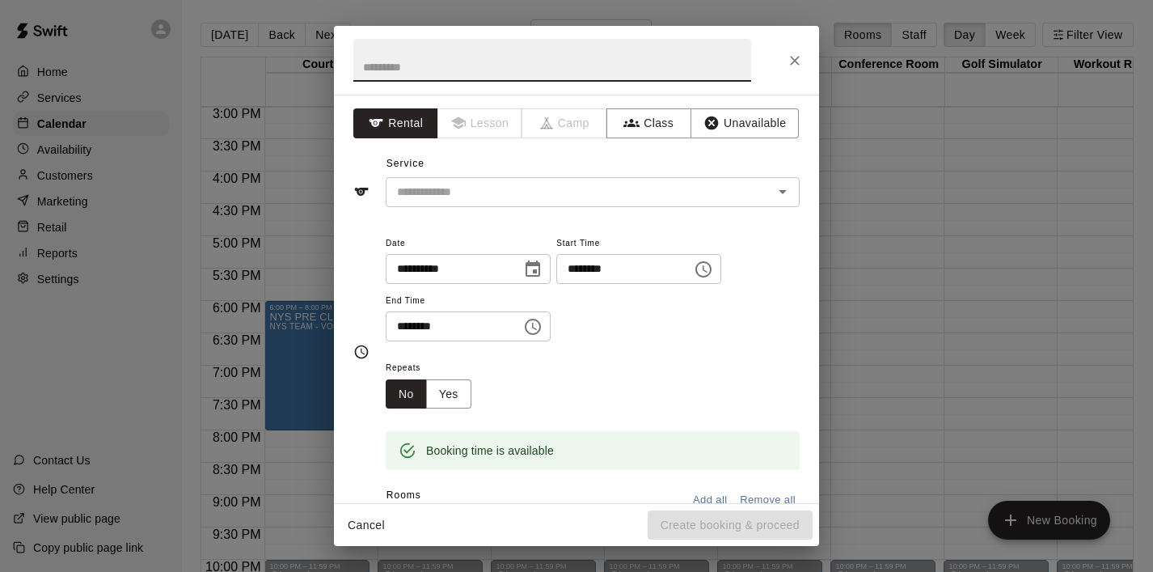
click at [538, 321] on icon "Choose time, selected time is 5:30 PM" at bounding box center [532, 326] width 19 height 19
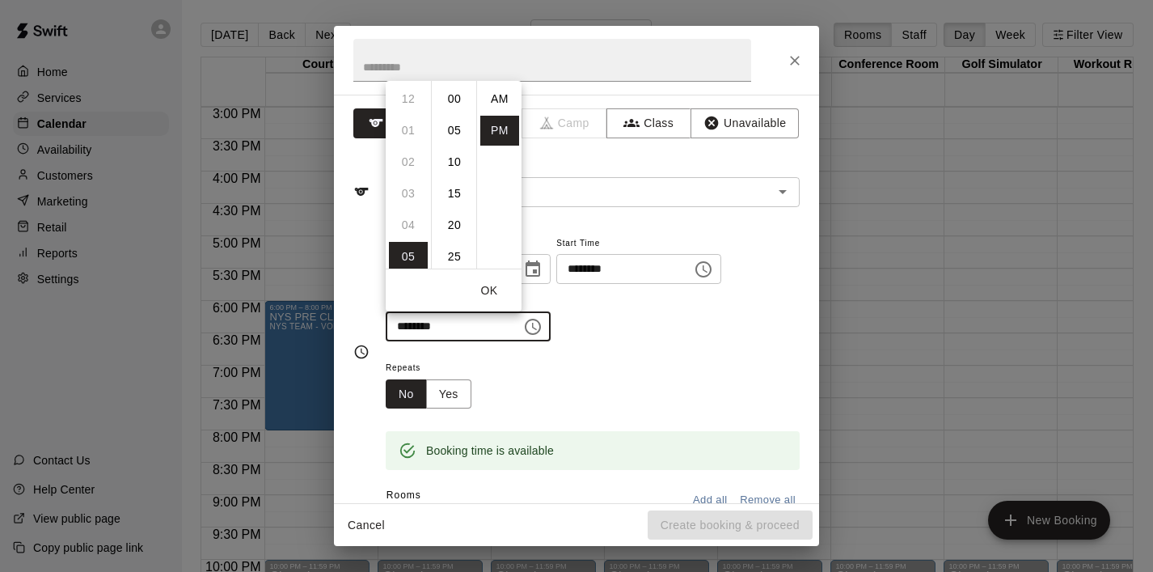
scroll to position [29, 0]
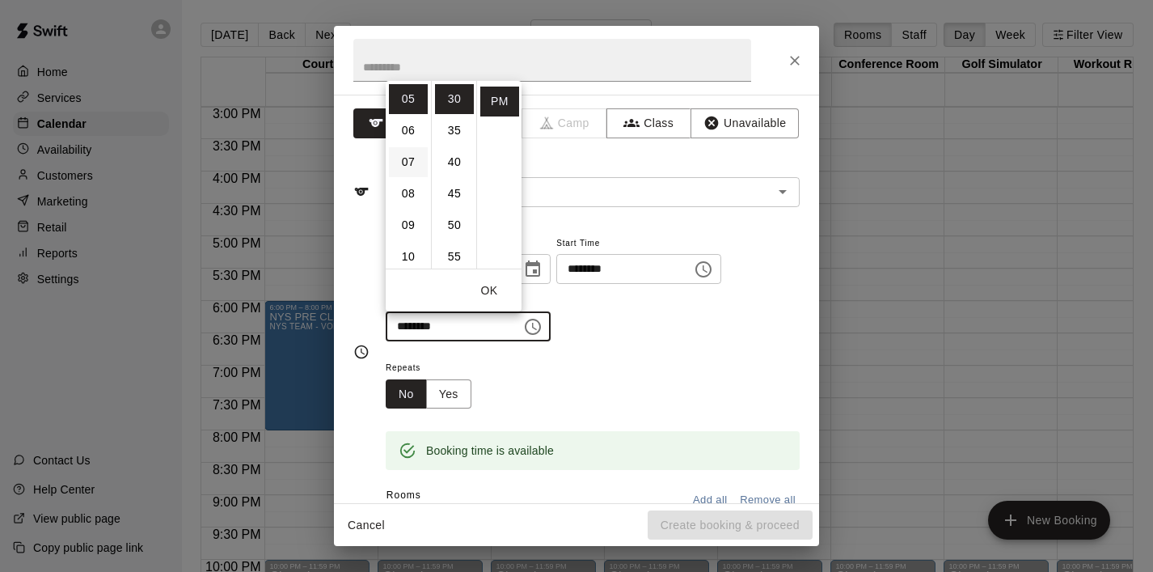
click at [412, 154] on li "07" at bounding box center [408, 162] width 39 height 30
click at [450, 96] on li "00" at bounding box center [454, 99] width 39 height 30
type input "********"
click at [499, 295] on button "OK" at bounding box center [489, 291] width 52 height 30
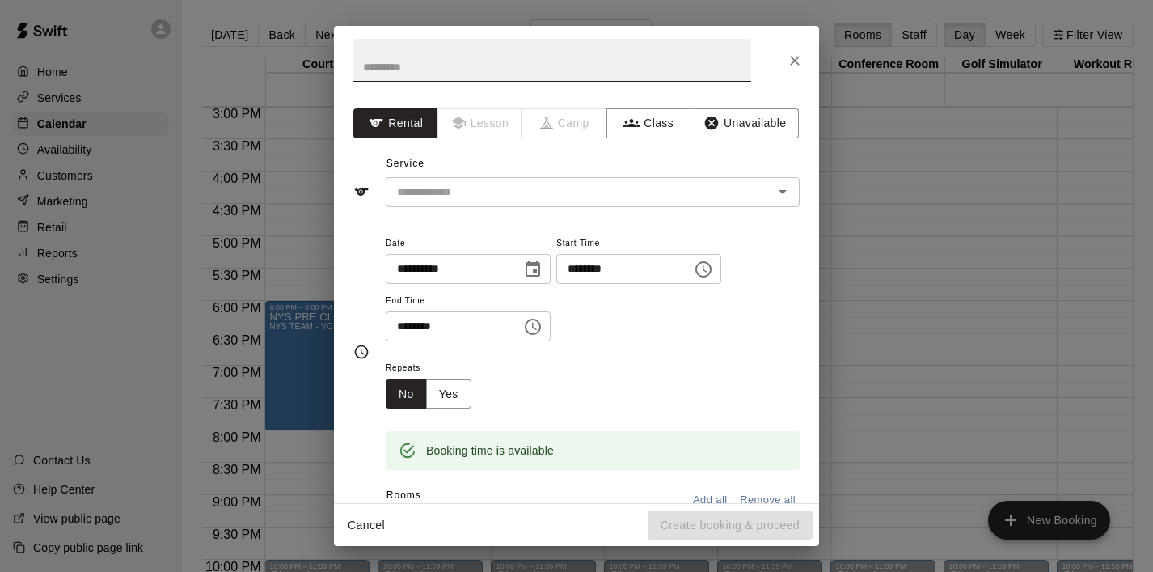
click at [428, 68] on input "text" at bounding box center [552, 60] width 398 height 43
type input "***"
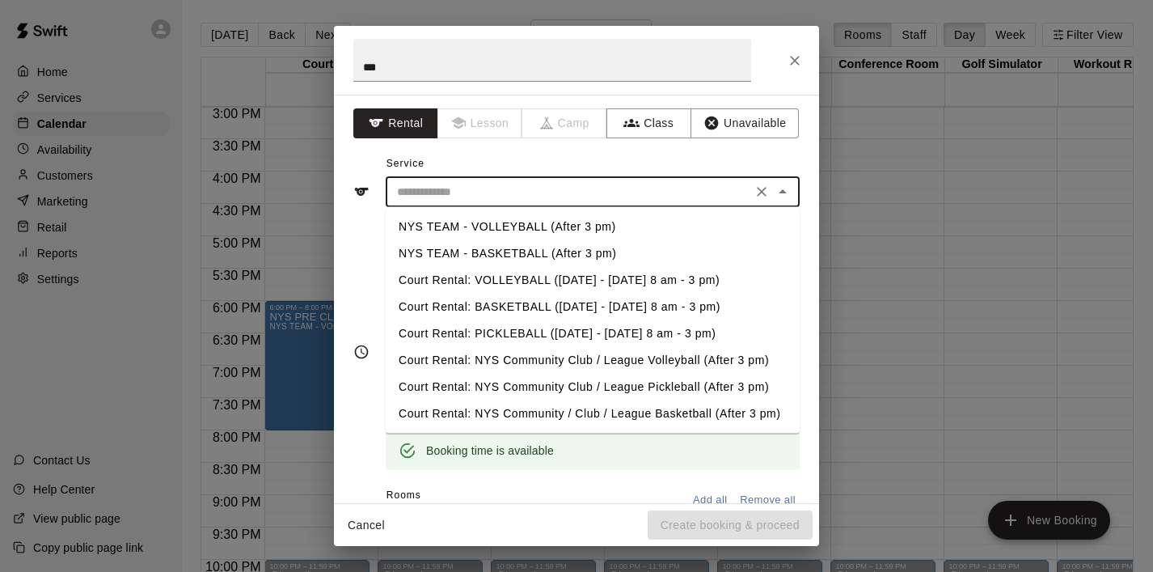
click at [408, 196] on input "text" at bounding box center [569, 192] width 357 height 20
click at [434, 224] on li "NYS TEAM - VOLLEYBALL (After 3 pm)" at bounding box center [593, 227] width 414 height 27
type input "**********"
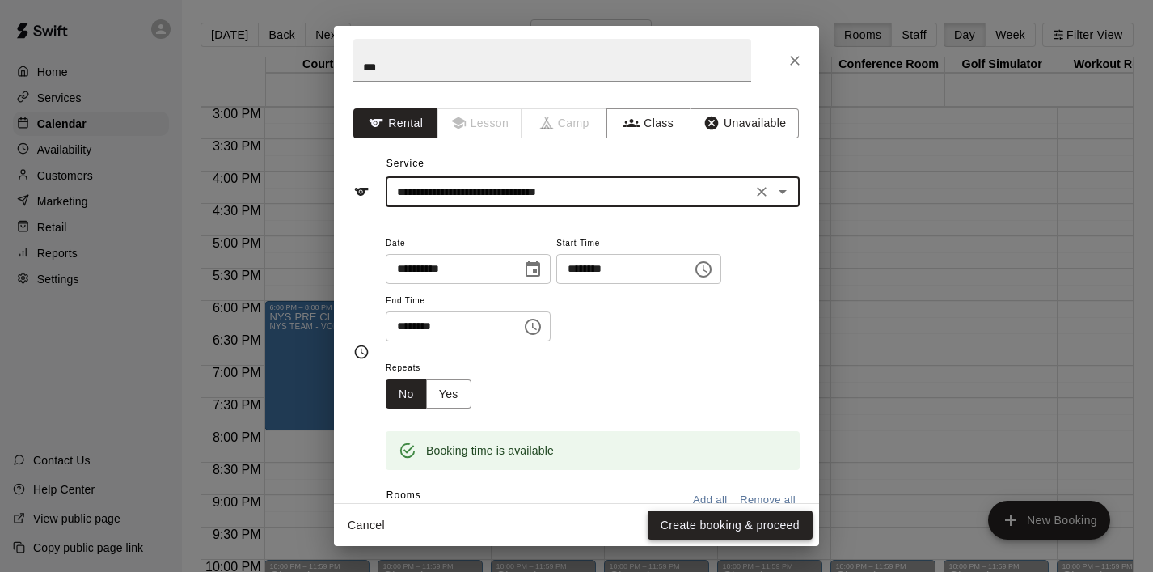
click at [709, 530] on button "Create booking & proceed" at bounding box center [730, 525] width 165 height 30
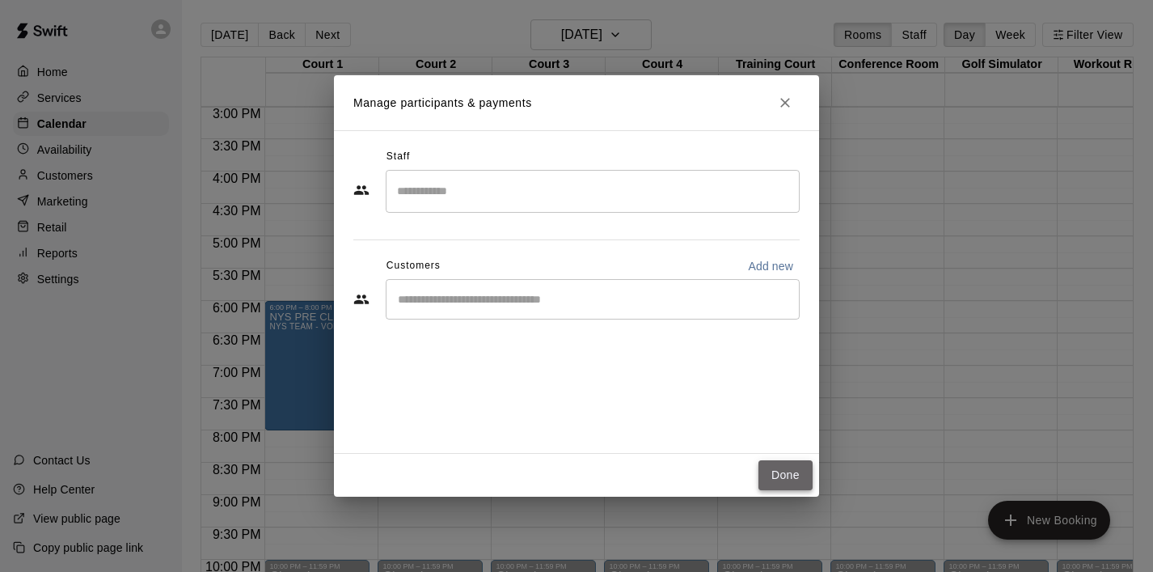
click at [797, 480] on button "Done" at bounding box center [786, 475] width 54 height 30
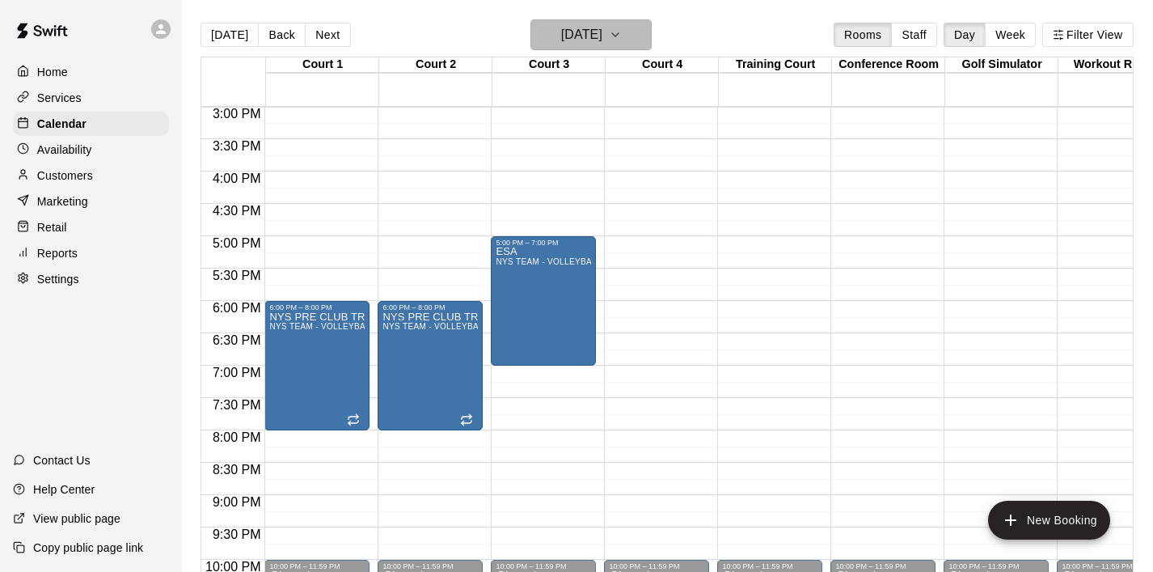
click at [622, 27] on icon "button" at bounding box center [615, 34] width 13 height 19
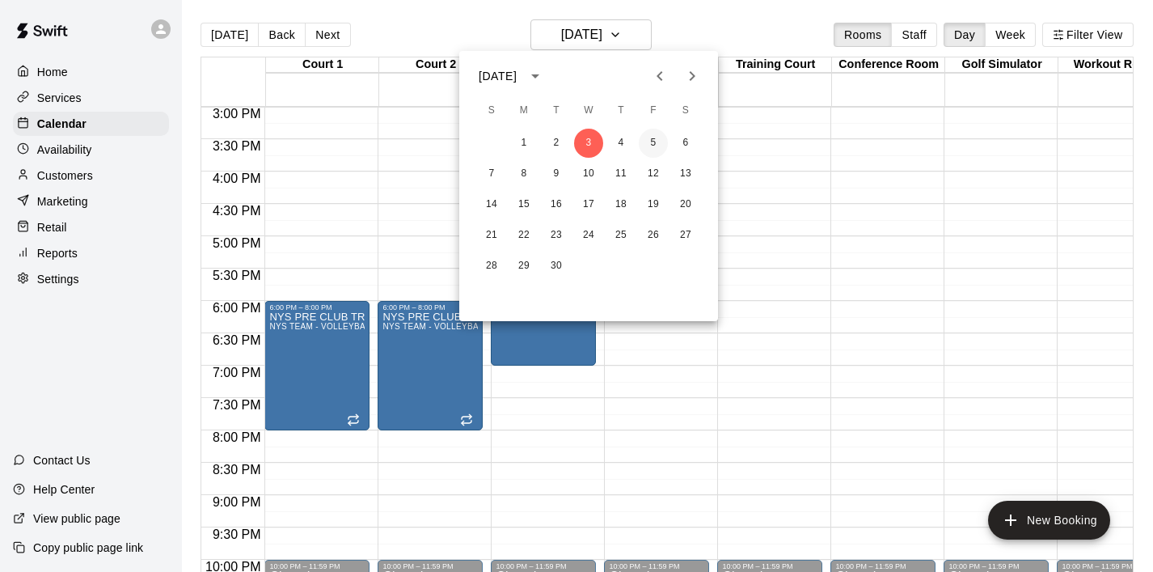
click at [648, 146] on button "5" at bounding box center [653, 143] width 29 height 29
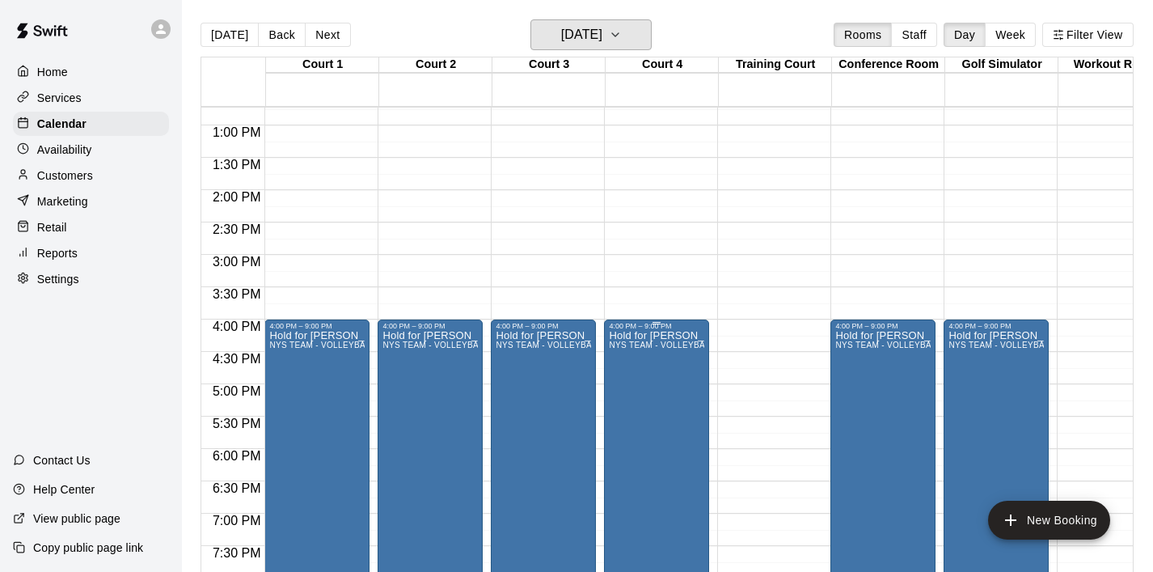
scroll to position [829, 0]
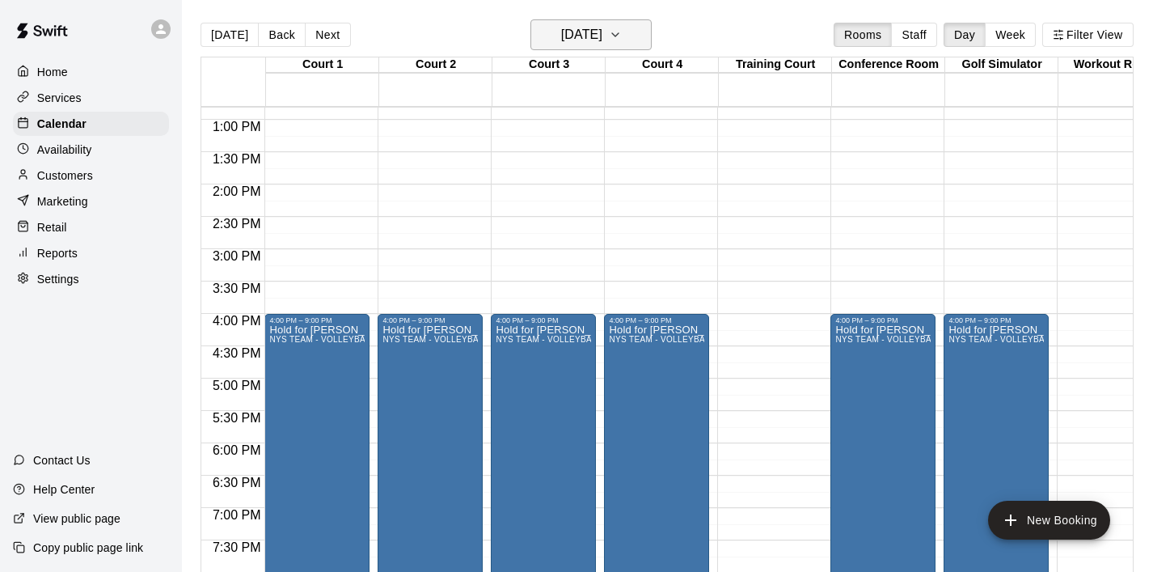
click at [639, 36] on button "Friday Sep 05" at bounding box center [591, 34] width 121 height 31
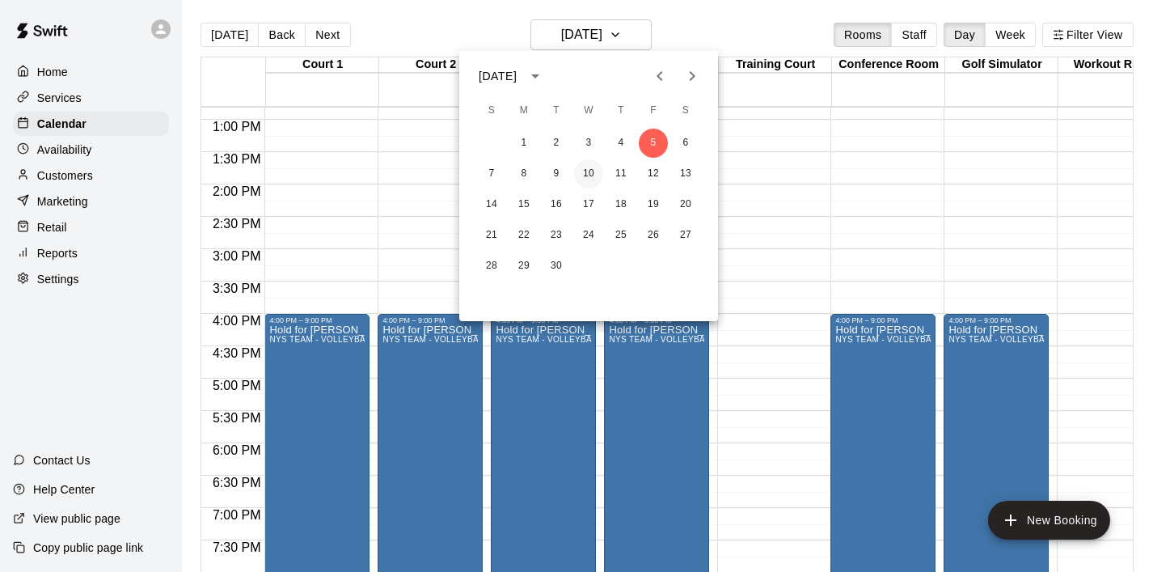
click at [594, 177] on button "10" at bounding box center [588, 173] width 29 height 29
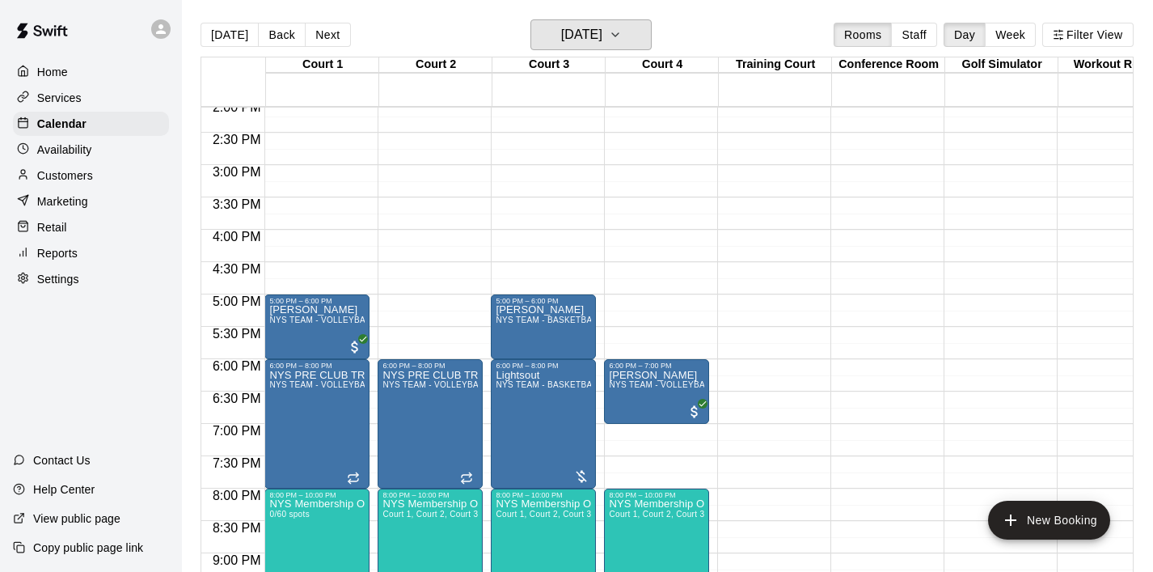
scroll to position [917, 0]
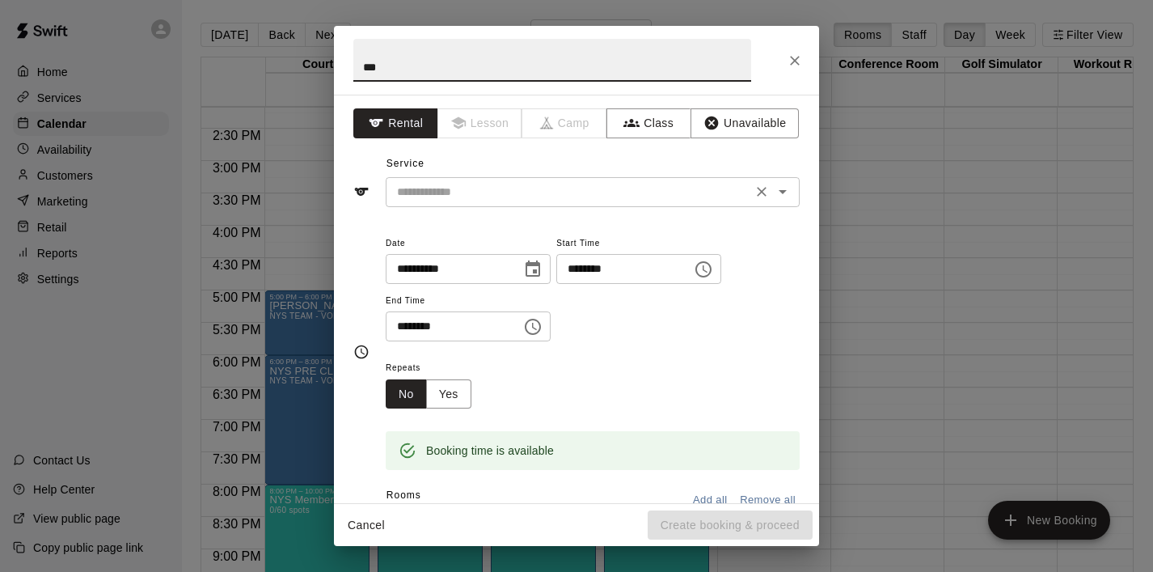
type input "***"
click at [444, 184] on input "text" at bounding box center [569, 192] width 357 height 20
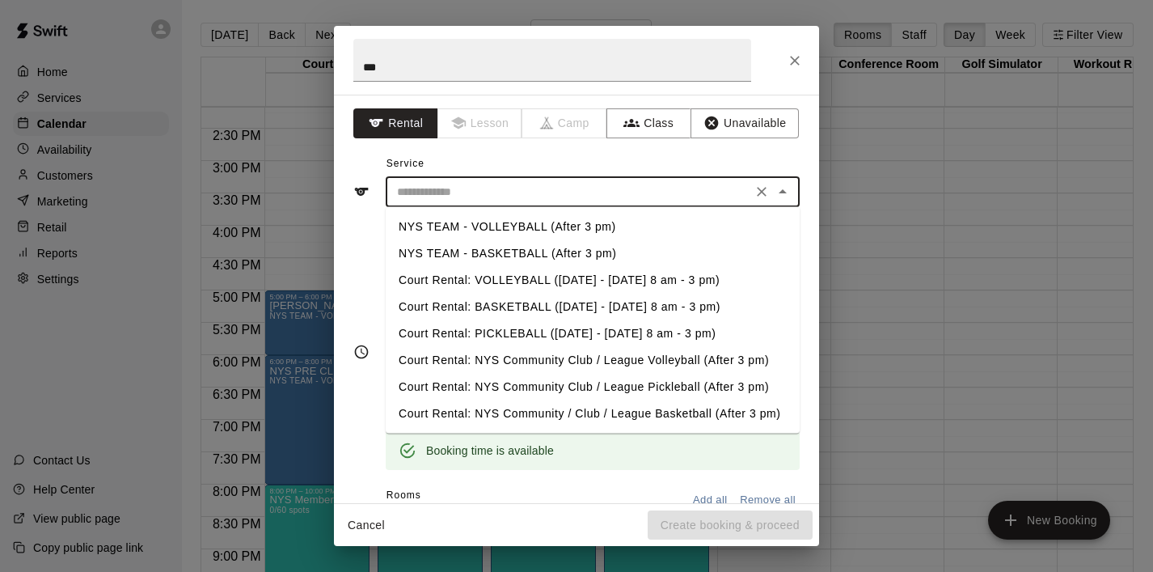
click at [488, 225] on li "NYS TEAM - VOLLEYBALL (After 3 pm)" at bounding box center [593, 227] width 414 height 27
type input "**********"
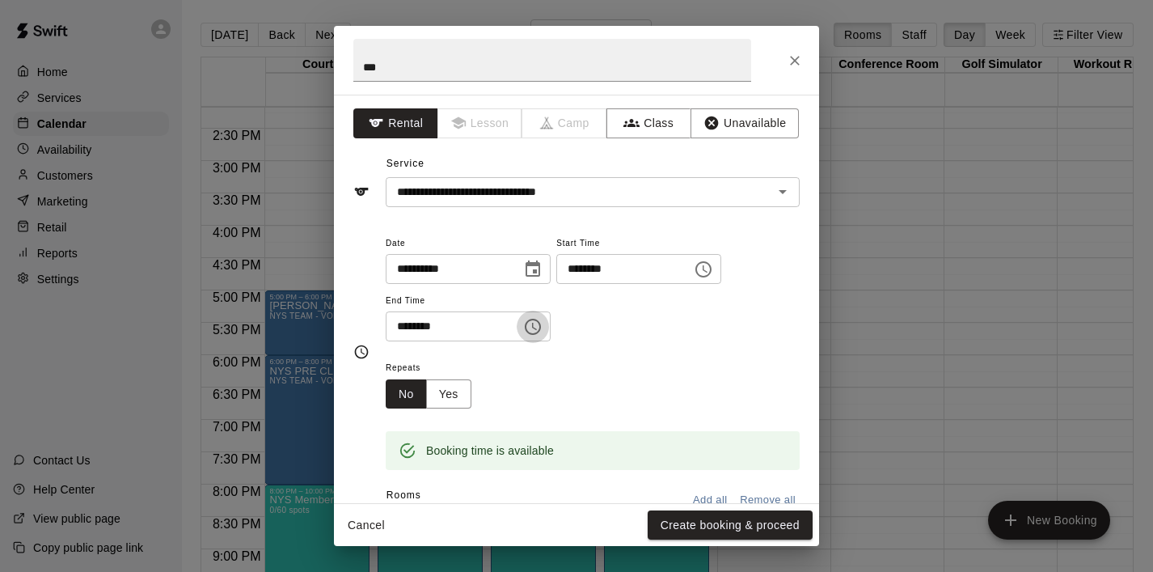
click at [543, 324] on icon "Choose time, selected time is 5:30 PM" at bounding box center [532, 326] width 19 height 19
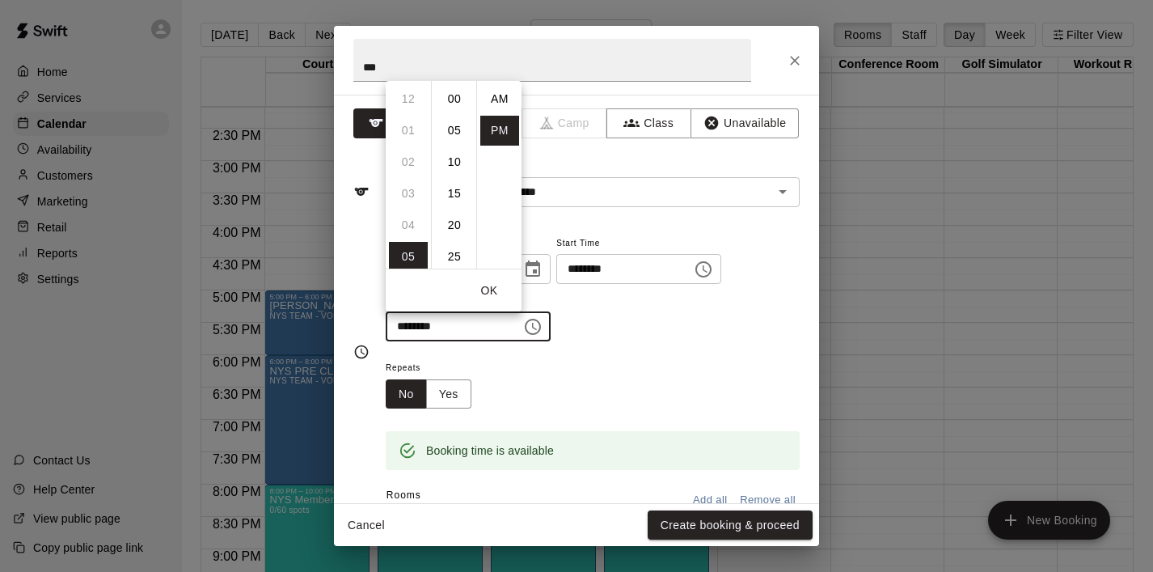
scroll to position [29, 0]
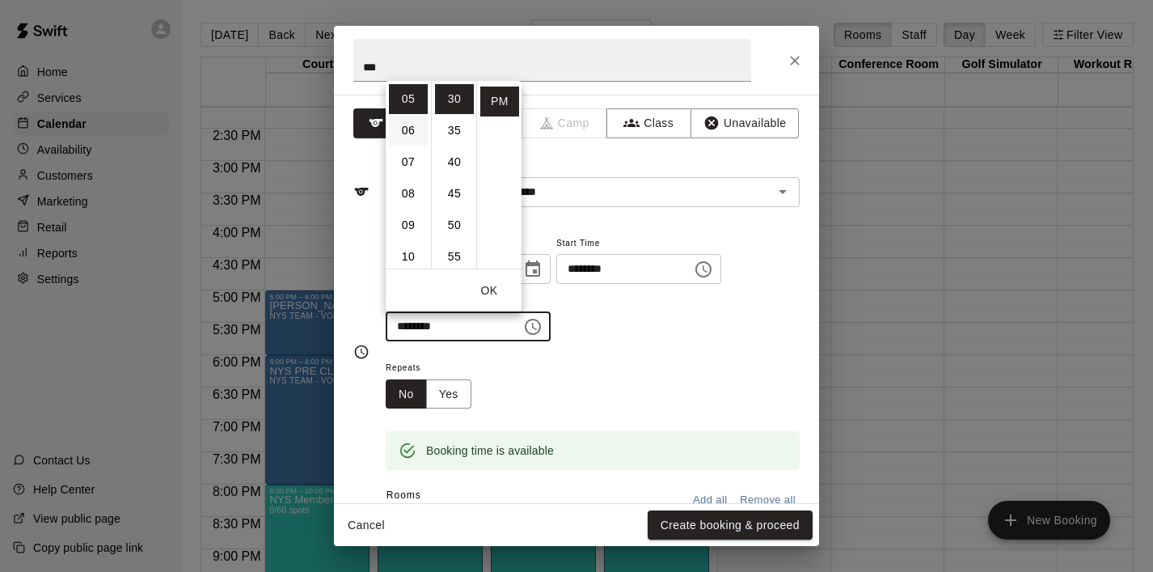
click at [412, 131] on li "06" at bounding box center [408, 131] width 39 height 30
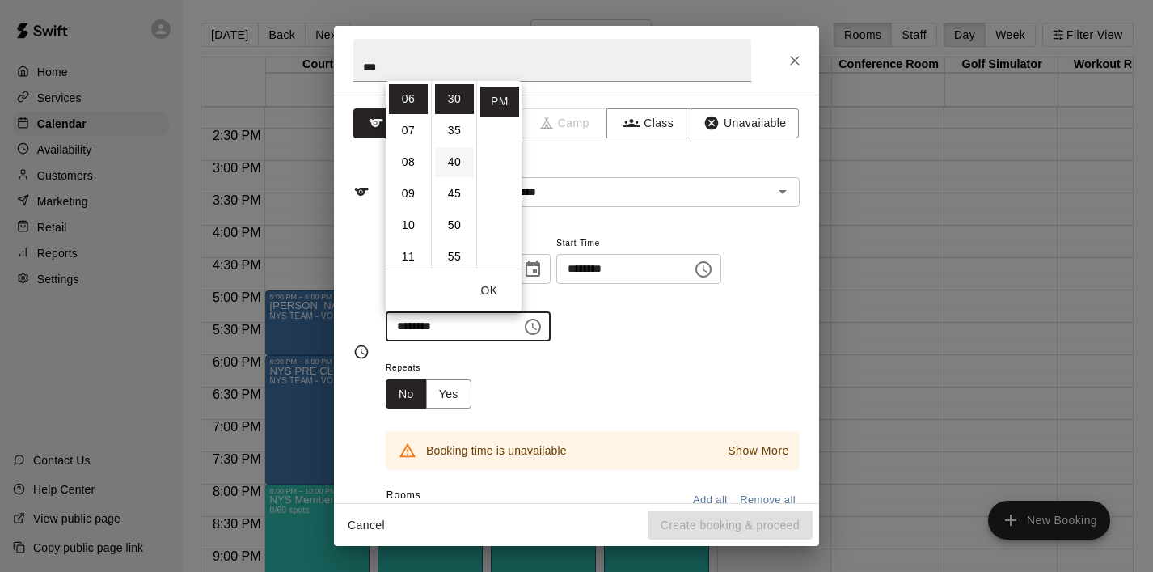
scroll to position [0, 0]
click at [451, 93] on li "00" at bounding box center [454, 99] width 39 height 30
type input "********"
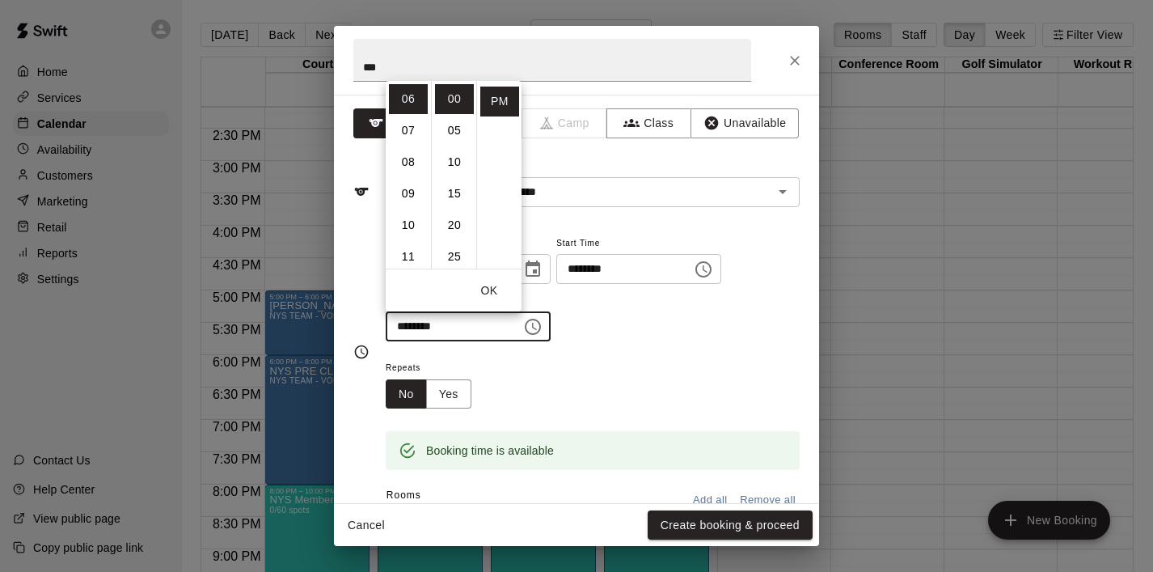
click at [493, 286] on button "OK" at bounding box center [489, 291] width 52 height 30
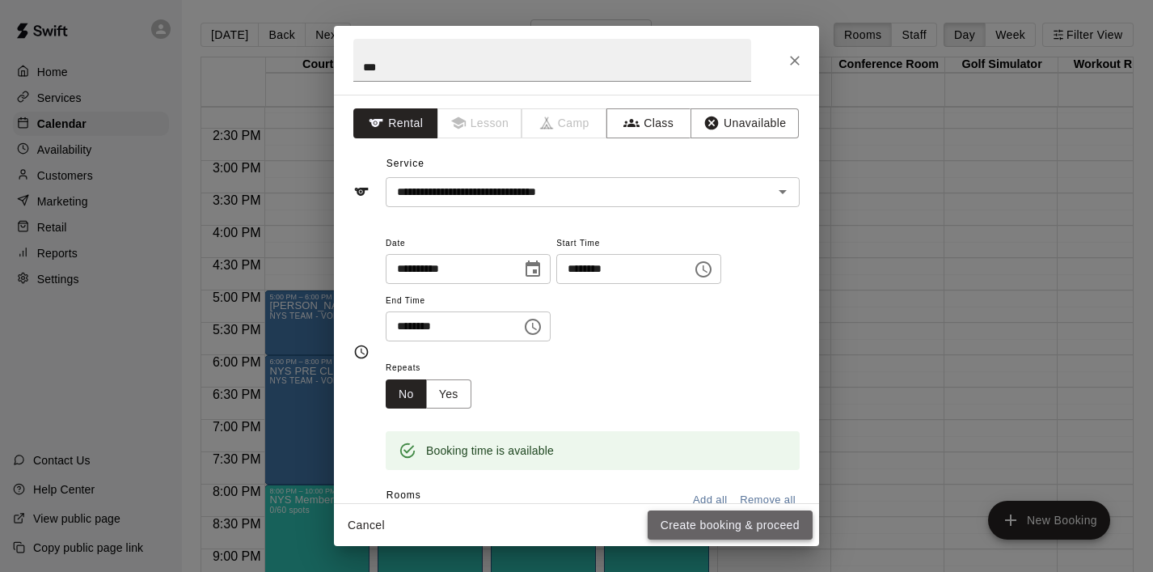
click at [729, 527] on button "Create booking & proceed" at bounding box center [730, 525] width 165 height 30
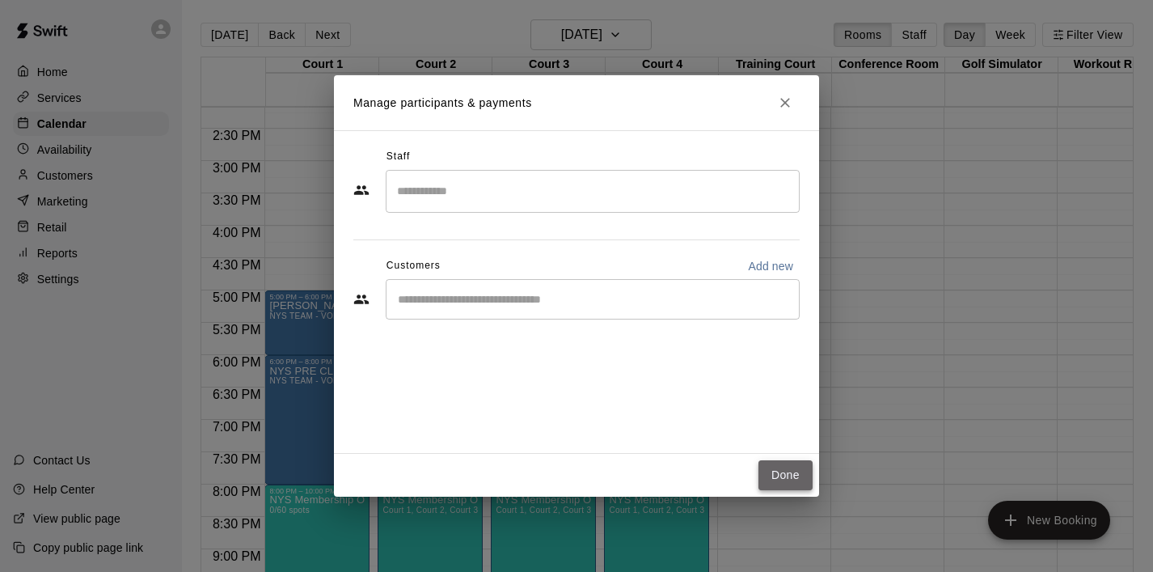
click at [790, 480] on button "Done" at bounding box center [786, 475] width 54 height 30
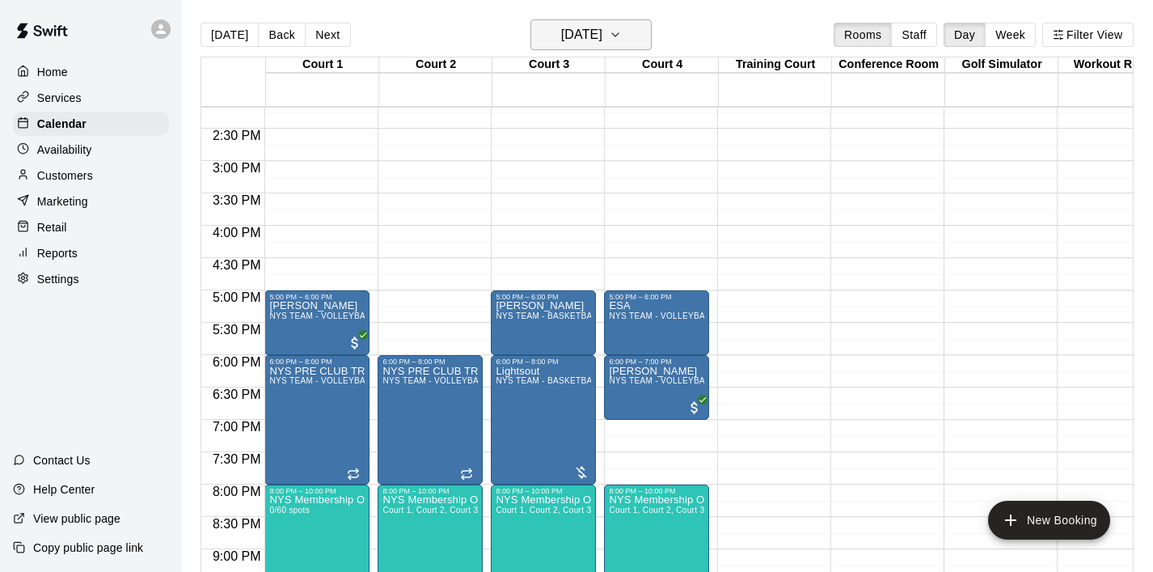
click at [622, 36] on icon "button" at bounding box center [615, 34] width 13 height 19
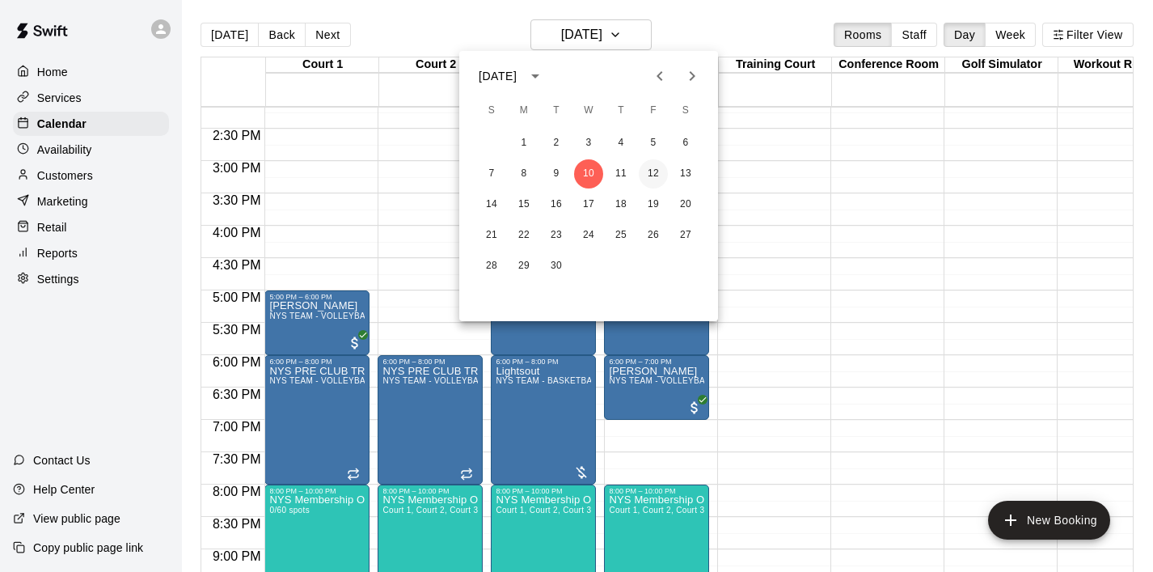
click at [651, 174] on button "12" at bounding box center [653, 173] width 29 height 29
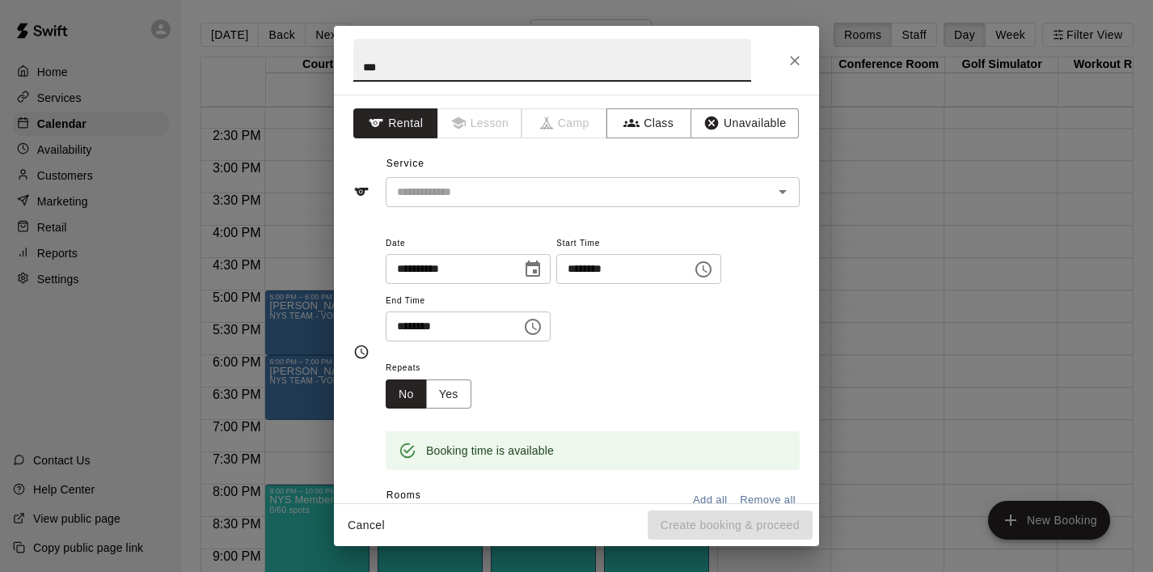
type input "***"
click at [543, 326] on icon "Choose time, selected time is 5:30 PM" at bounding box center [532, 326] width 19 height 19
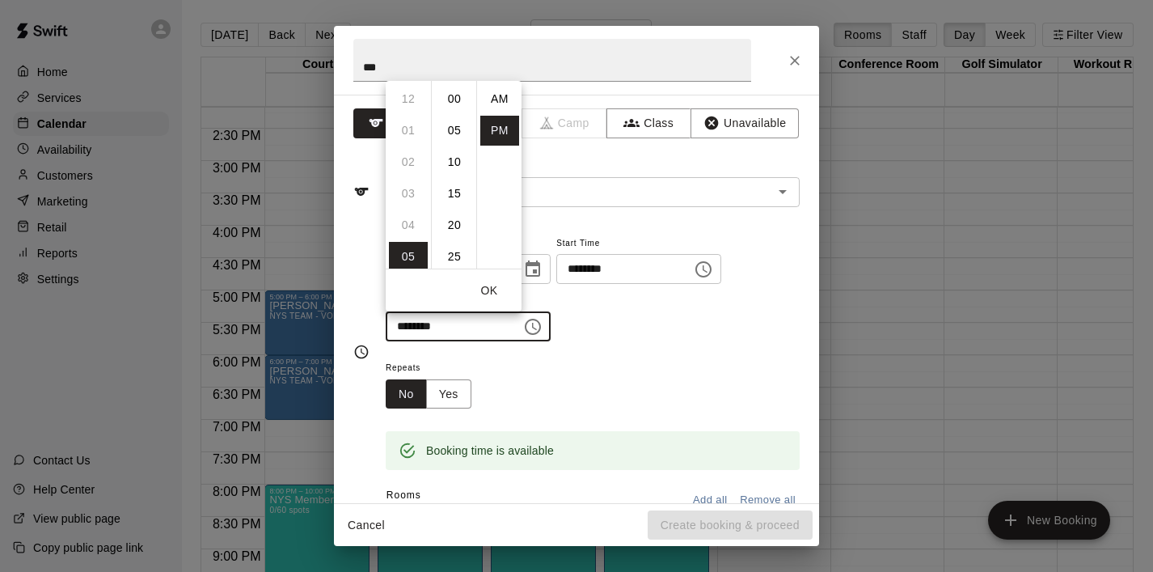
scroll to position [29, 0]
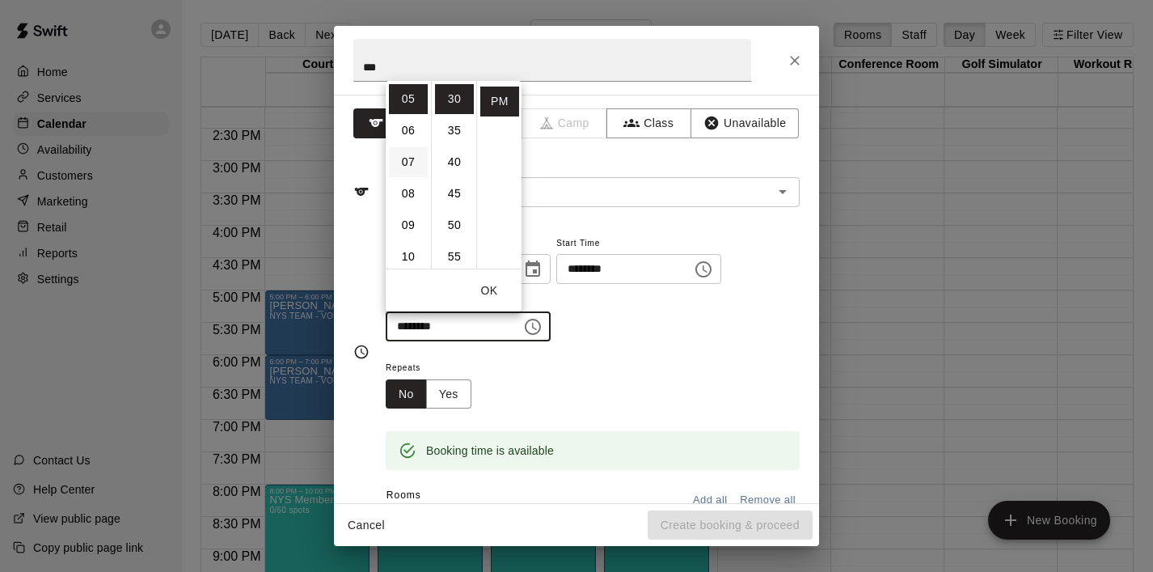
click at [409, 167] on li "07" at bounding box center [408, 162] width 39 height 30
click at [455, 101] on li "00" at bounding box center [454, 99] width 39 height 30
type input "********"
click at [493, 285] on button "OK" at bounding box center [489, 291] width 52 height 30
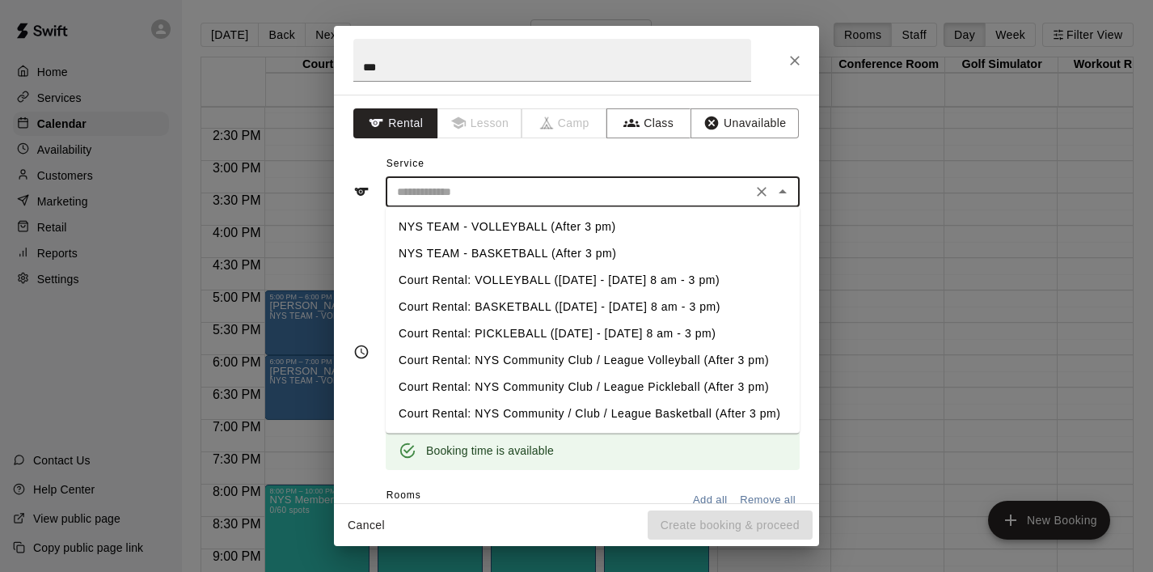
click at [484, 201] on input "text" at bounding box center [569, 192] width 357 height 20
click at [494, 221] on li "NYS TEAM - VOLLEYBALL (After 3 pm)" at bounding box center [593, 227] width 414 height 27
type input "**********"
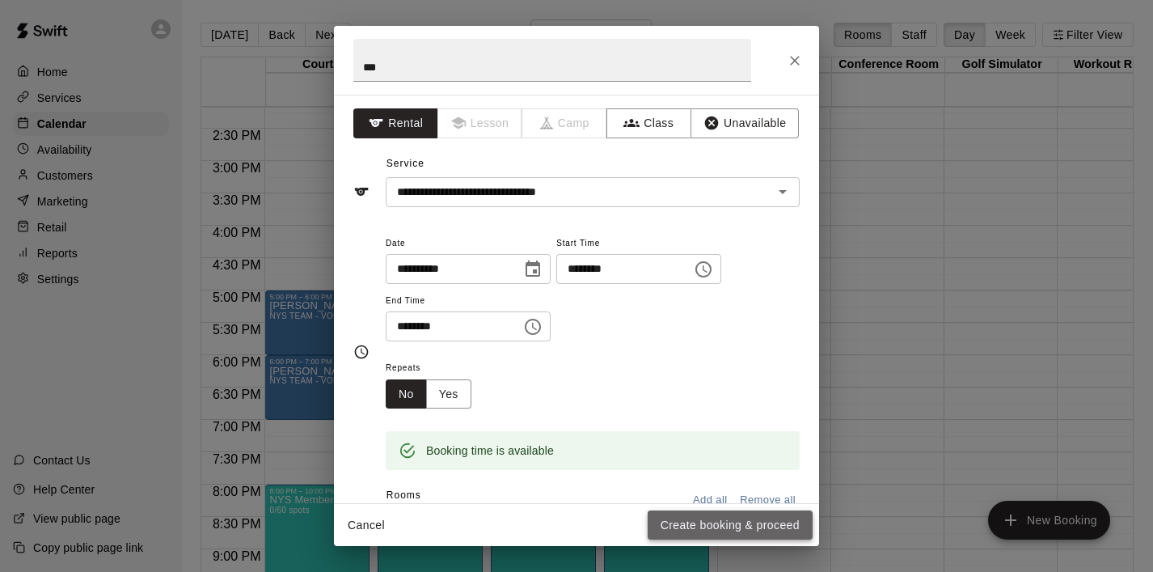
click at [687, 530] on button "Create booking & proceed" at bounding box center [730, 525] width 165 height 30
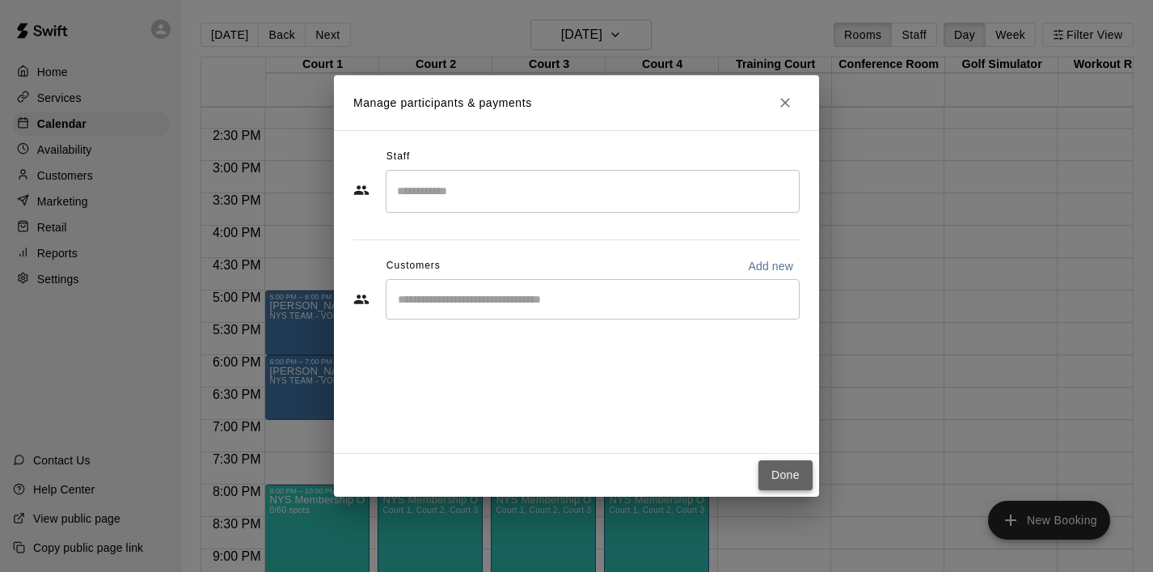
click at [801, 480] on button "Done" at bounding box center [786, 475] width 54 height 30
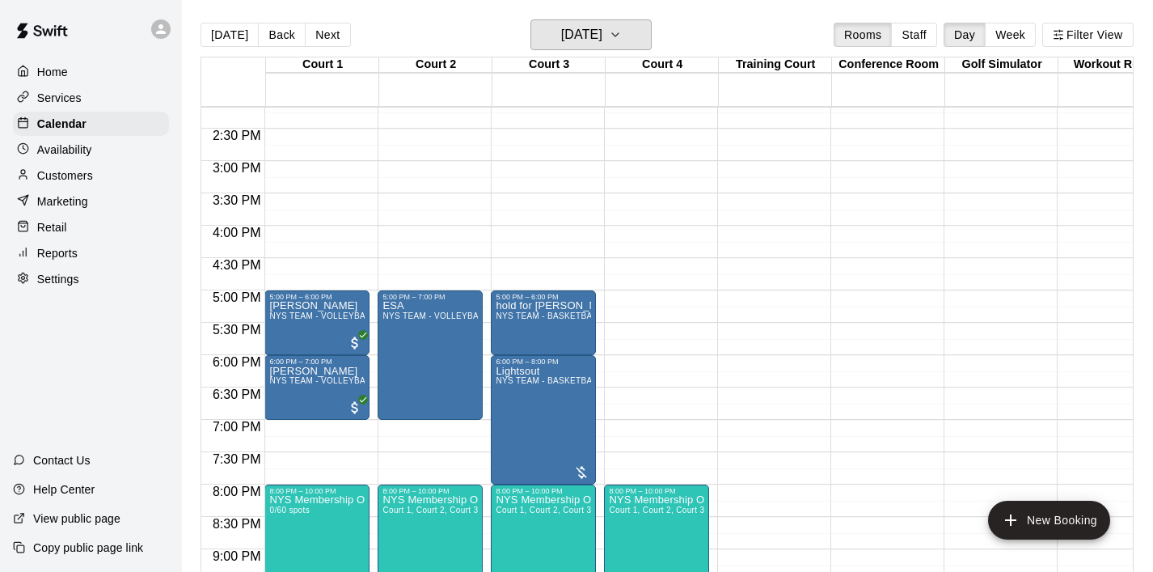
click at [622, 38] on icon "button" at bounding box center [615, 34] width 13 height 19
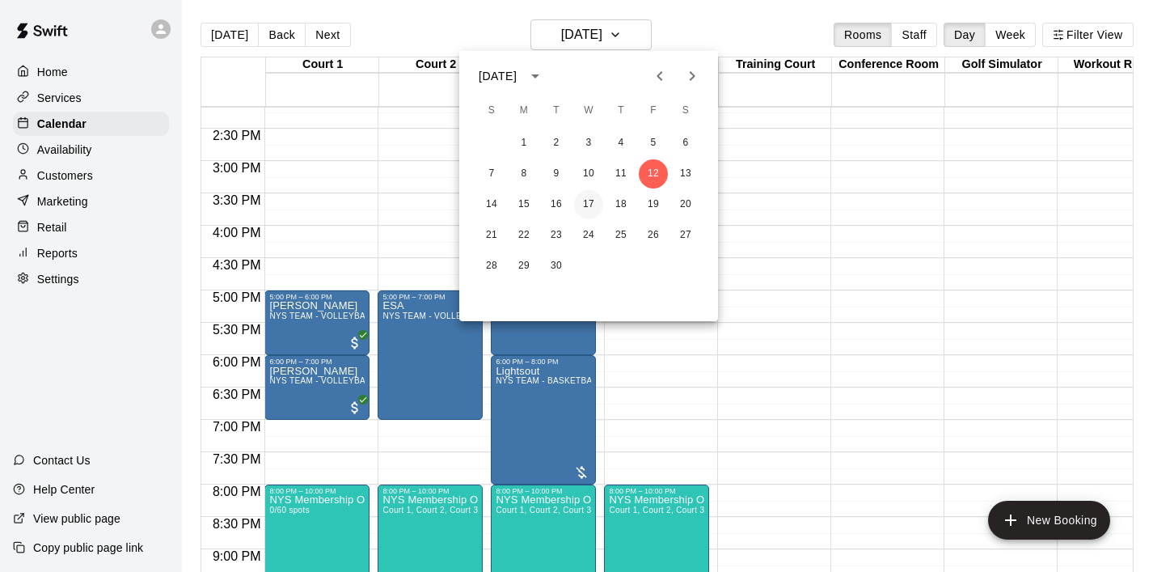
click at [588, 201] on button "17" at bounding box center [588, 204] width 29 height 29
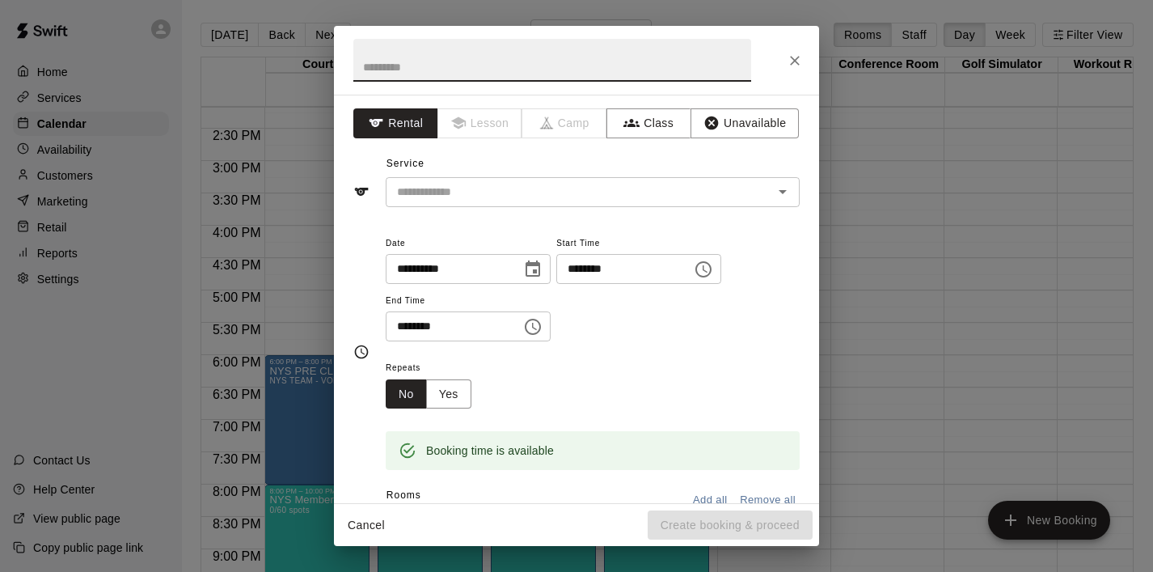
click at [531, 331] on icon "Choose time, selected time is 5:30 PM" at bounding box center [533, 327] width 16 height 16
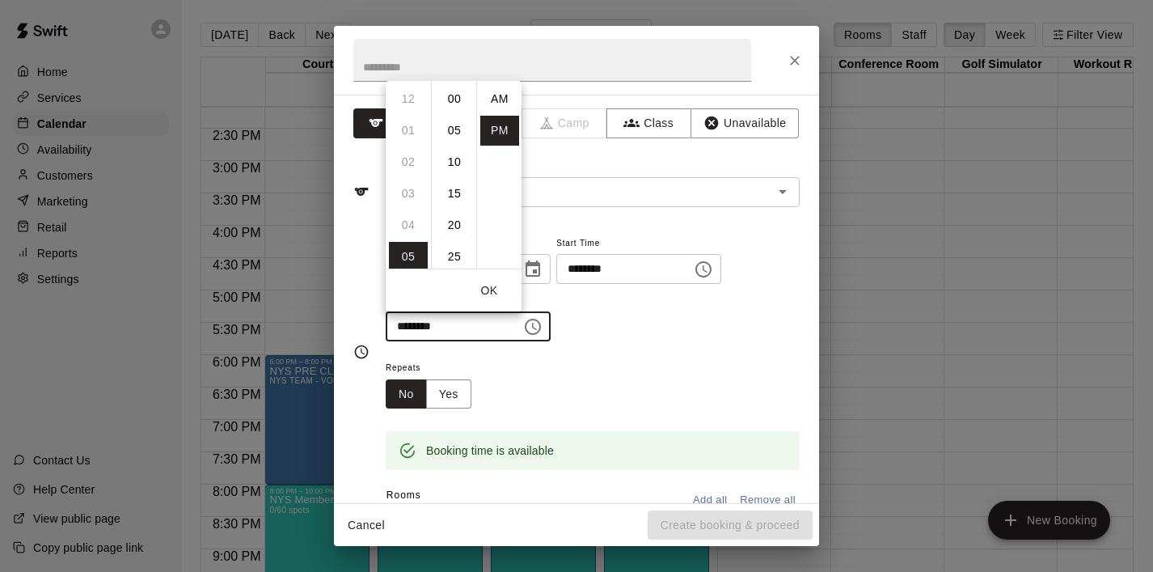
scroll to position [29, 0]
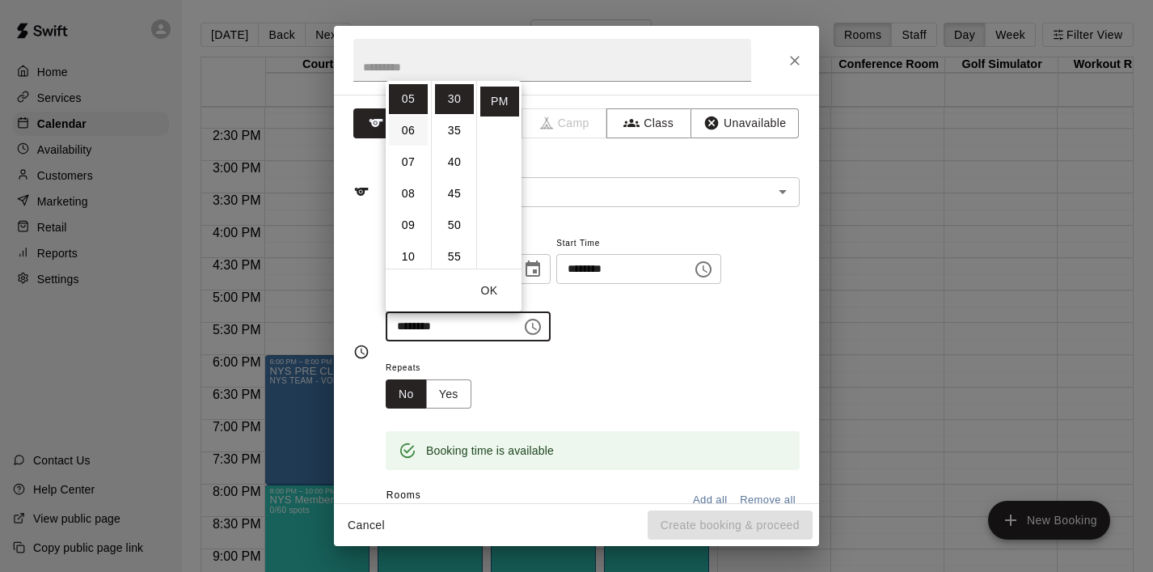
click at [412, 129] on li "06" at bounding box center [408, 131] width 39 height 30
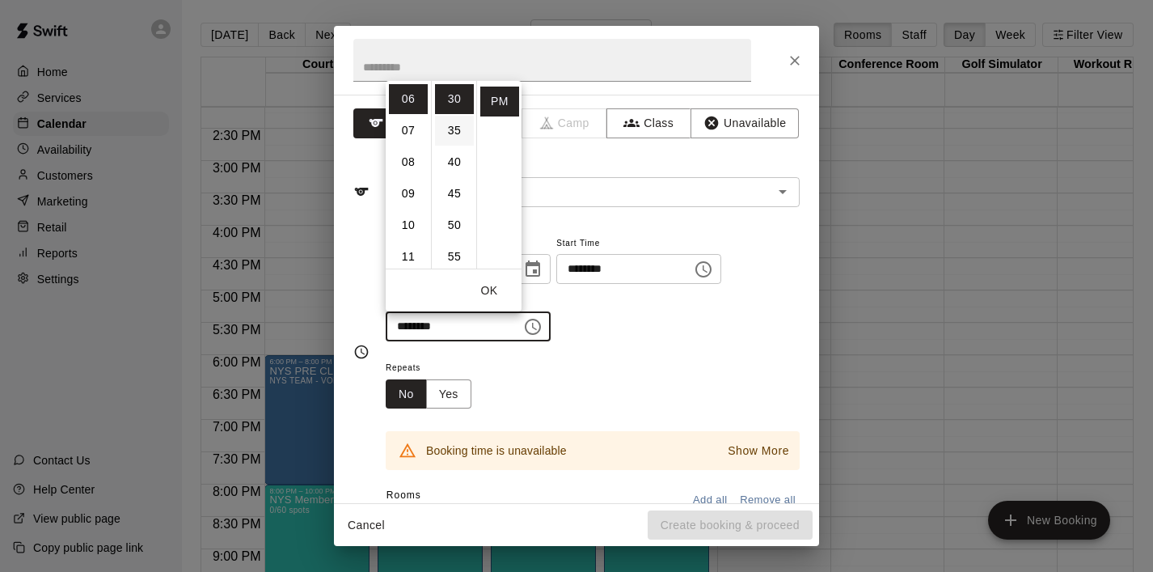
scroll to position [0, 0]
click at [454, 101] on li "00" at bounding box center [454, 99] width 39 height 30
type input "********"
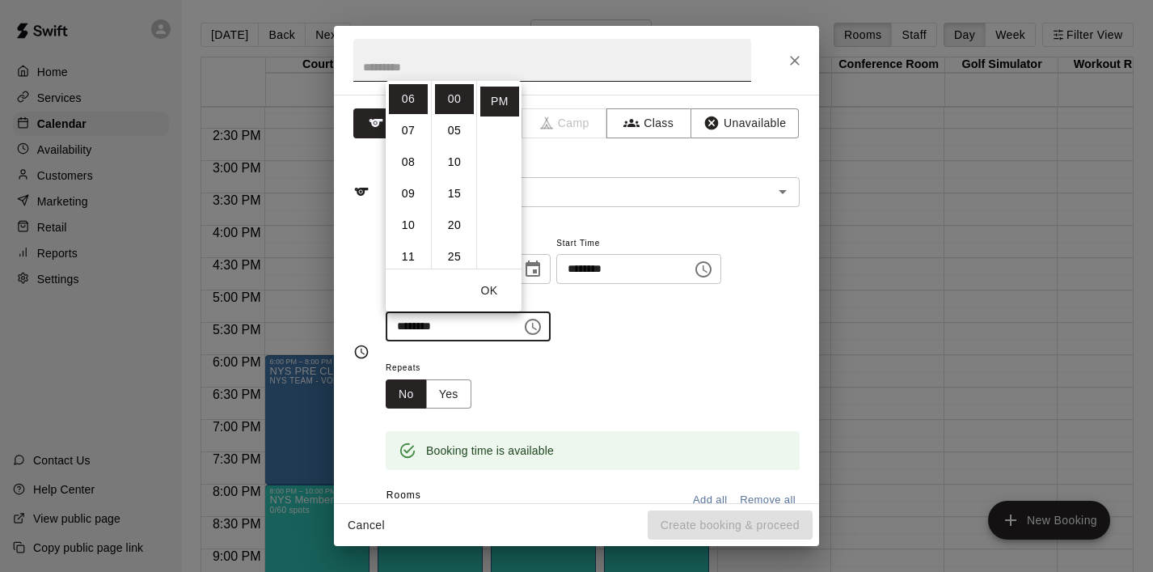
click at [581, 71] on input "text" at bounding box center [552, 60] width 398 height 43
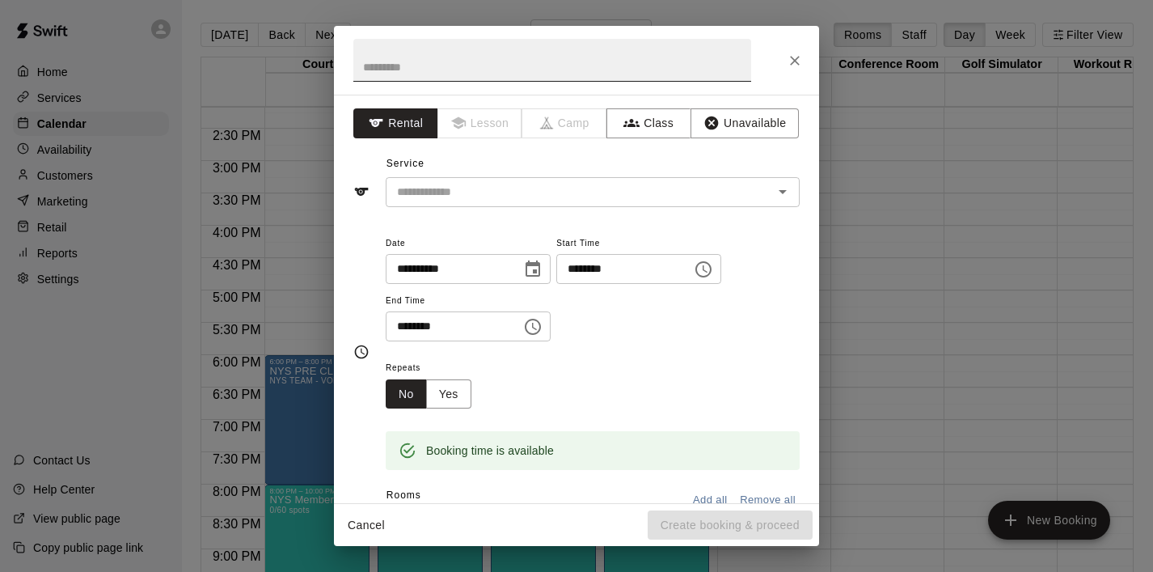
click at [581, 71] on input "text" at bounding box center [552, 60] width 398 height 43
type input "***"
click at [562, 192] on input "text" at bounding box center [569, 192] width 357 height 20
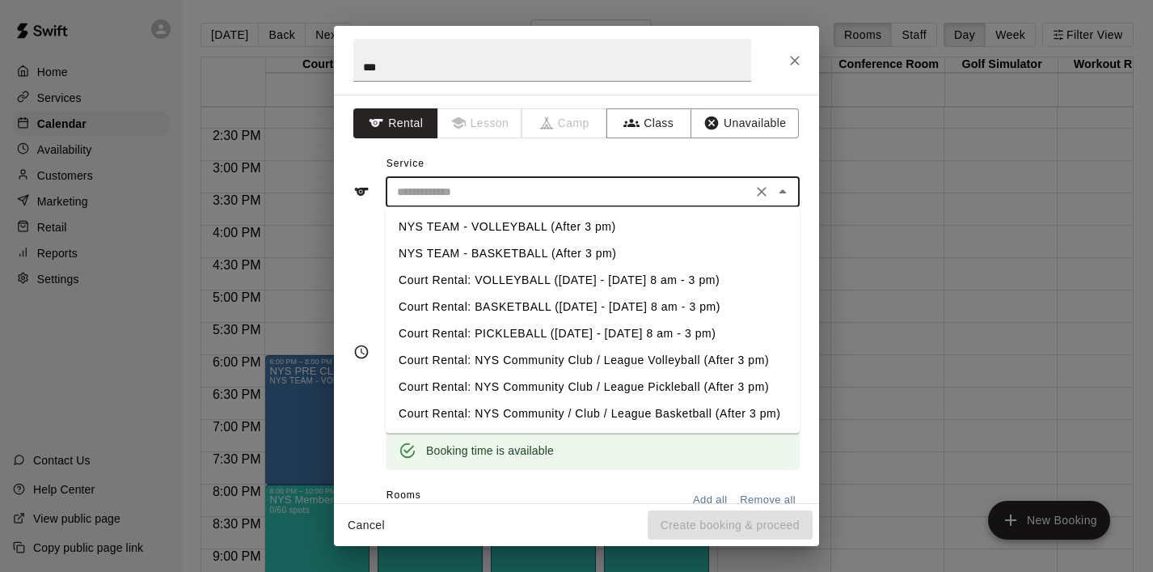
click at [571, 227] on li "NYS TEAM - VOLLEYBALL (After 3 pm)" at bounding box center [593, 227] width 414 height 27
type input "**********"
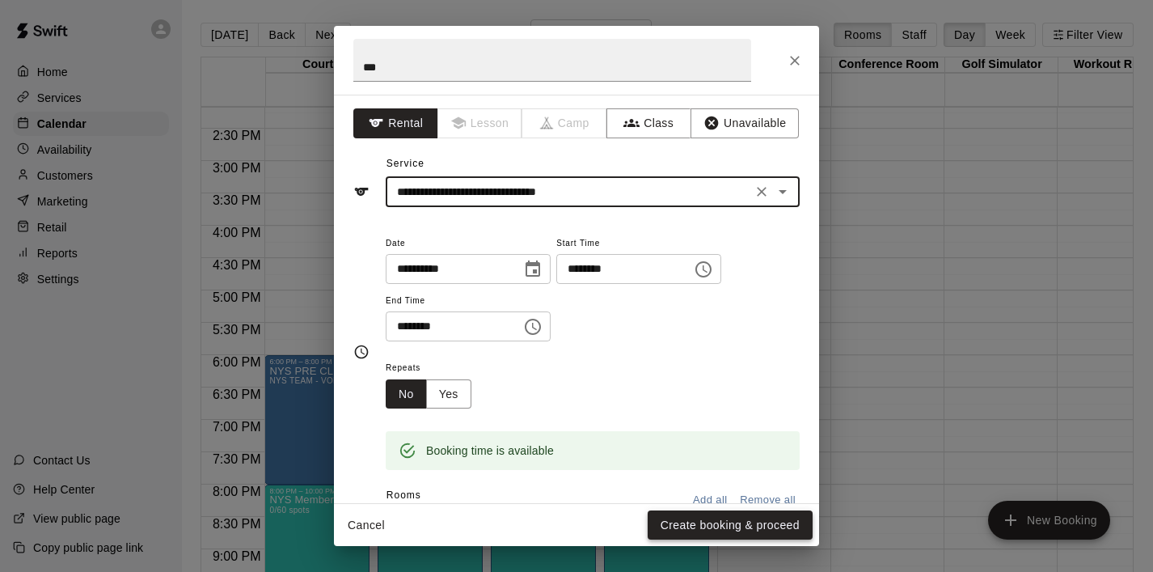
click at [711, 530] on button "Create booking & proceed" at bounding box center [730, 525] width 165 height 30
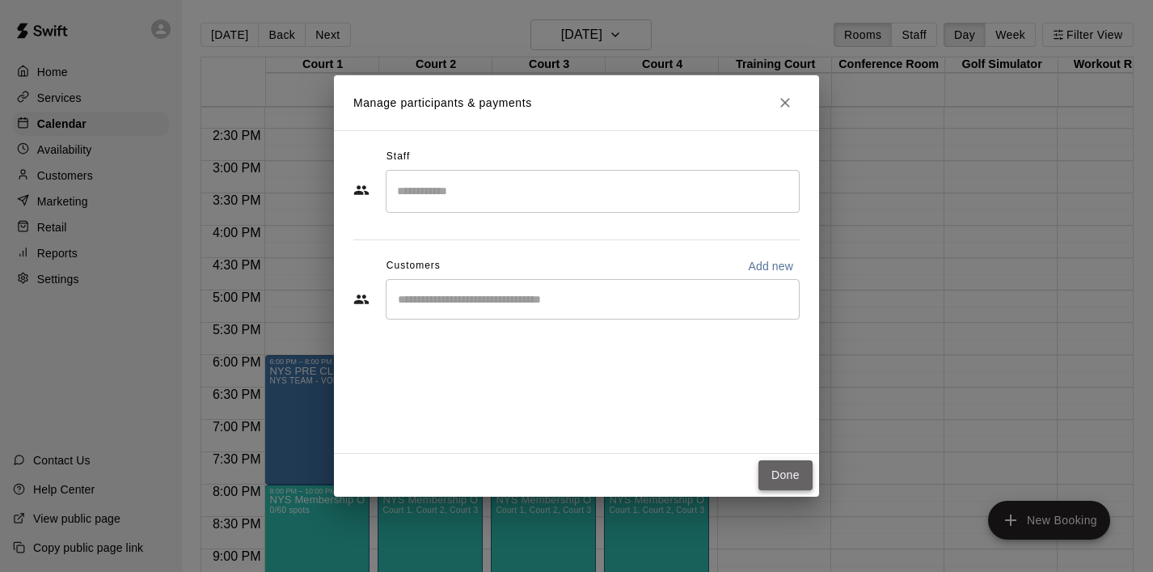
click at [776, 474] on button "Done" at bounding box center [786, 475] width 54 height 30
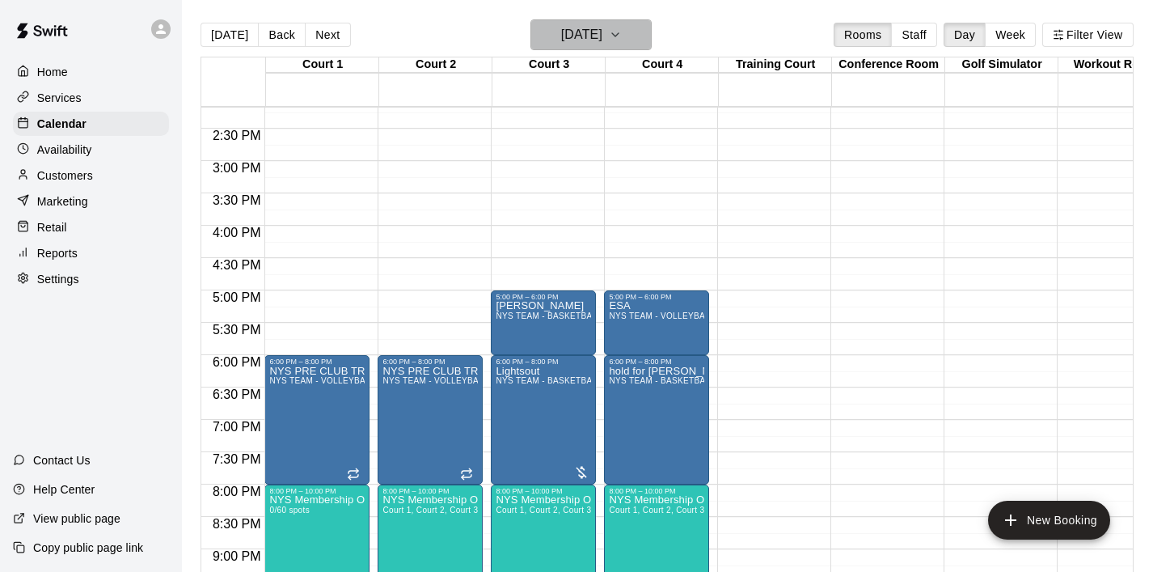
click at [622, 35] on icon "button" at bounding box center [615, 34] width 13 height 19
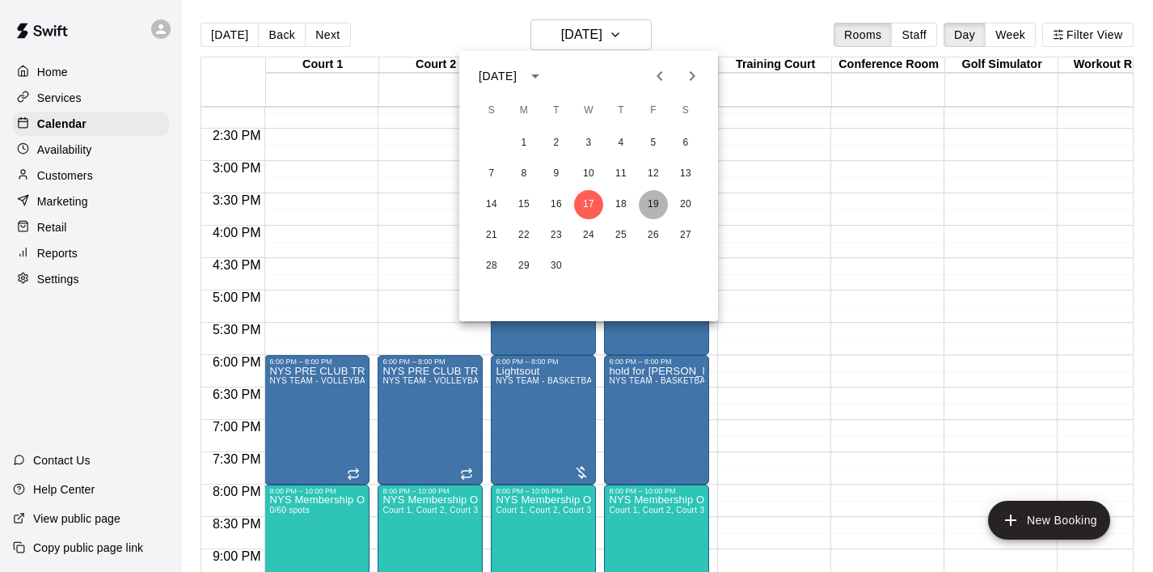
click at [661, 204] on button "19" at bounding box center [653, 204] width 29 height 29
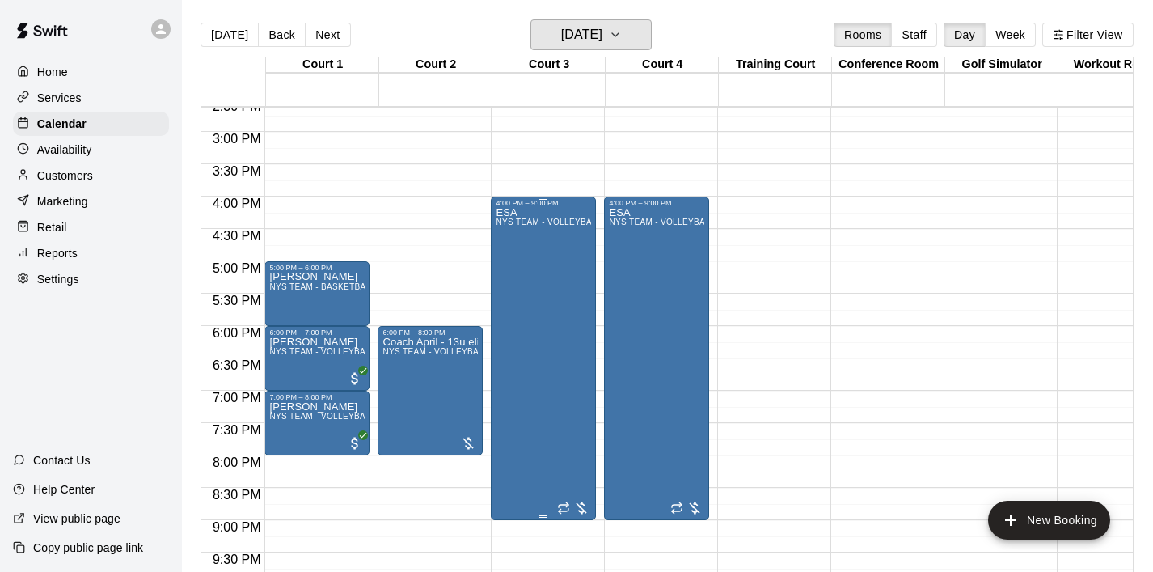
scroll to position [949, 0]
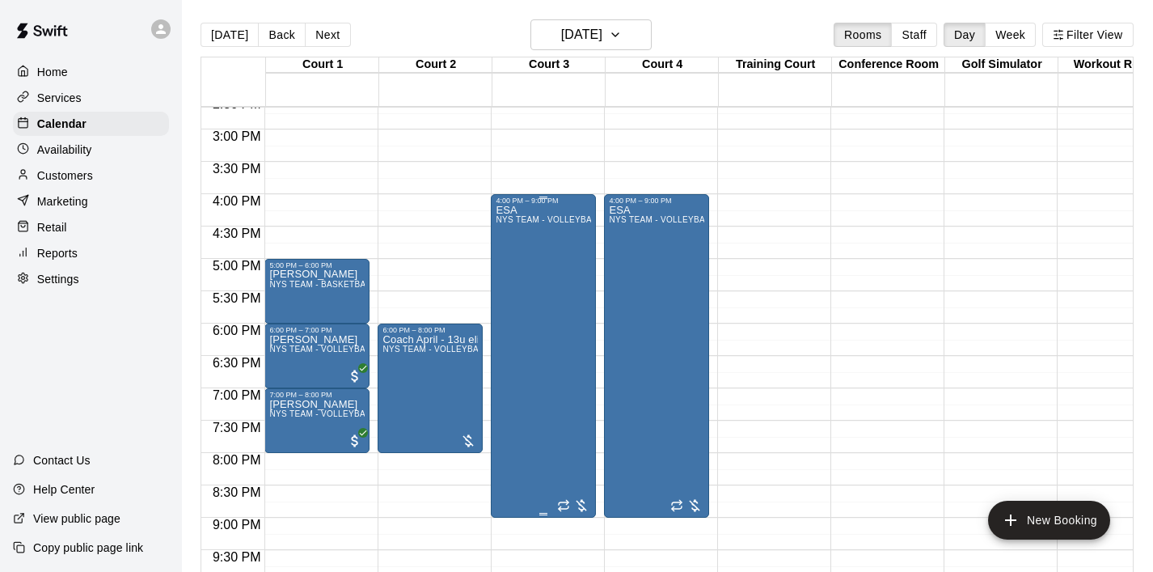
click at [552, 380] on div "ESA NYS TEAM - VOLLEYBALL (After 3 pm)" at bounding box center [543, 491] width 95 height 572
click at [515, 309] on button "delete" at bounding box center [513, 298] width 32 height 32
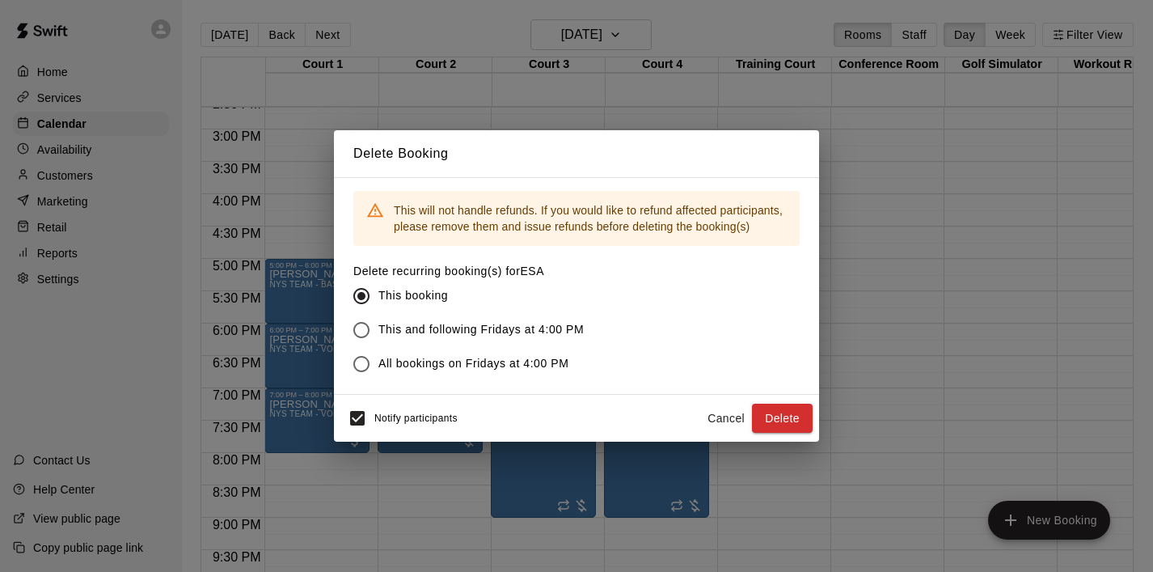
click at [723, 417] on button "Cancel" at bounding box center [726, 419] width 52 height 30
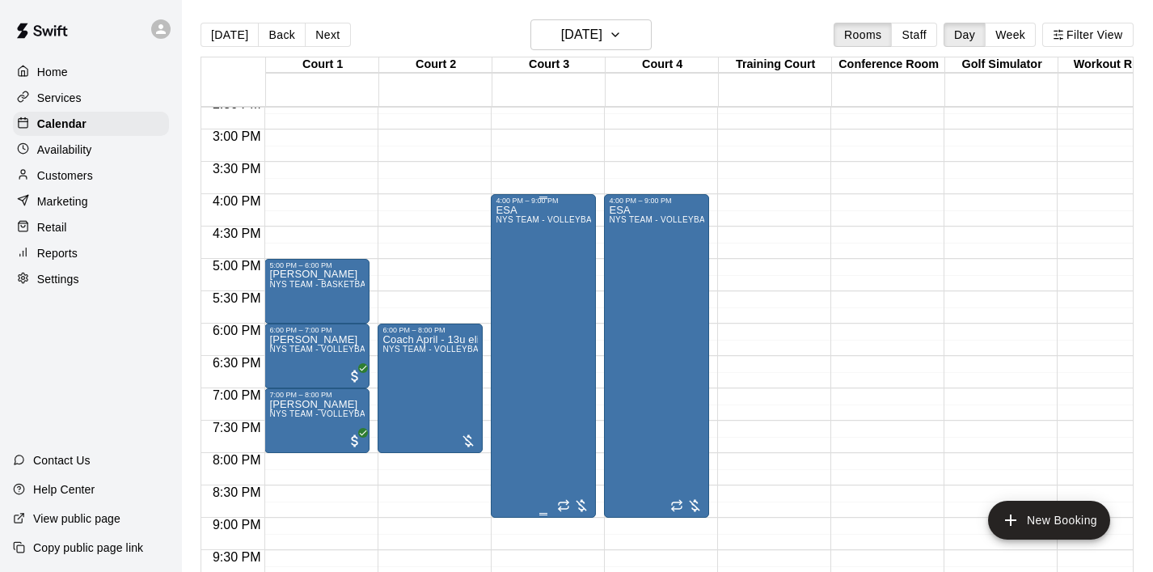
click at [557, 387] on div "ESA NYS TEAM - VOLLEYBALL (After 3 pm)" at bounding box center [543, 491] width 95 height 572
click at [508, 219] on icon "edit" at bounding box center [512, 221] width 19 height 19
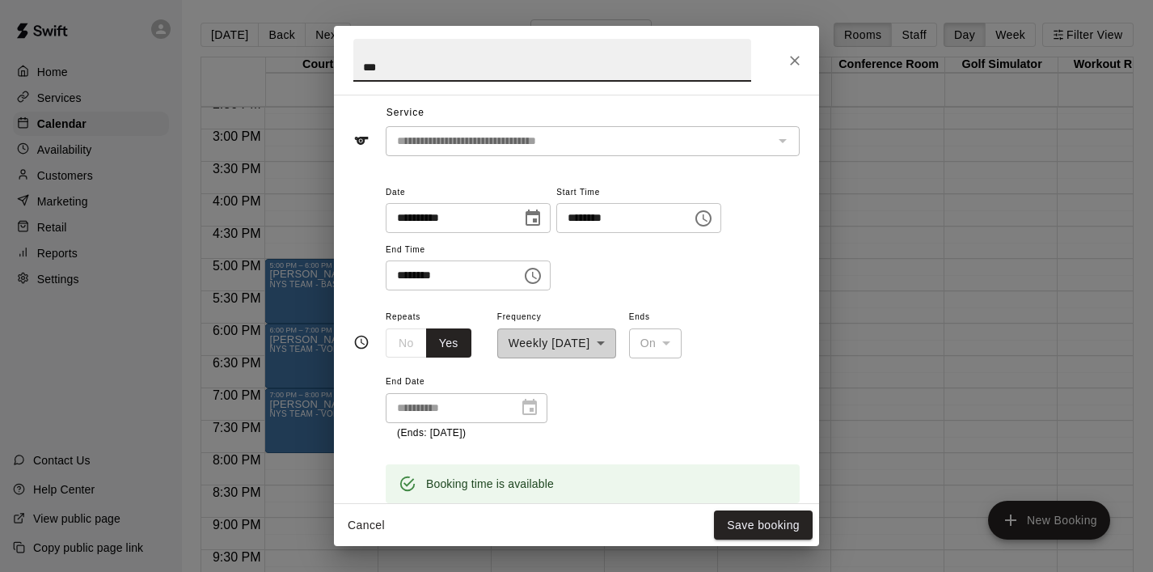
scroll to position [0, 0]
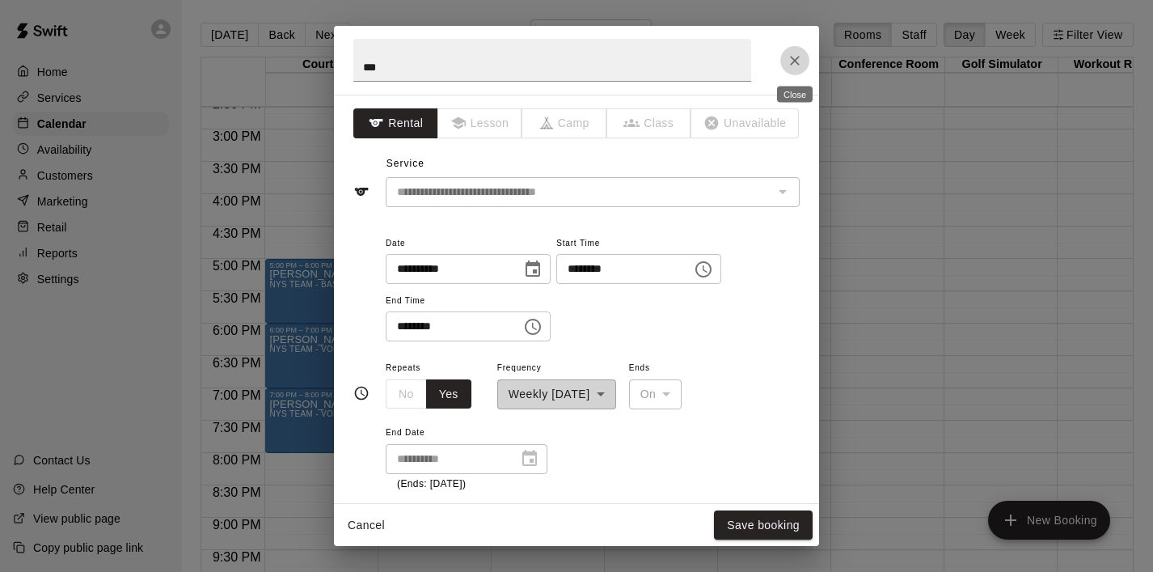
click at [790, 62] on icon "Close" at bounding box center [795, 61] width 16 height 16
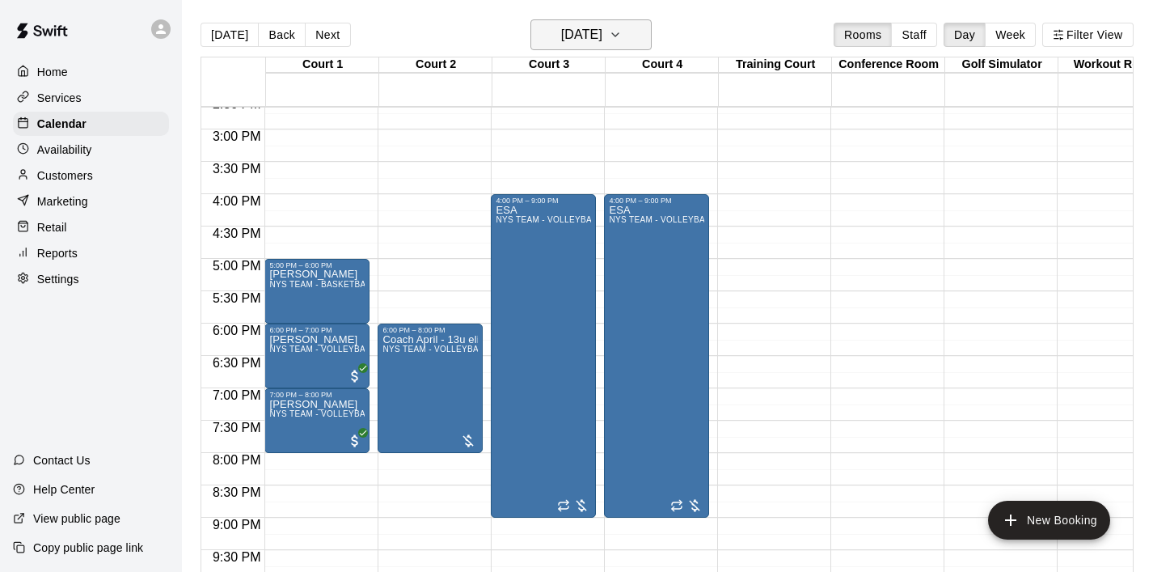
click at [622, 40] on icon "button" at bounding box center [615, 34] width 13 height 19
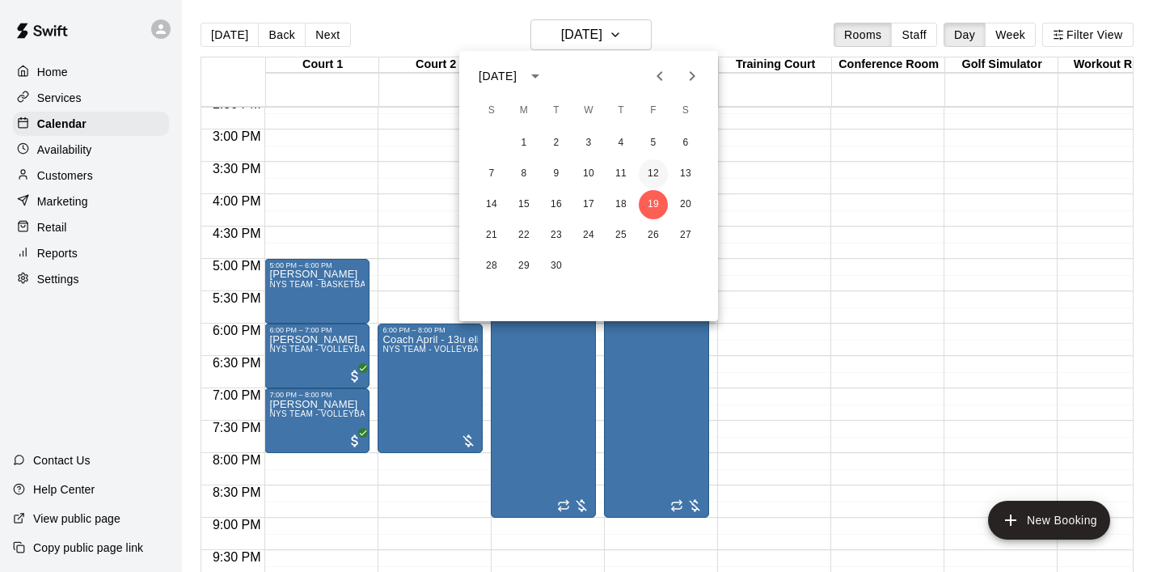
click at [653, 168] on button "12" at bounding box center [653, 173] width 29 height 29
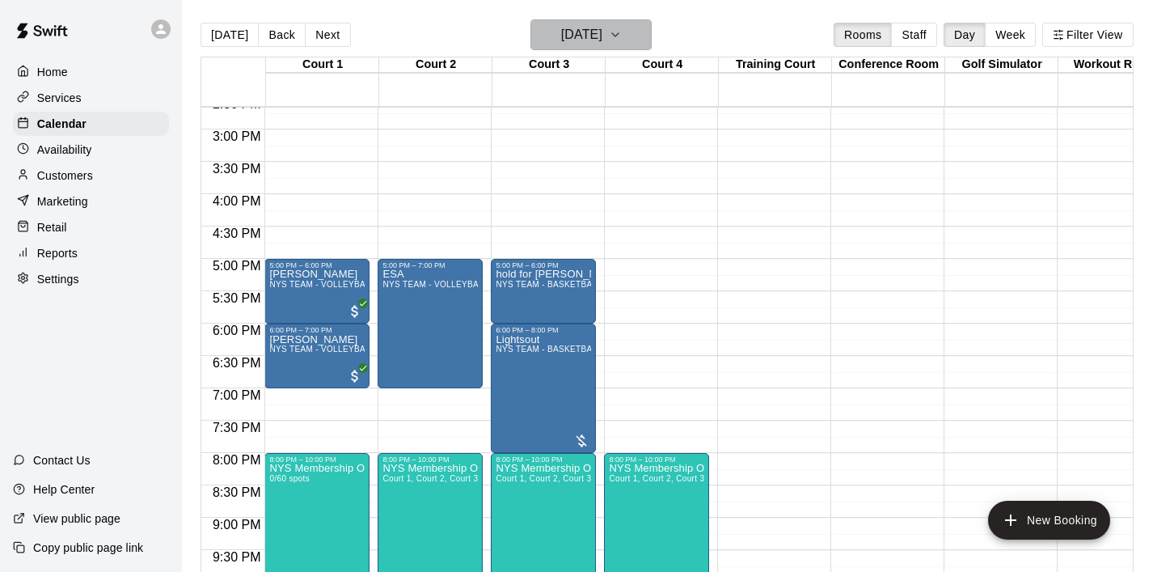
click at [622, 29] on icon "button" at bounding box center [615, 34] width 13 height 19
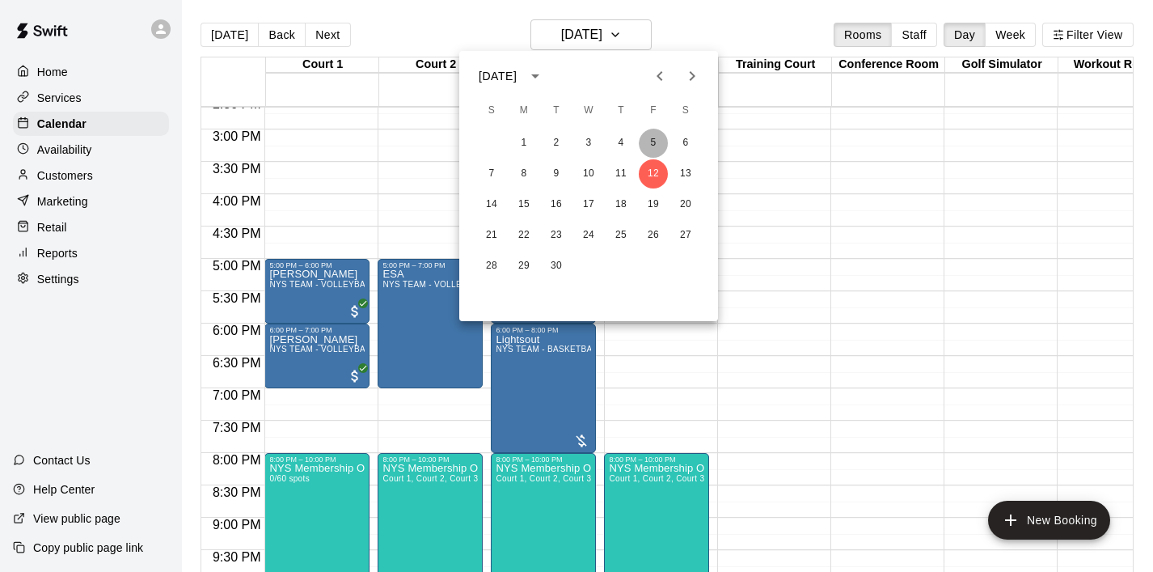
click at [651, 148] on button "5" at bounding box center [653, 143] width 29 height 29
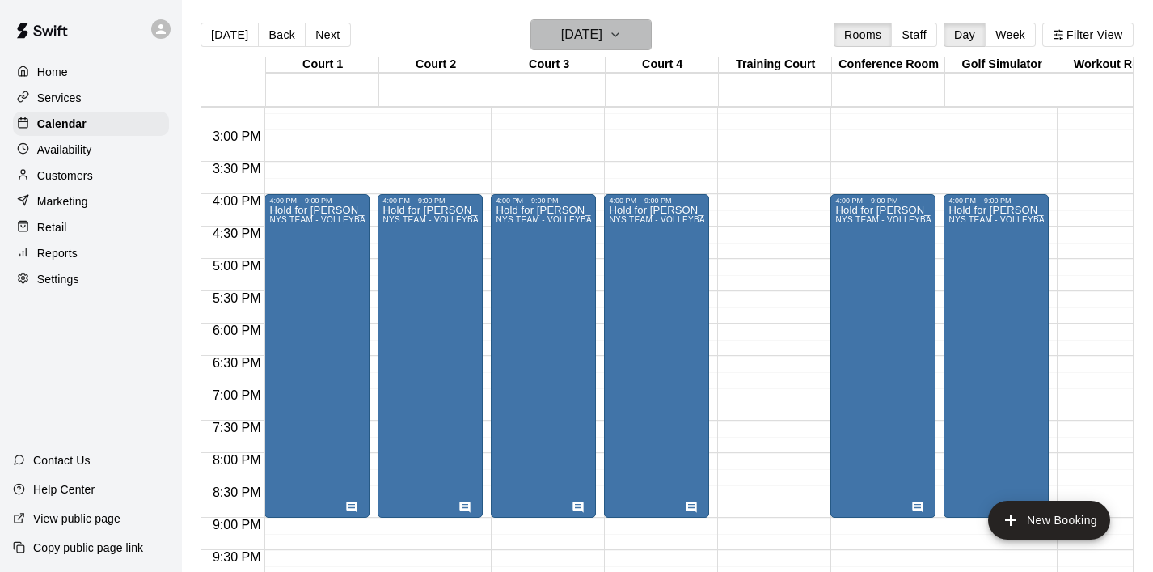
click at [622, 32] on icon "button" at bounding box center [615, 34] width 13 height 19
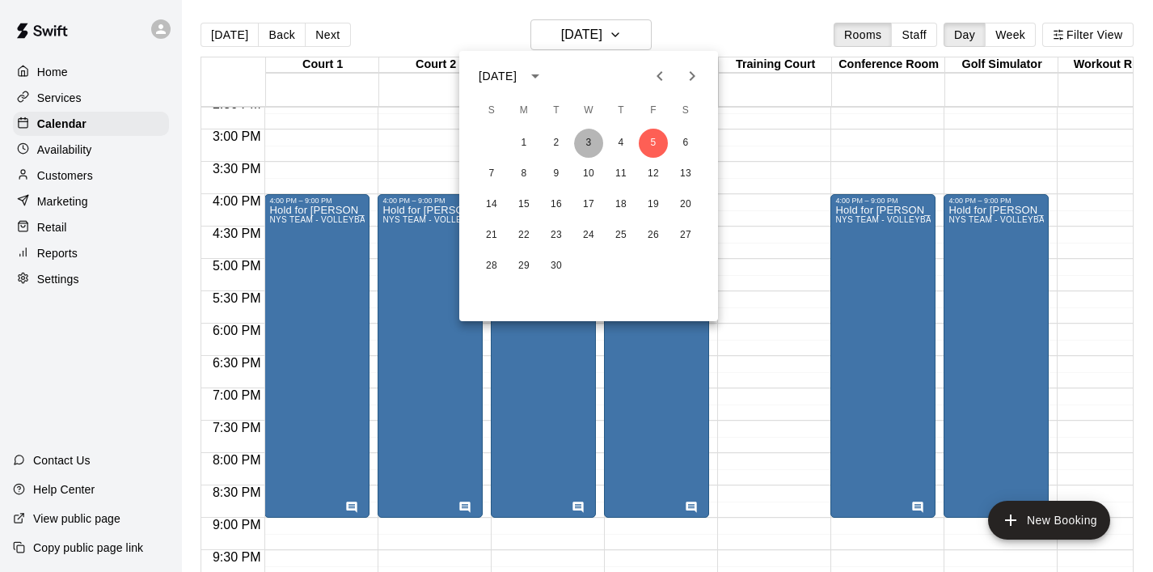
click at [585, 143] on button "3" at bounding box center [588, 143] width 29 height 29
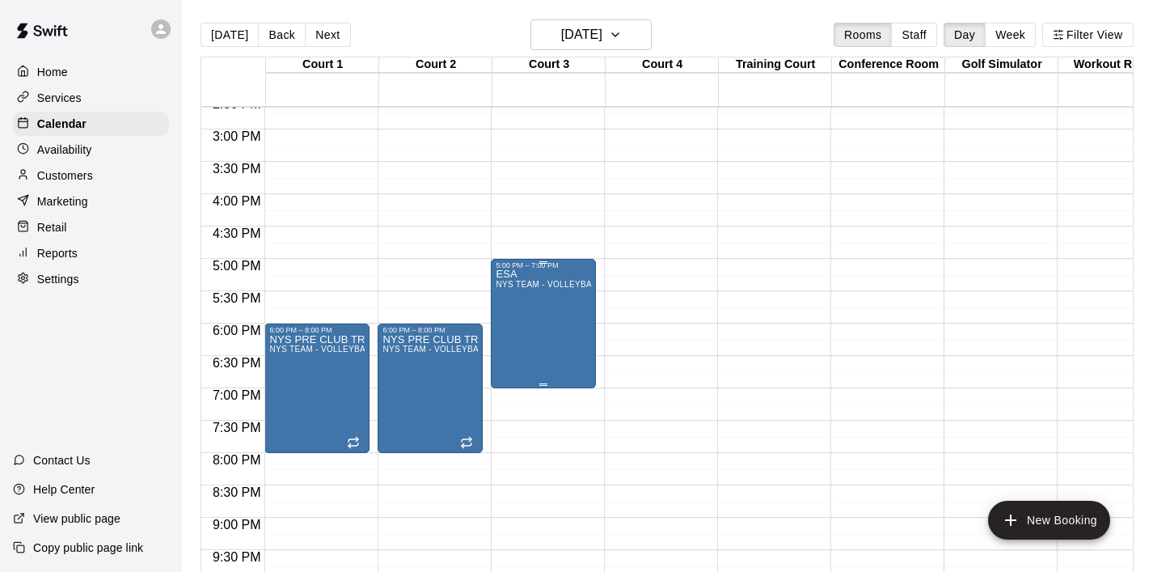
click at [575, 307] on div "ESA NYS TEAM - VOLLEYBALL (After 3 pm)" at bounding box center [543, 555] width 95 height 572
click at [510, 361] on icon "delete" at bounding box center [512, 364] width 11 height 15
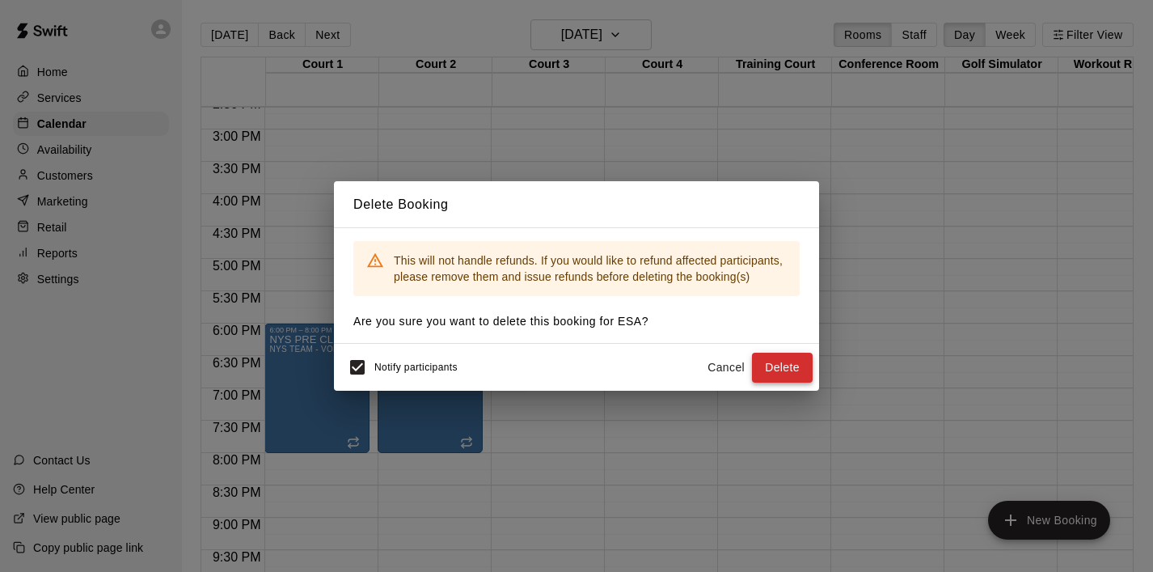
click at [780, 372] on button "Delete" at bounding box center [782, 368] width 61 height 30
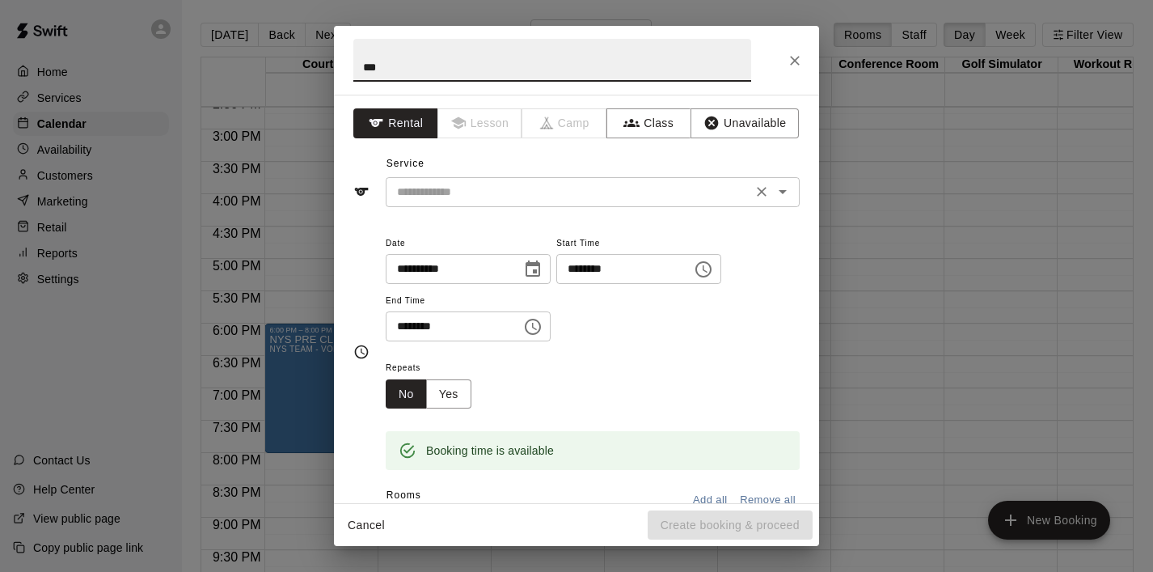
type input "***"
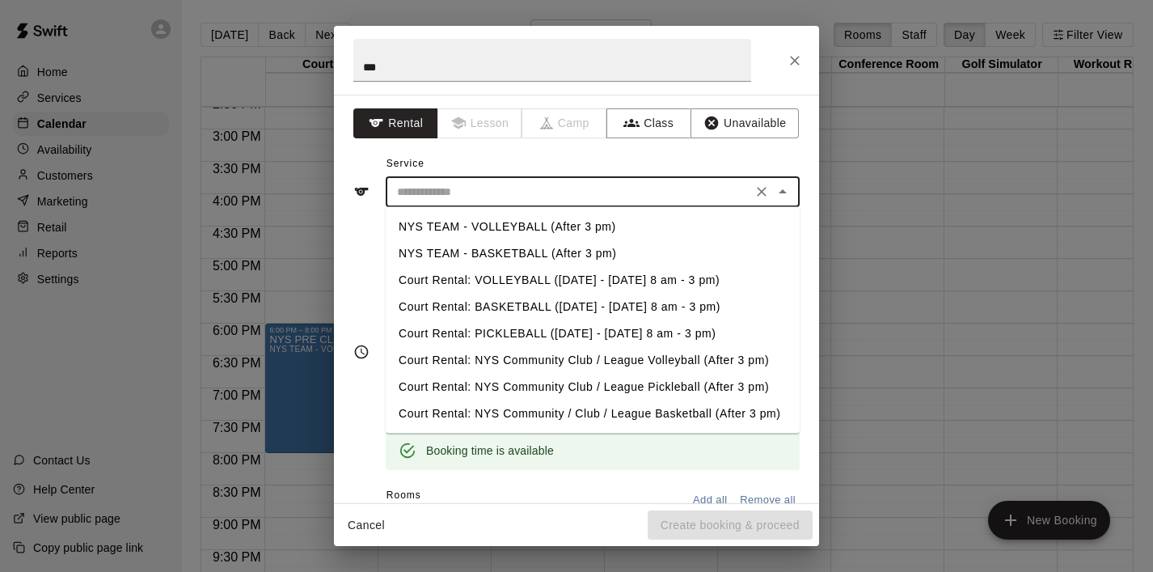
click at [482, 191] on input "text" at bounding box center [569, 192] width 357 height 20
click at [527, 220] on li "NYS TEAM - VOLLEYBALL (After 3 pm)" at bounding box center [593, 227] width 414 height 27
type input "**********"
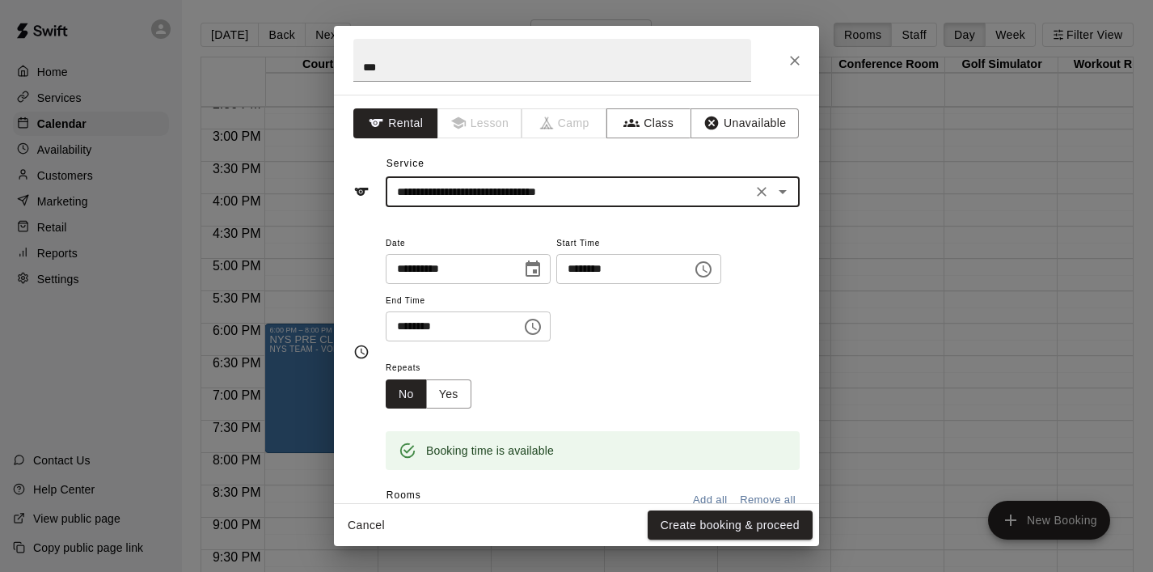
click at [535, 326] on icon "Choose time, selected time is 4:30 PM" at bounding box center [532, 326] width 19 height 19
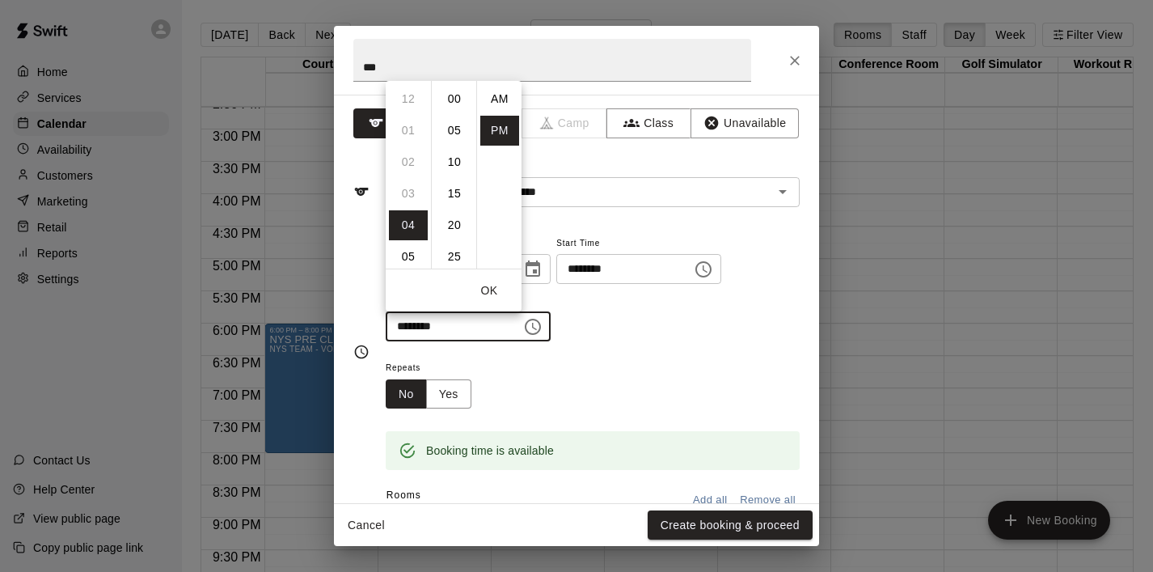
scroll to position [29, 0]
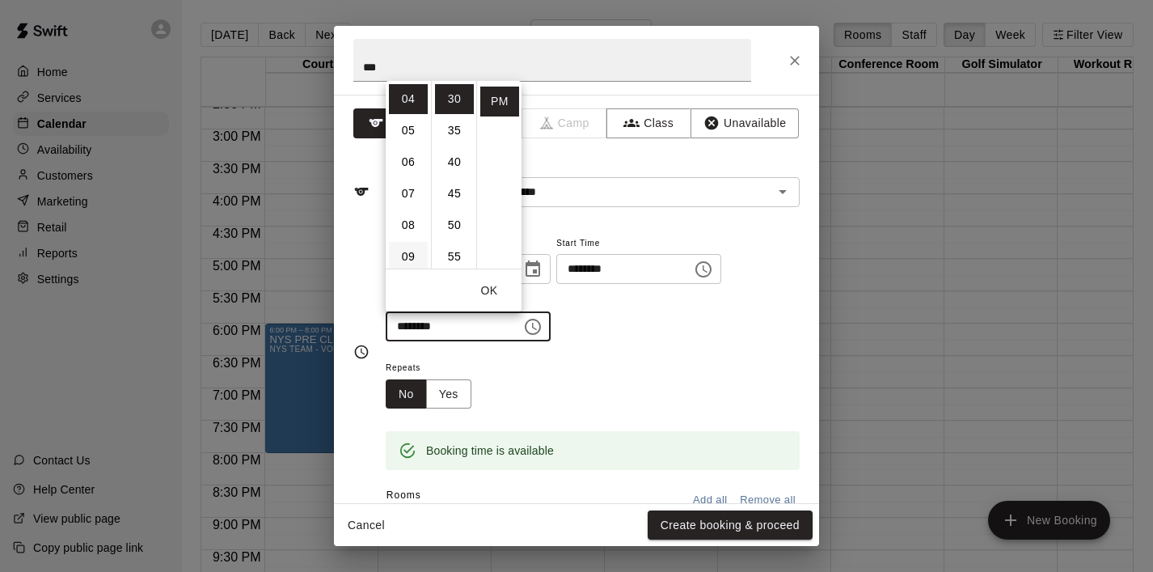
click at [416, 255] on li "09" at bounding box center [408, 257] width 39 height 30
click at [459, 92] on li "00" at bounding box center [454, 99] width 39 height 30
type input "********"
click at [501, 288] on button "OK" at bounding box center [489, 291] width 52 height 30
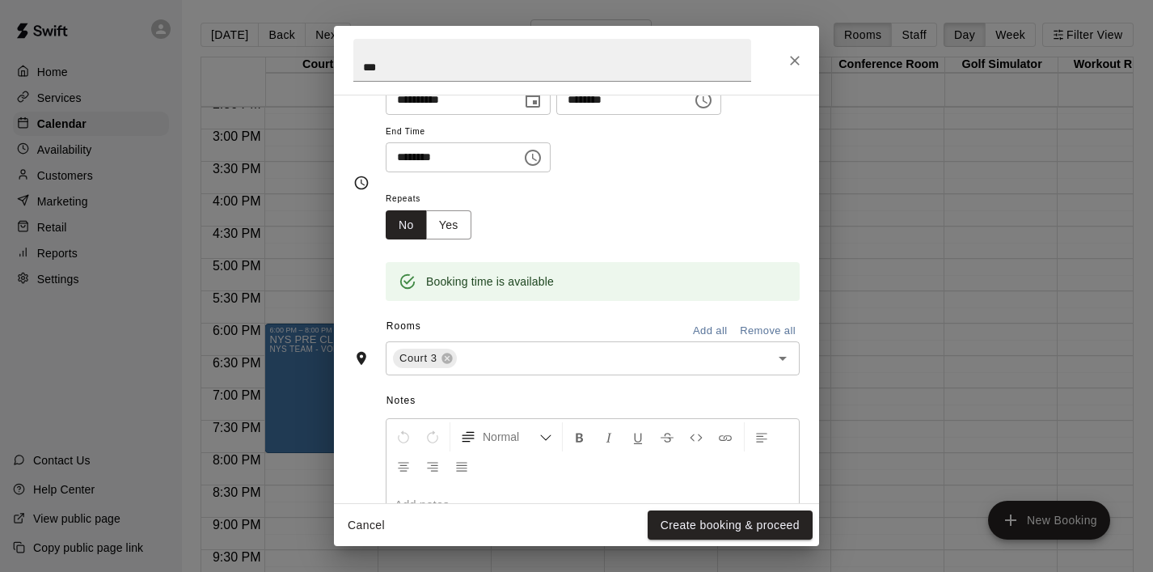
scroll to position [191, 0]
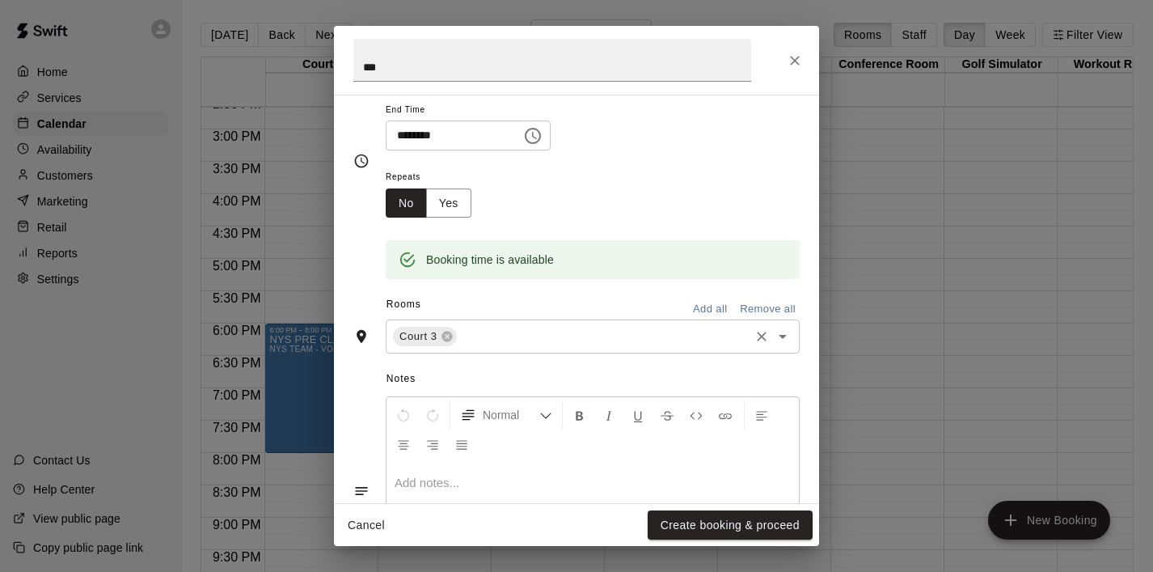
click at [777, 340] on icon "Open" at bounding box center [782, 336] width 19 height 19
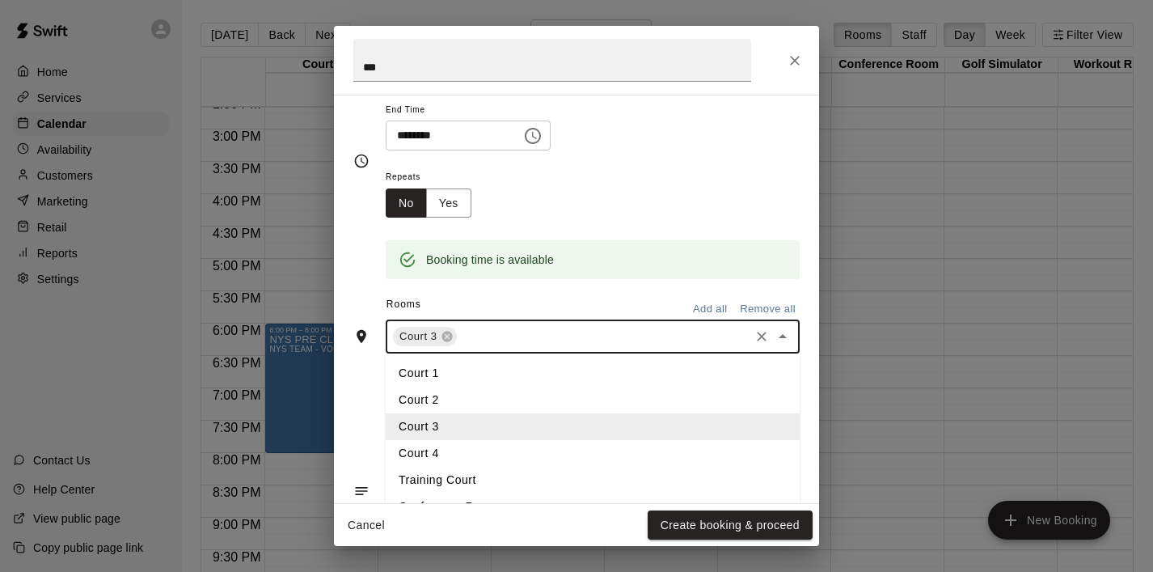
click at [493, 448] on li "Court 4" at bounding box center [593, 453] width 414 height 27
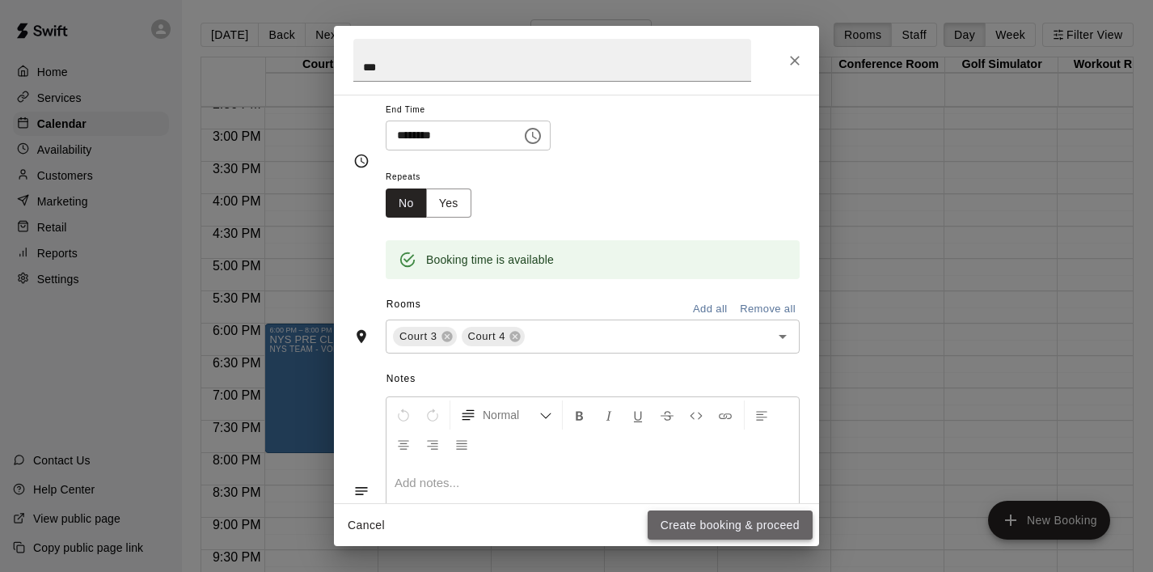
click at [698, 528] on button "Create booking & proceed" at bounding box center [730, 525] width 165 height 30
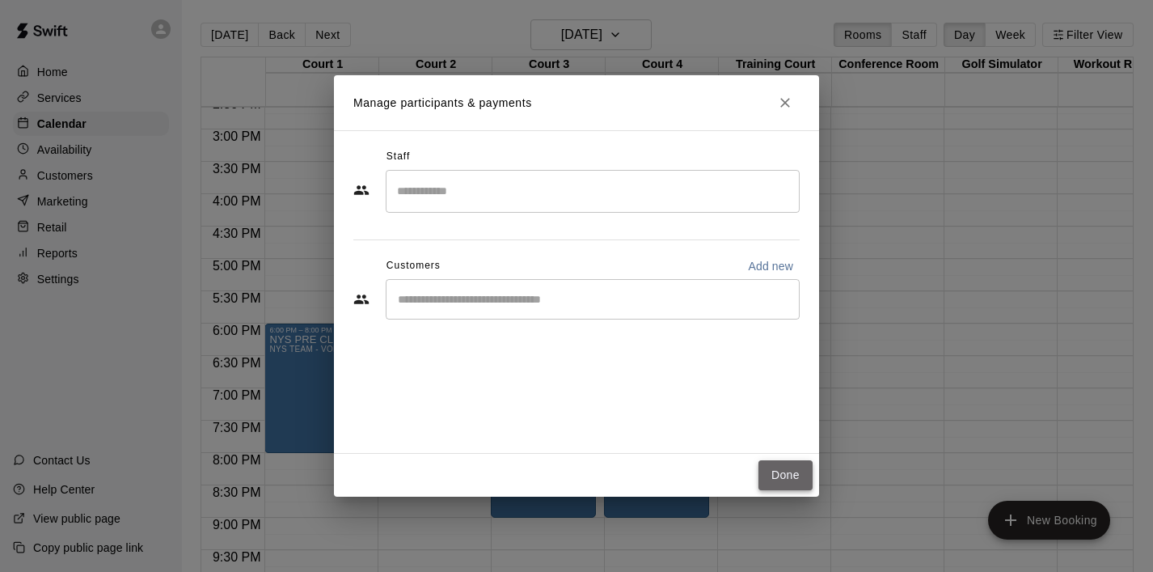
click at [767, 471] on button "Done" at bounding box center [786, 475] width 54 height 30
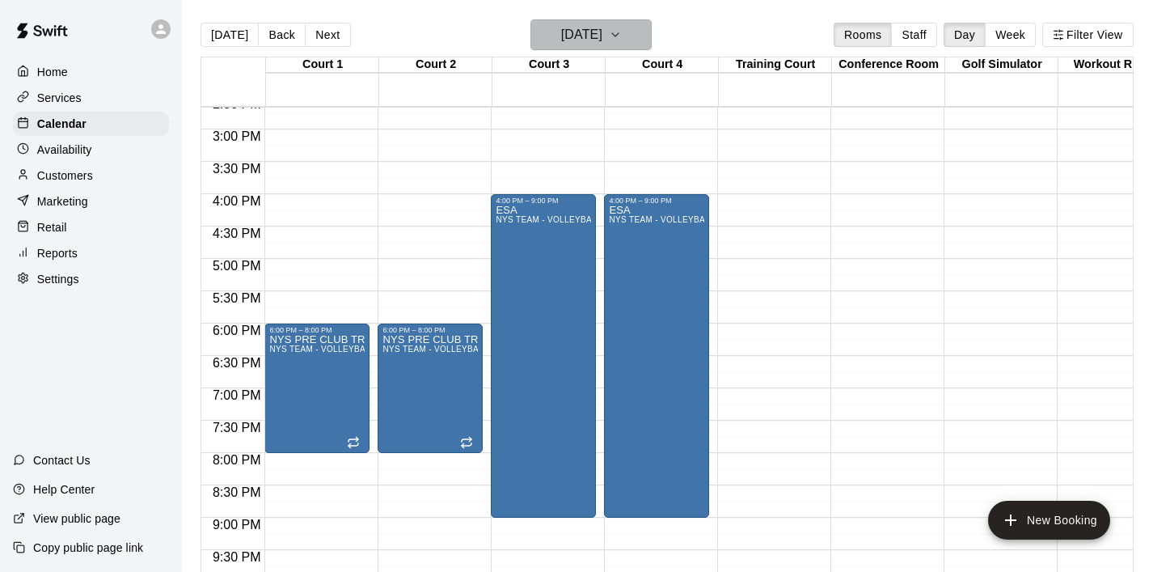
click at [622, 31] on icon "button" at bounding box center [615, 34] width 13 height 19
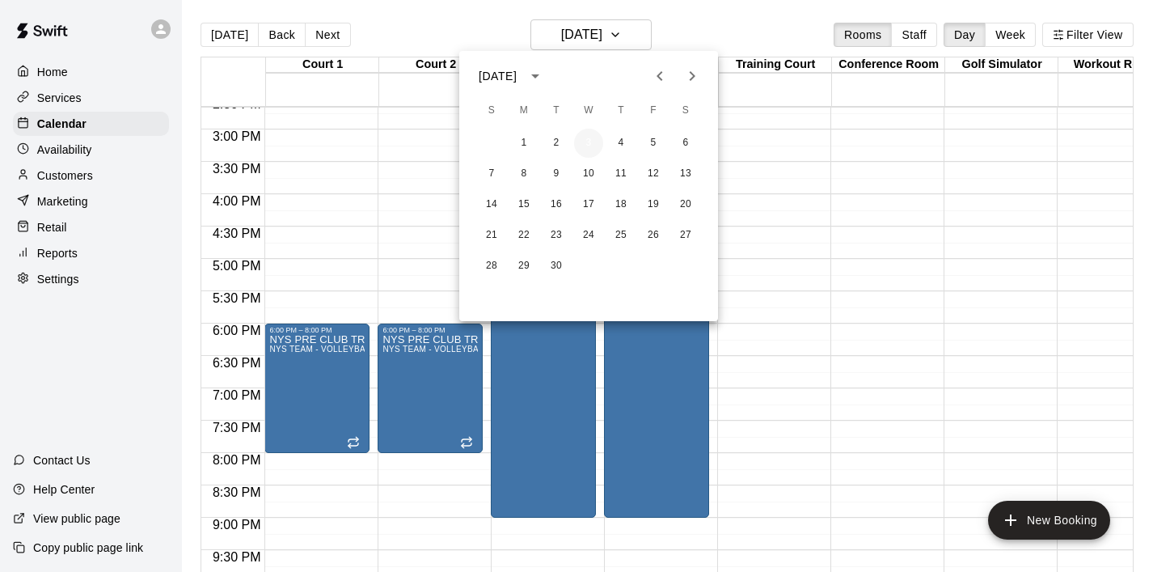
click at [590, 143] on button "3" at bounding box center [588, 143] width 29 height 29
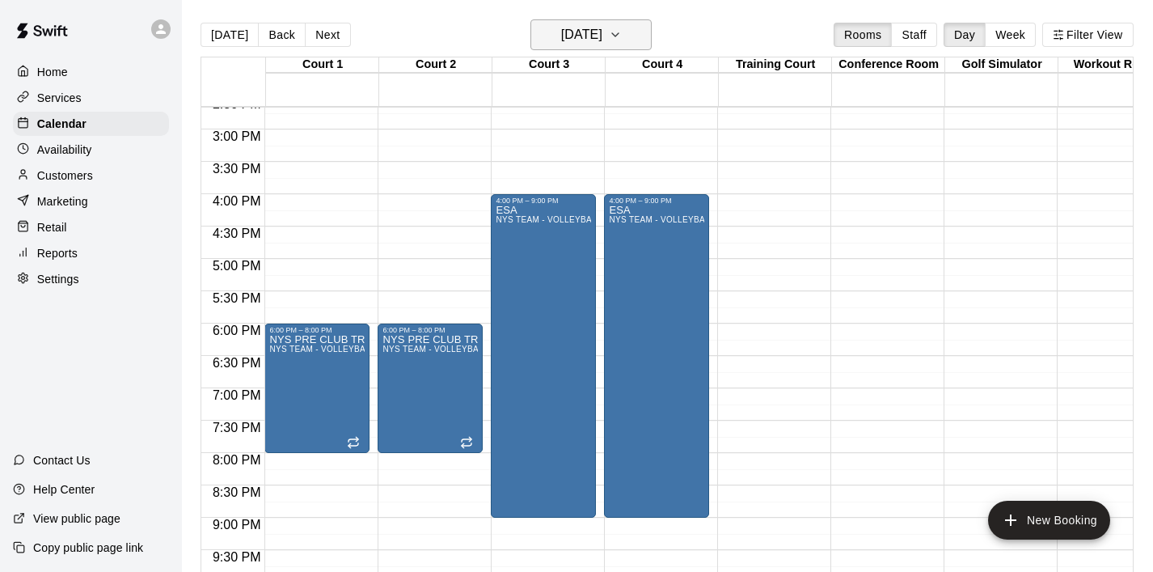
click at [622, 36] on icon "button" at bounding box center [615, 34] width 13 height 19
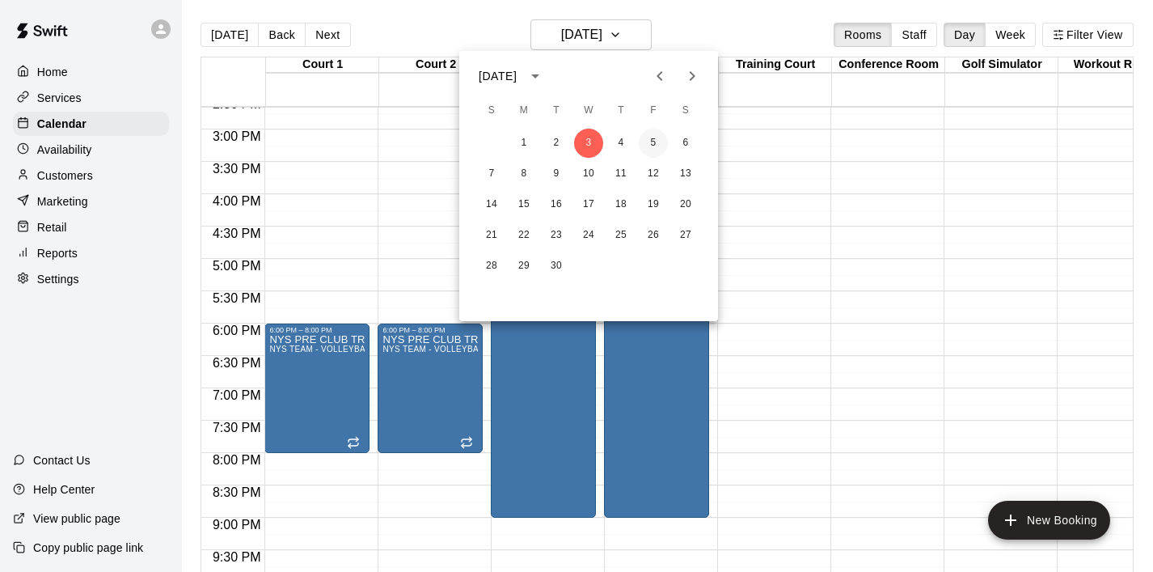
click at [654, 146] on button "5" at bounding box center [653, 143] width 29 height 29
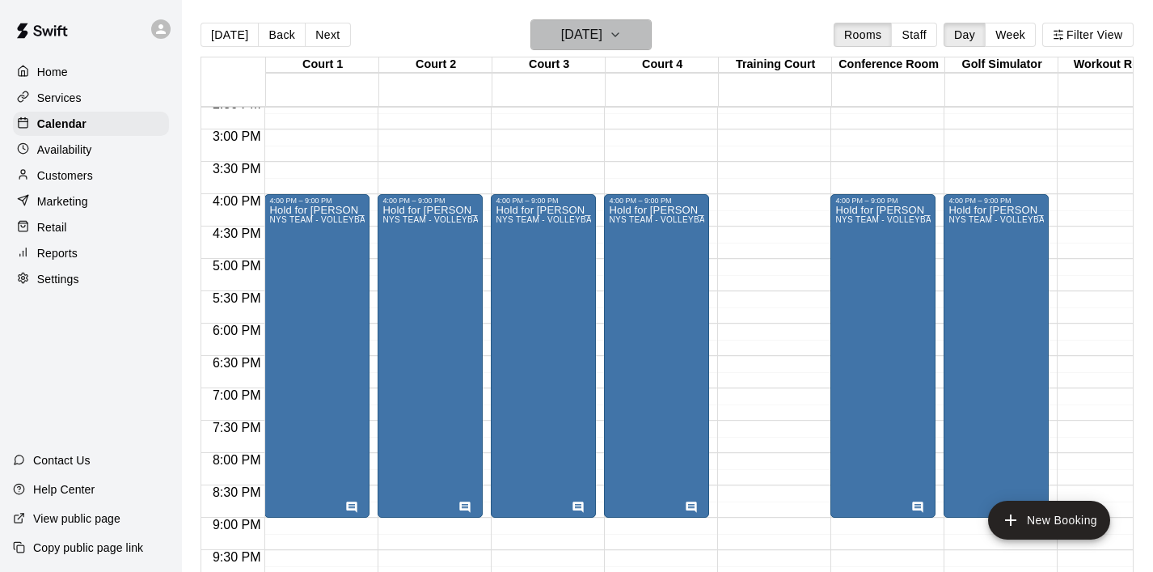
click at [622, 35] on icon "button" at bounding box center [615, 34] width 13 height 19
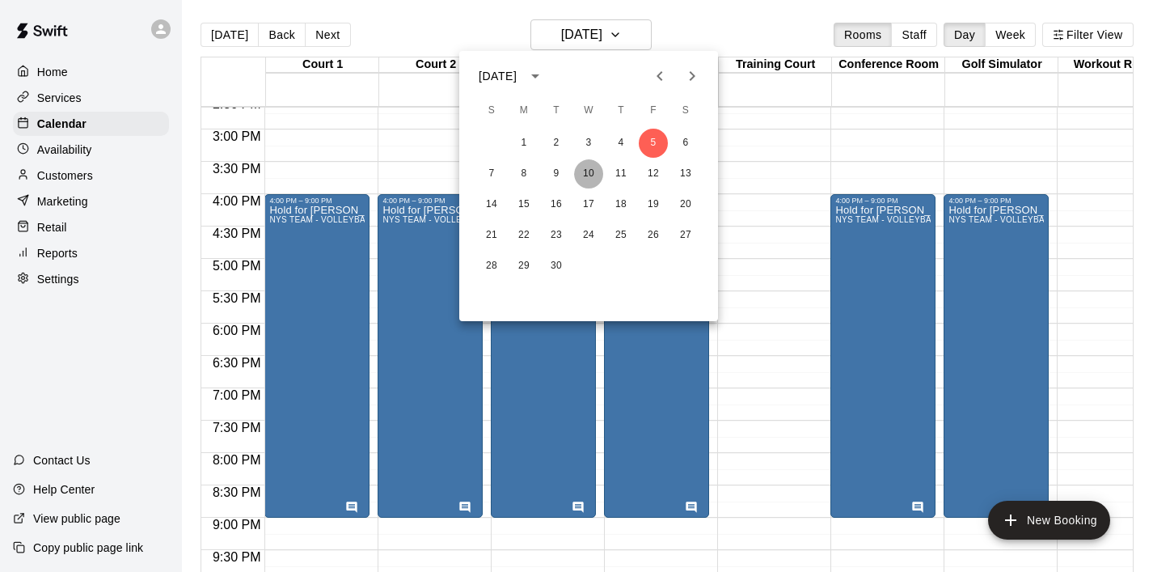
click at [596, 171] on button "10" at bounding box center [588, 173] width 29 height 29
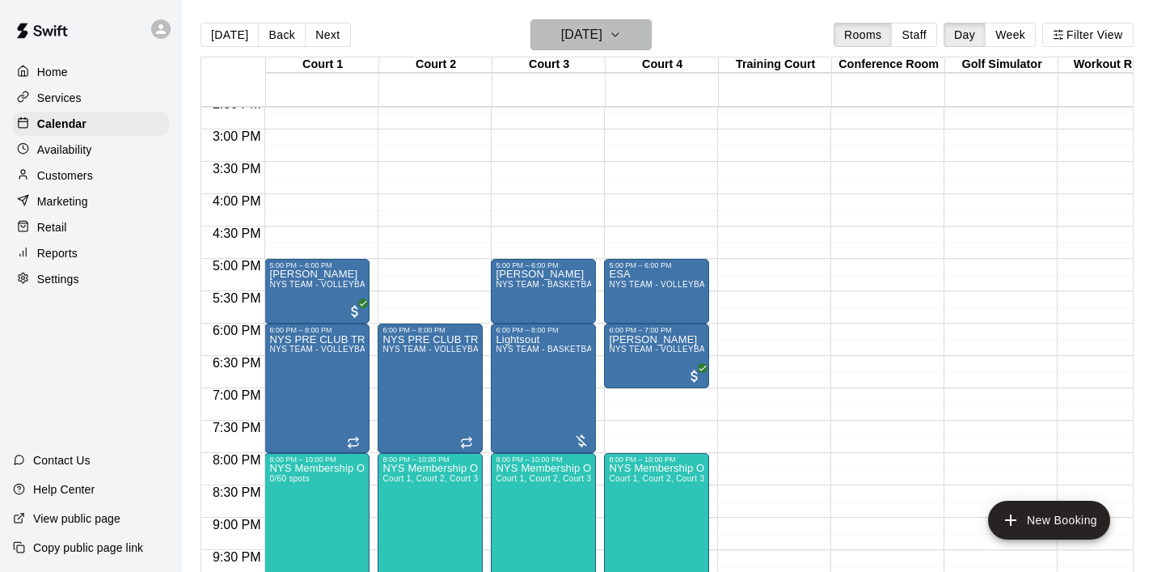
click at [622, 38] on icon "button" at bounding box center [615, 34] width 13 height 19
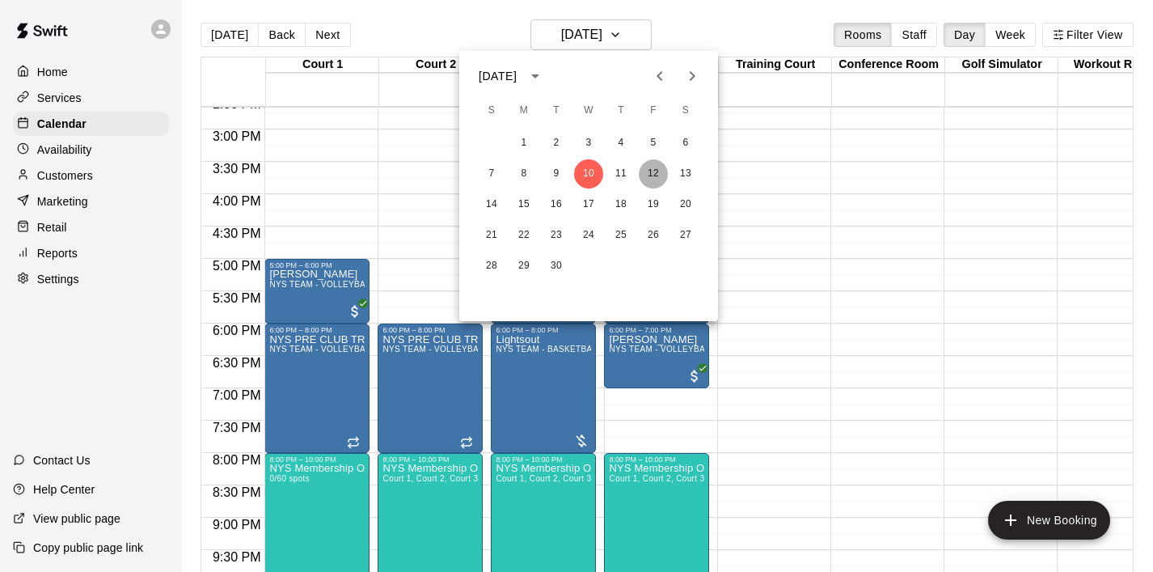
click at [649, 171] on button "12" at bounding box center [653, 173] width 29 height 29
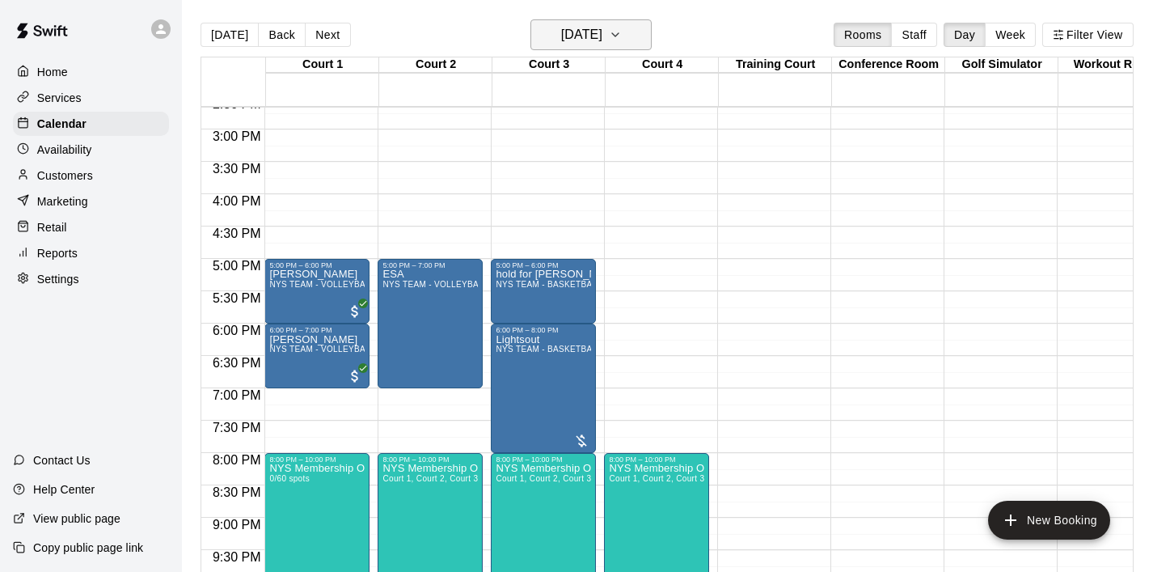
click at [622, 33] on icon "button" at bounding box center [615, 34] width 13 height 19
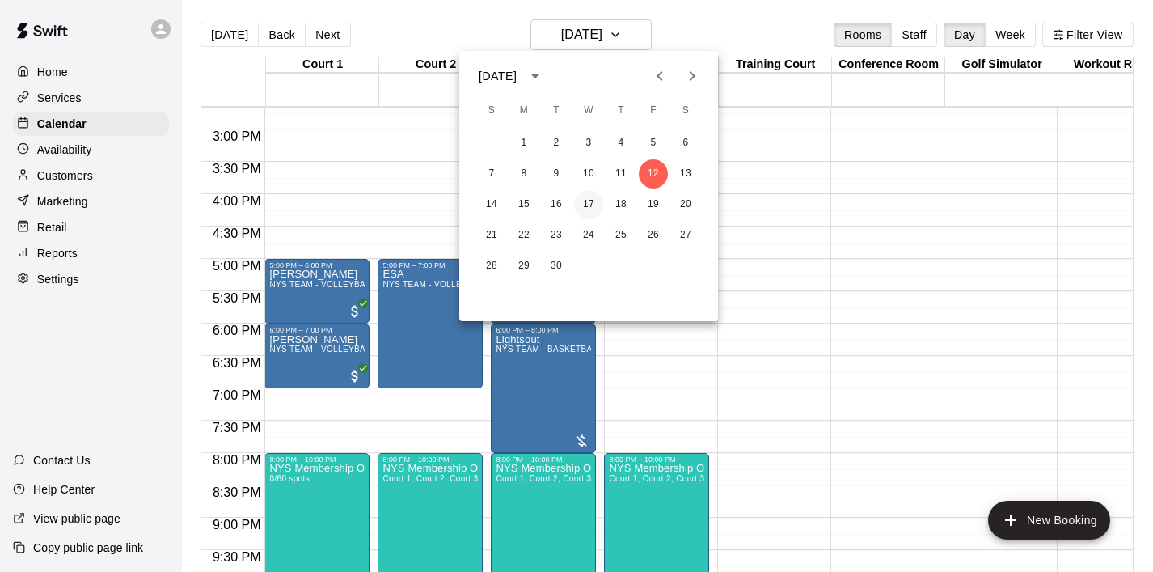
click at [594, 205] on button "17" at bounding box center [588, 204] width 29 height 29
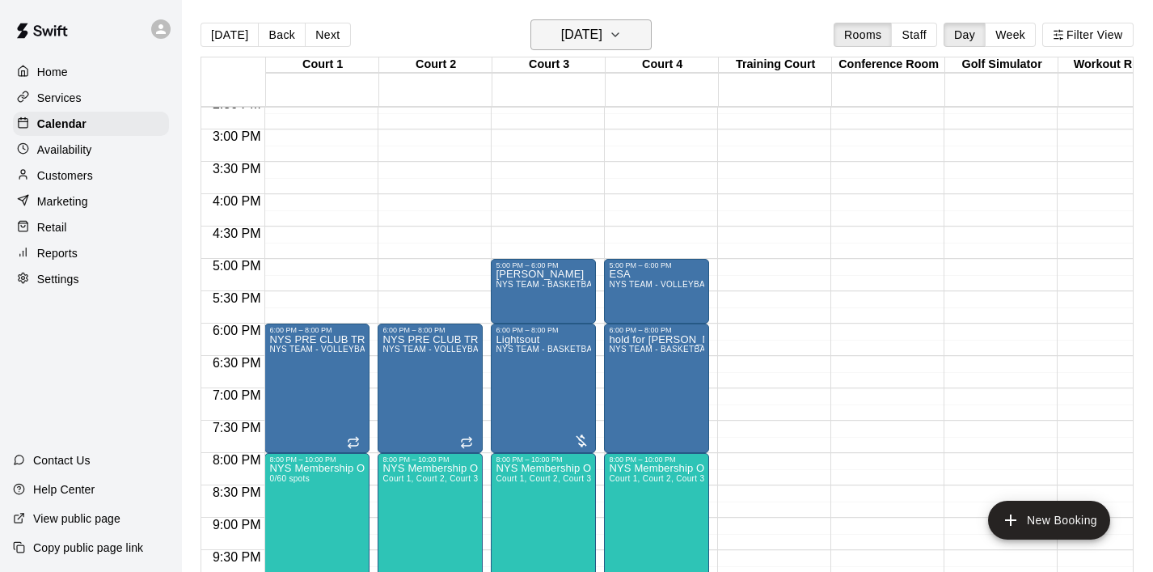
click at [638, 42] on button "Wednesday Sep 17" at bounding box center [591, 34] width 121 height 31
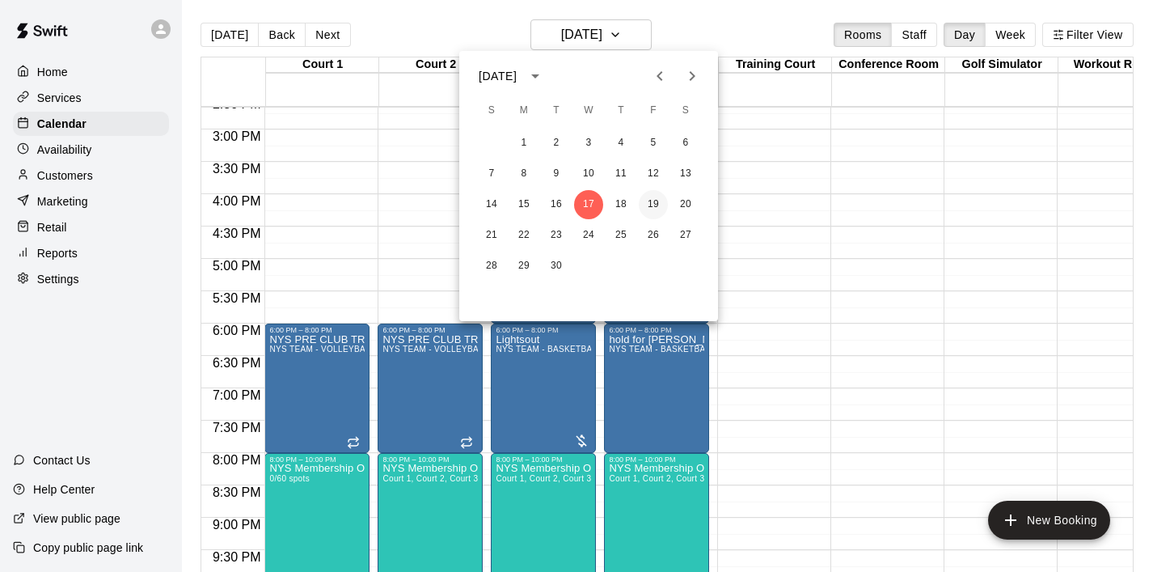
click at [655, 202] on button "19" at bounding box center [653, 204] width 29 height 29
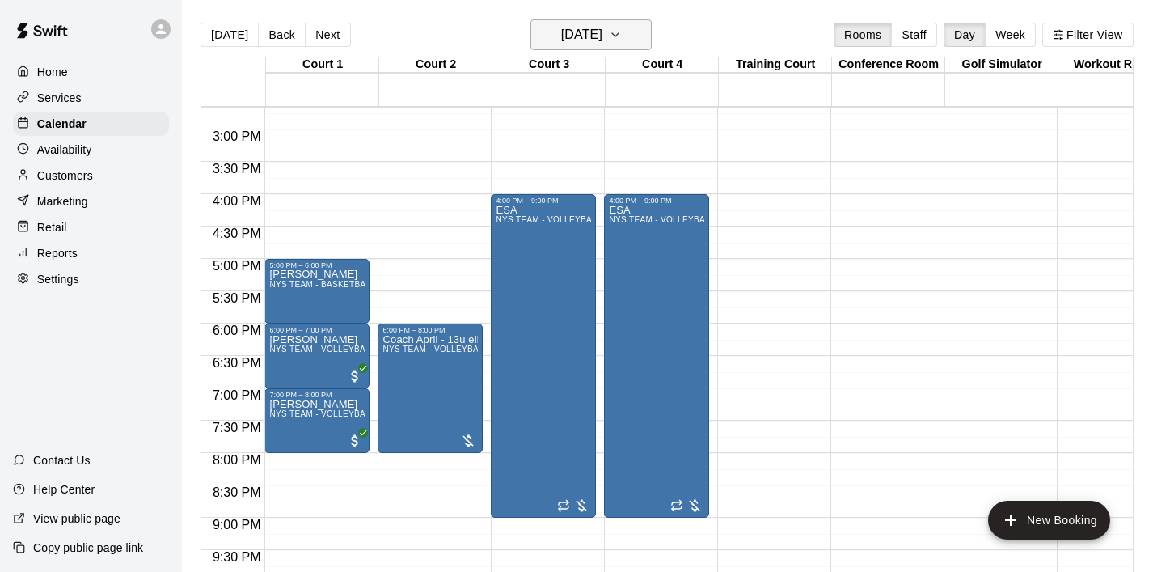
click at [622, 34] on icon "button" at bounding box center [615, 34] width 13 height 19
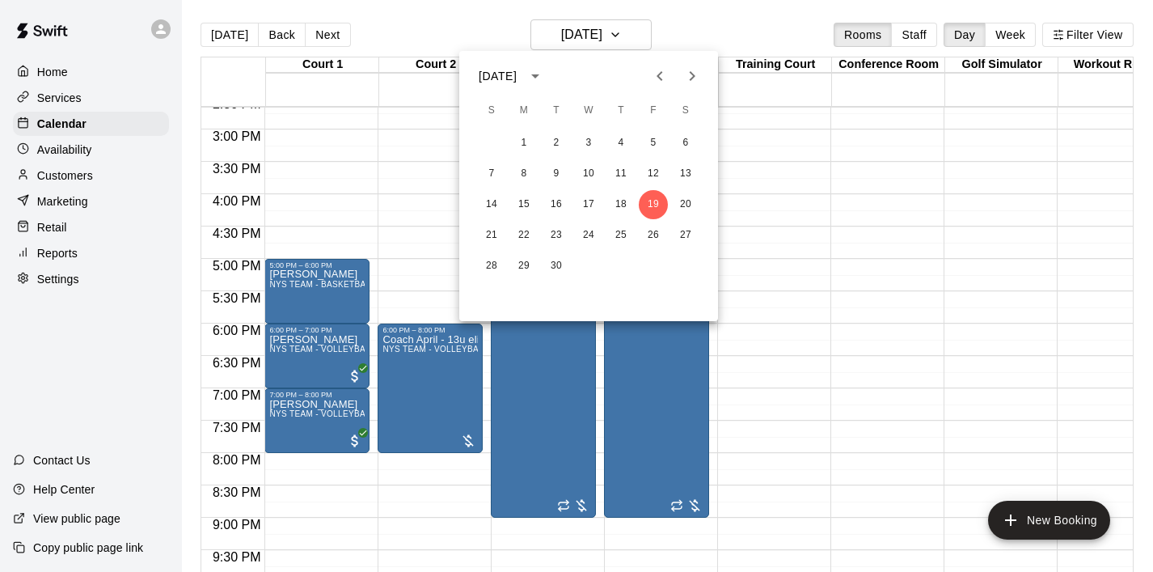
click at [650, 78] on icon "Previous month" at bounding box center [659, 75] width 19 height 19
click at [587, 242] on button "20" at bounding box center [588, 235] width 29 height 29
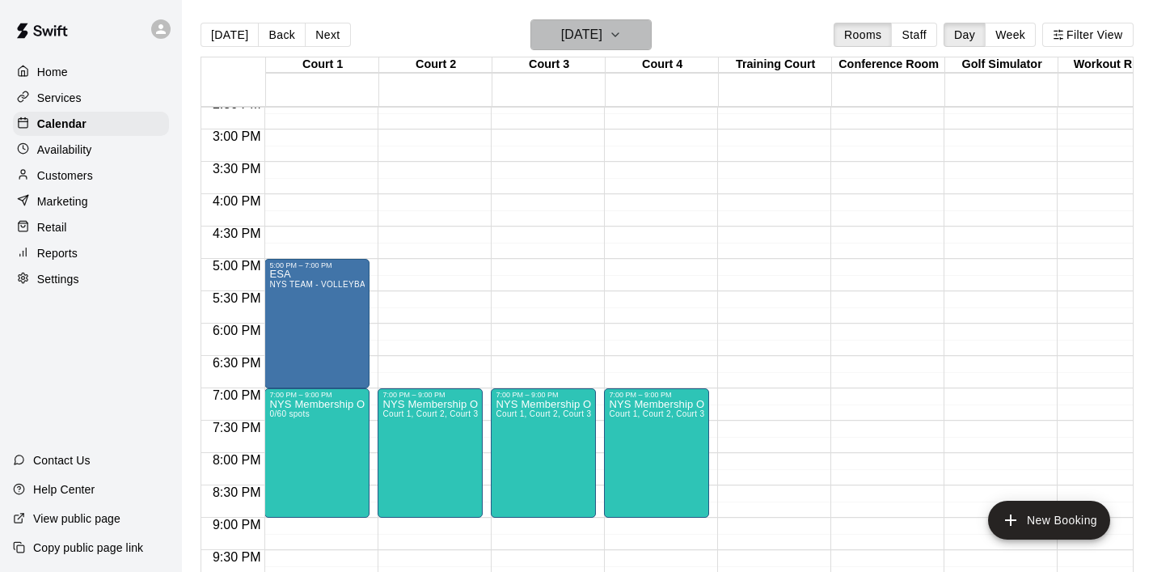
click at [622, 44] on icon "button" at bounding box center [615, 34] width 13 height 19
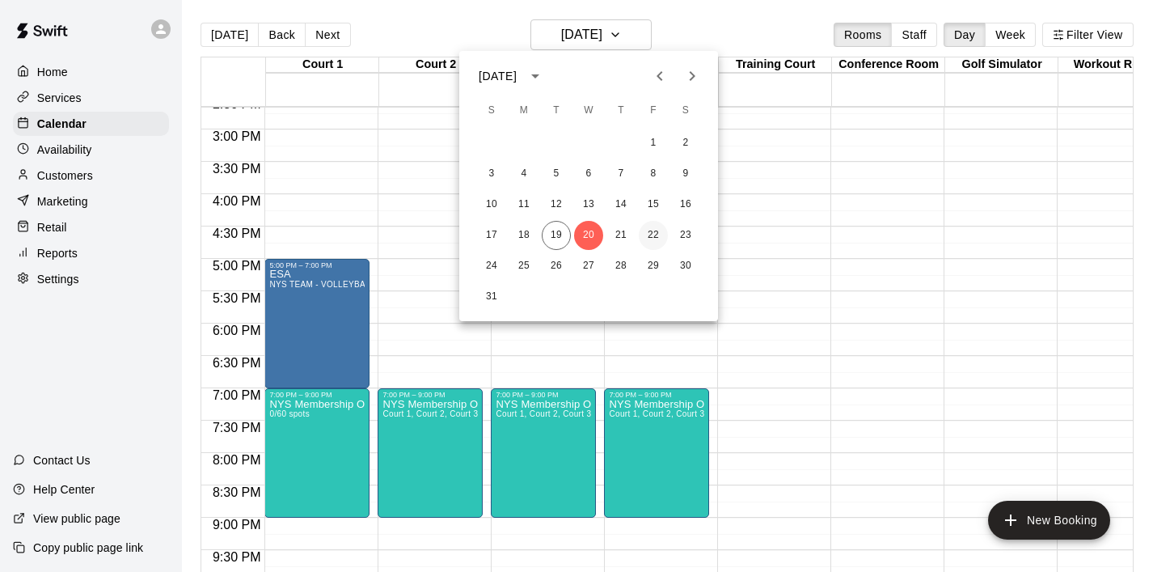
click at [647, 233] on button "22" at bounding box center [653, 235] width 29 height 29
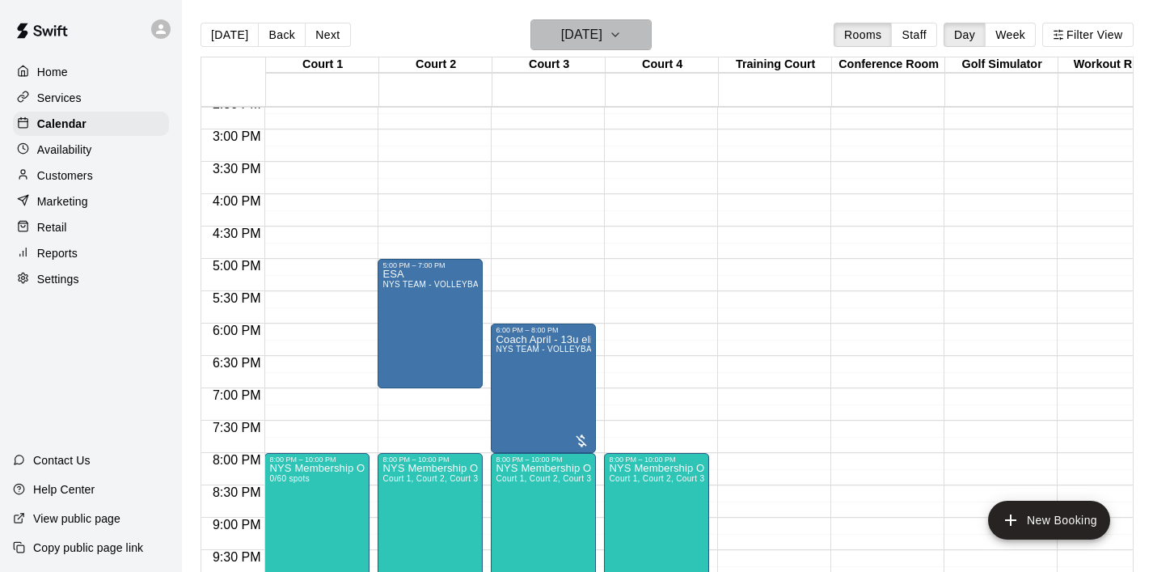
click at [622, 29] on icon "button" at bounding box center [615, 34] width 13 height 19
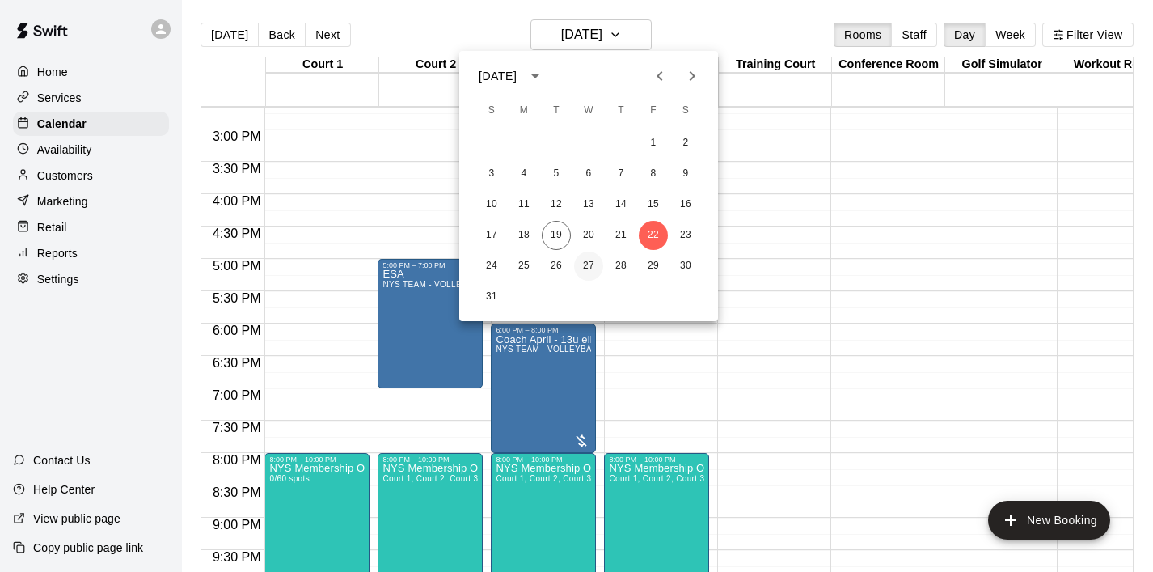
click at [585, 273] on button "27" at bounding box center [588, 266] width 29 height 29
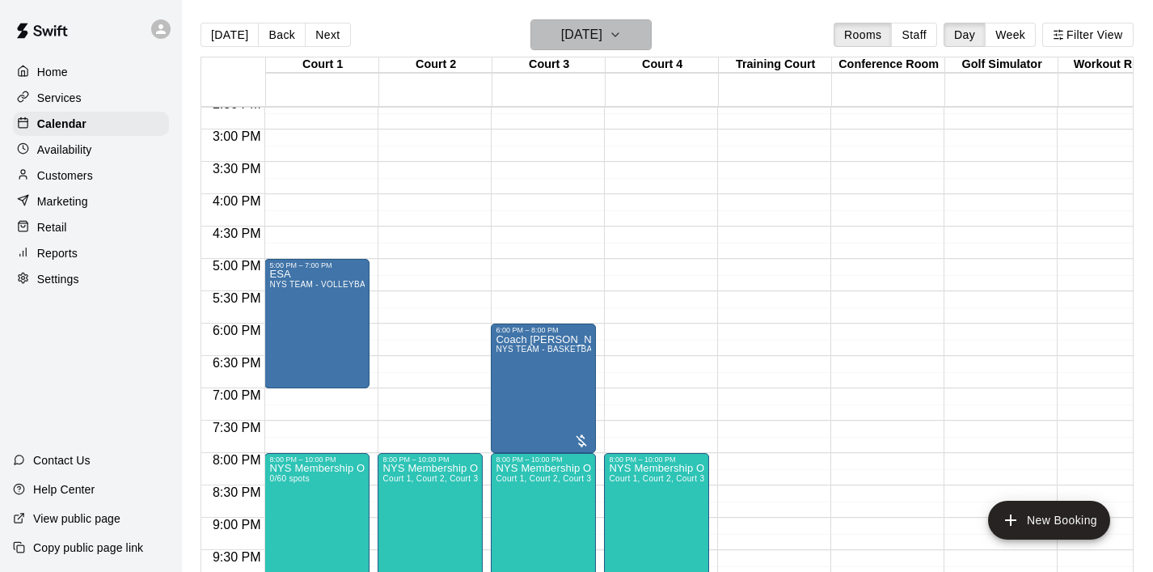
click at [622, 40] on icon "button" at bounding box center [615, 34] width 13 height 19
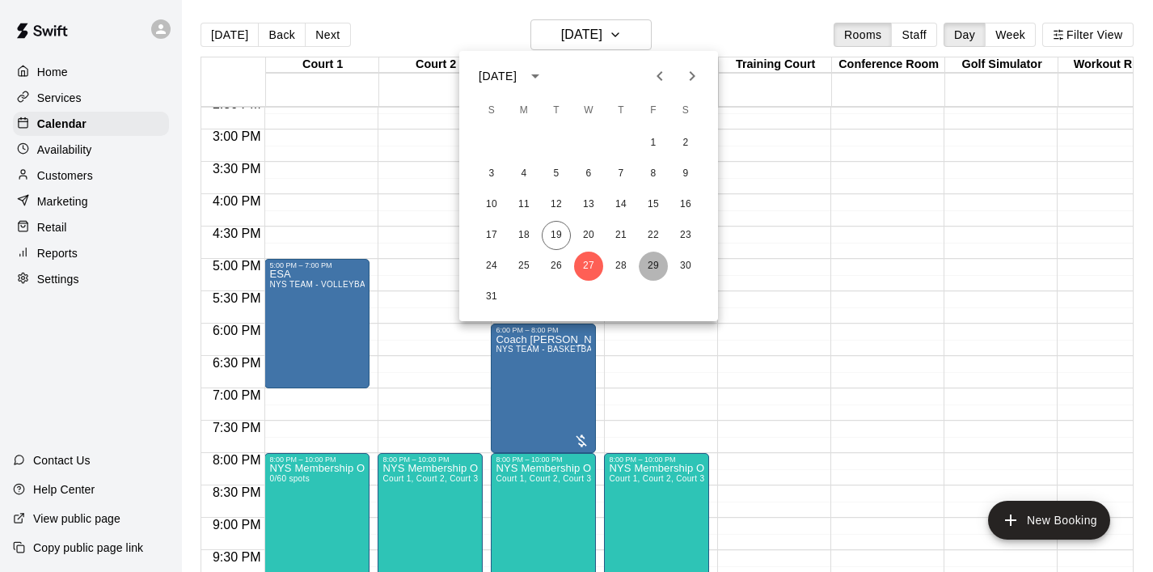
click at [655, 268] on button "29" at bounding box center [653, 266] width 29 height 29
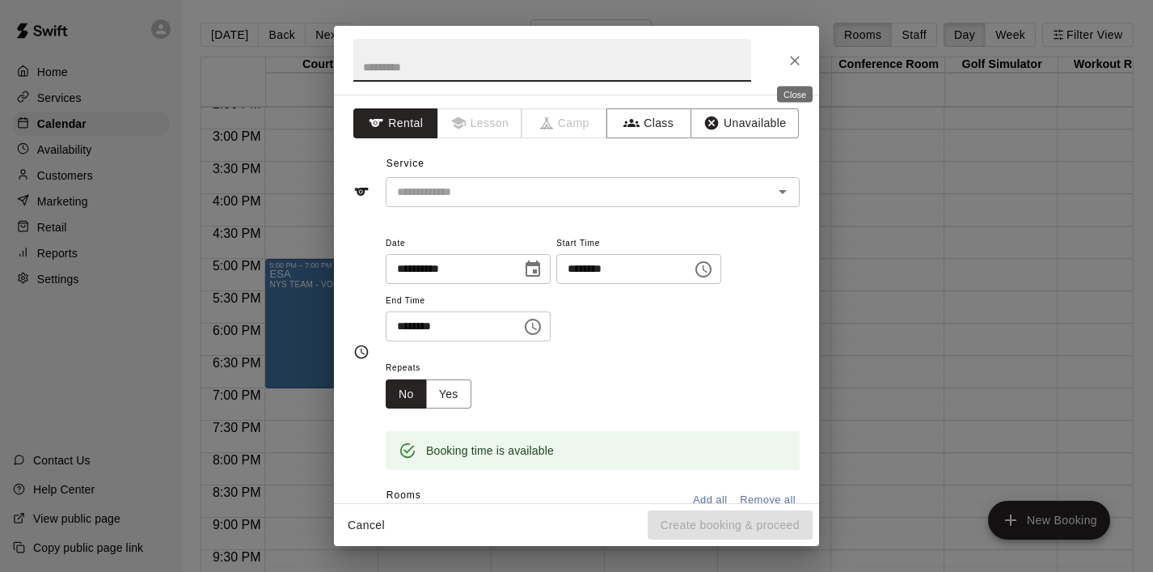
click at [795, 62] on icon "Close" at bounding box center [795, 61] width 16 height 16
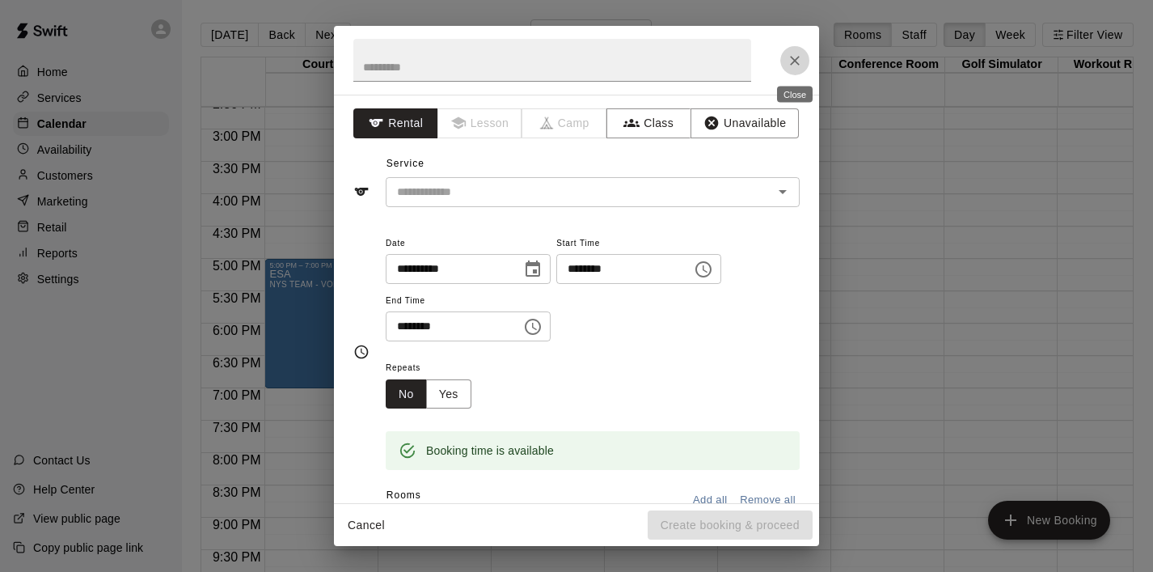
click at [801, 62] on icon "Close" at bounding box center [795, 61] width 16 height 16
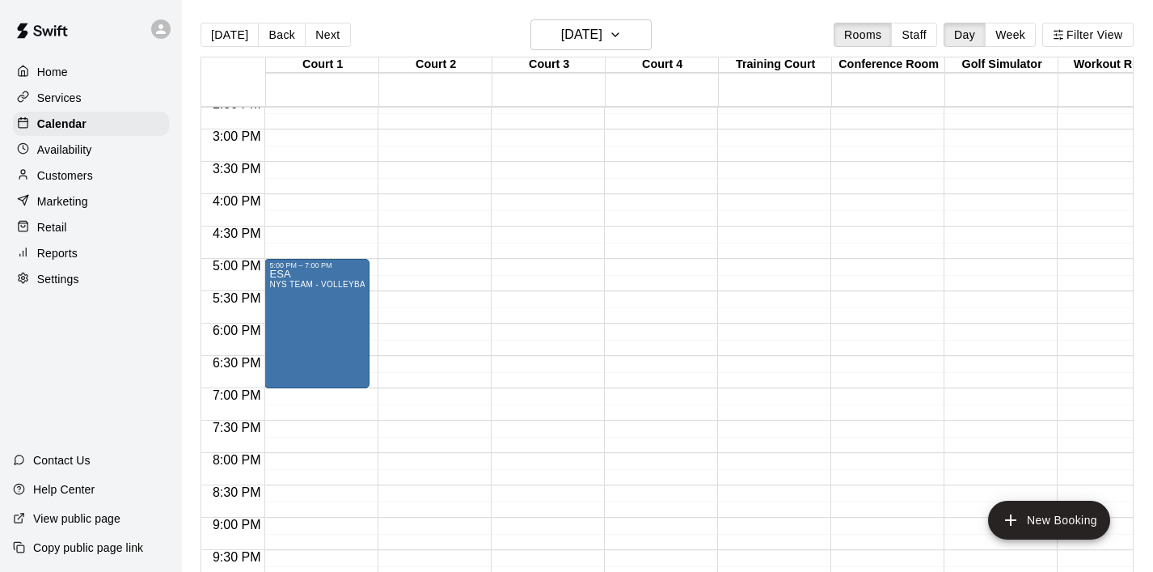
click at [66, 67] on p "Home" at bounding box center [52, 72] width 31 height 16
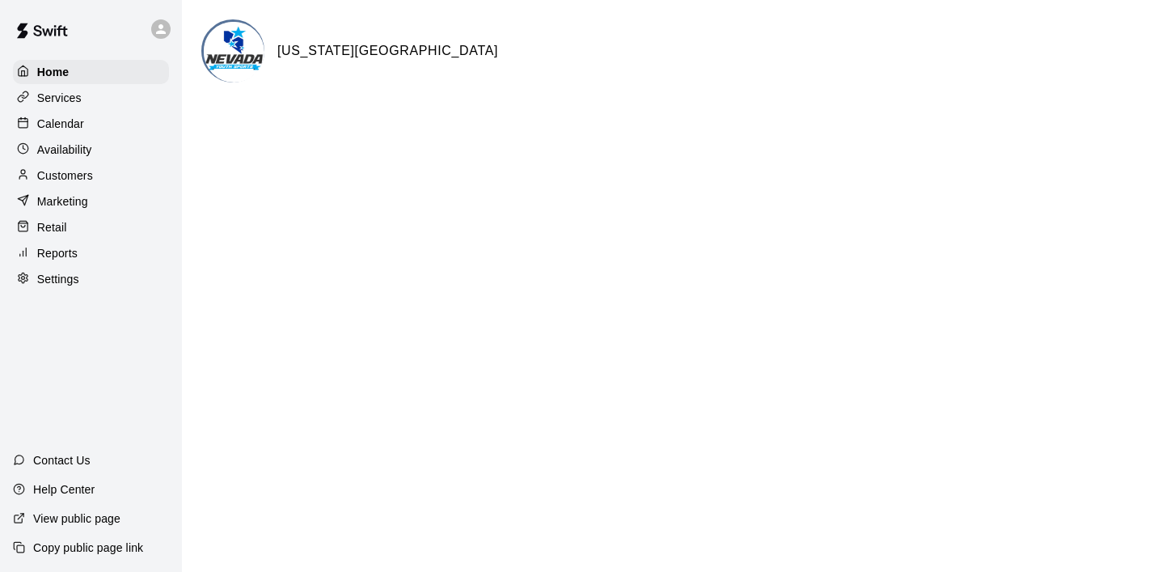
click at [57, 95] on p "Services" at bounding box center [59, 98] width 44 height 16
